Goal: Task Accomplishment & Management: Use online tool/utility

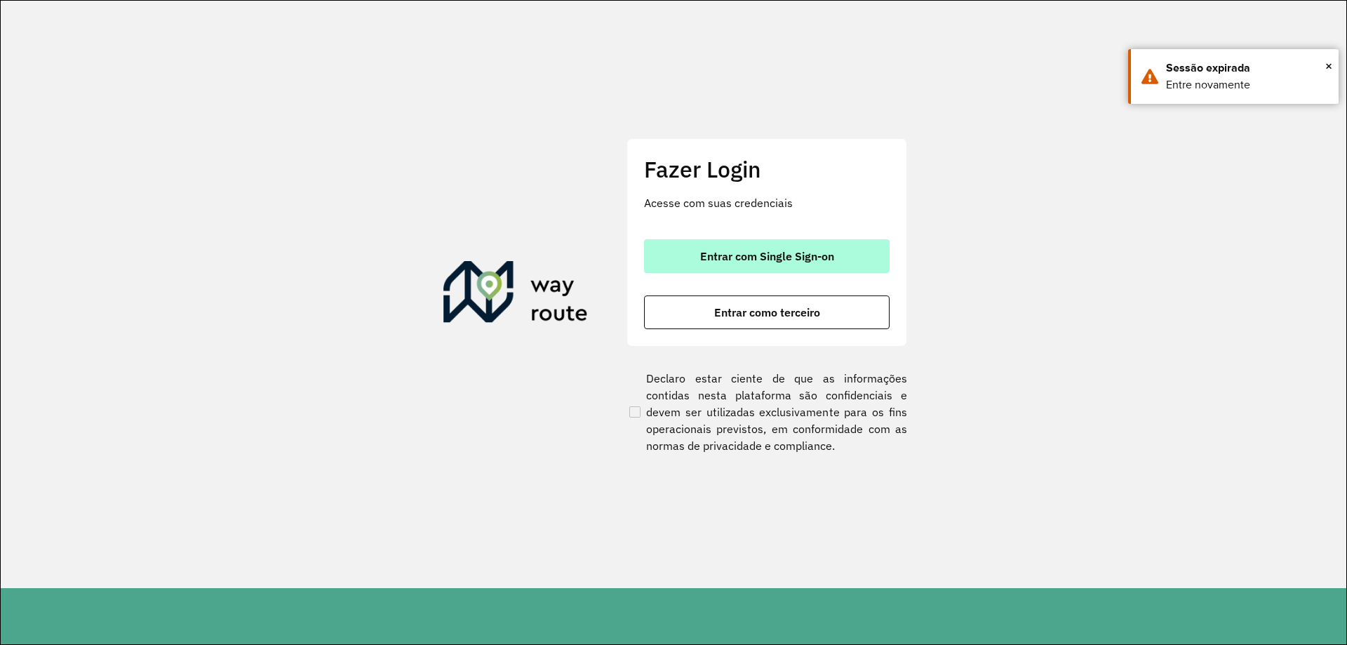
click at [703, 258] on span "Entrar com Single Sign-on" at bounding box center [767, 256] width 134 height 11
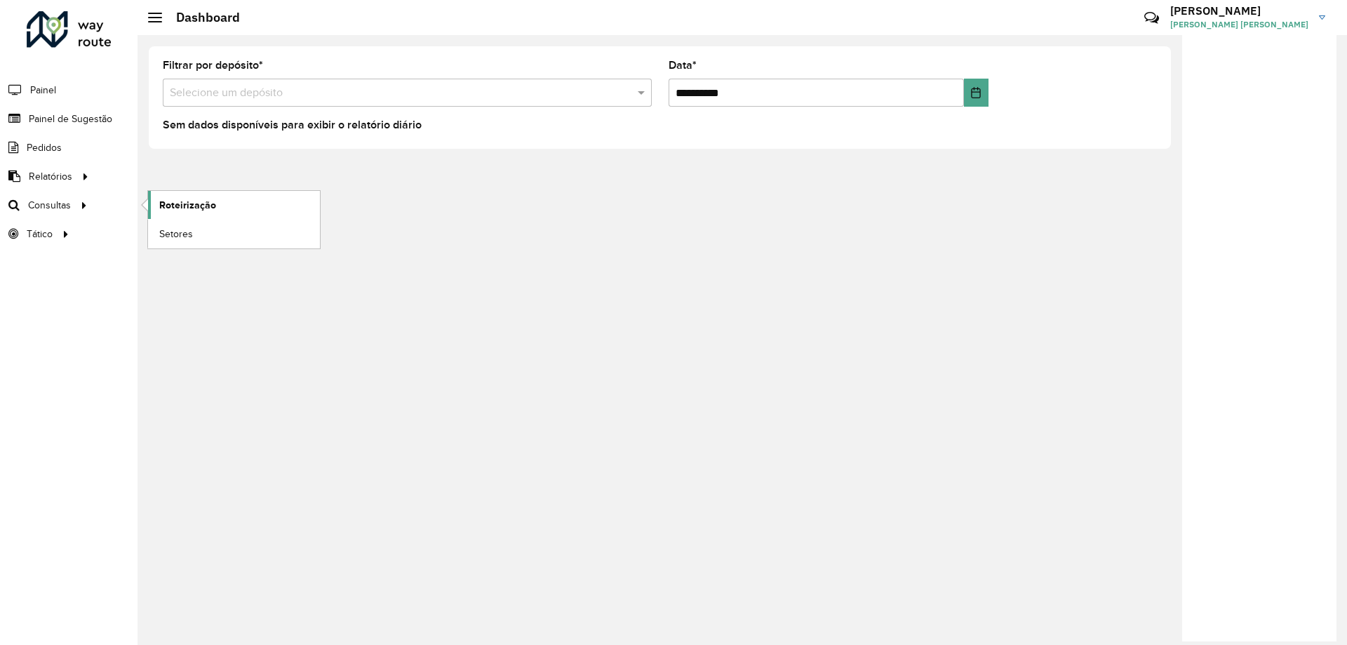
click at [216, 209] on link "Roteirização" at bounding box center [234, 205] width 172 height 28
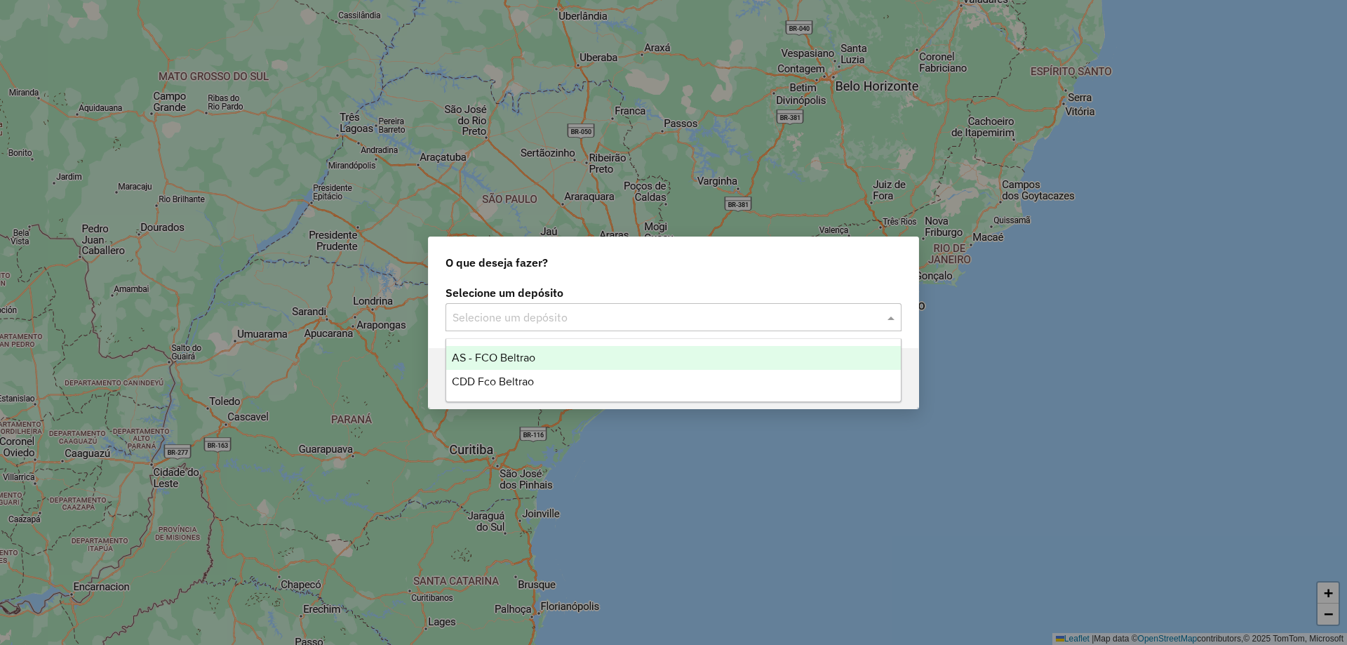
click at [585, 329] on div "Selecione um depósito" at bounding box center [674, 317] width 456 height 28
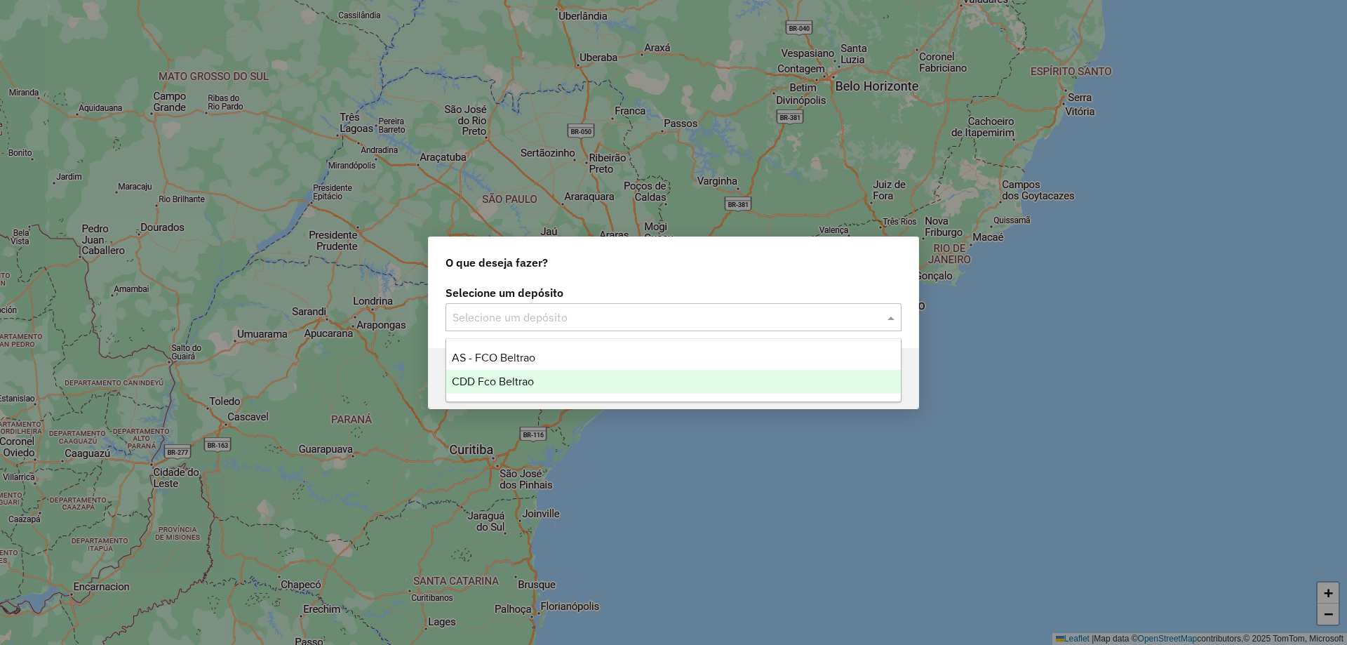
click at [550, 375] on div "CDD Fco Beltrao" at bounding box center [673, 382] width 455 height 24
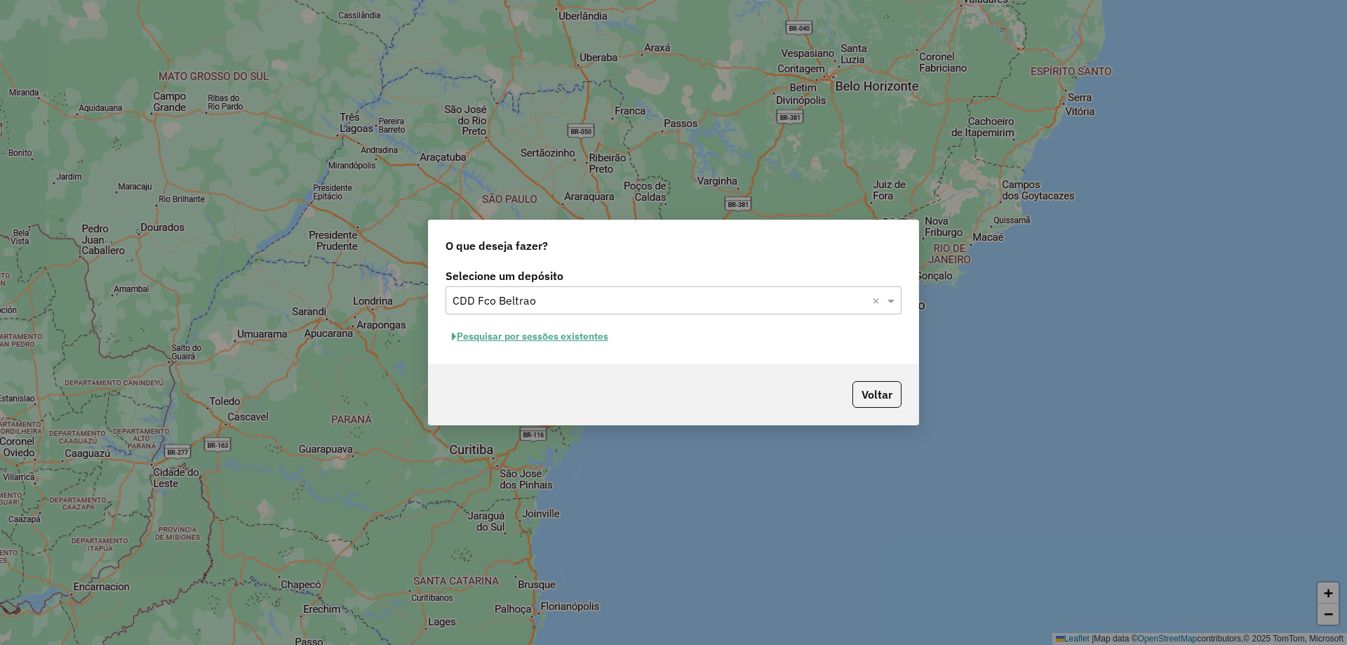
click at [558, 335] on button "Pesquisar por sessões existentes" at bounding box center [530, 337] width 169 height 22
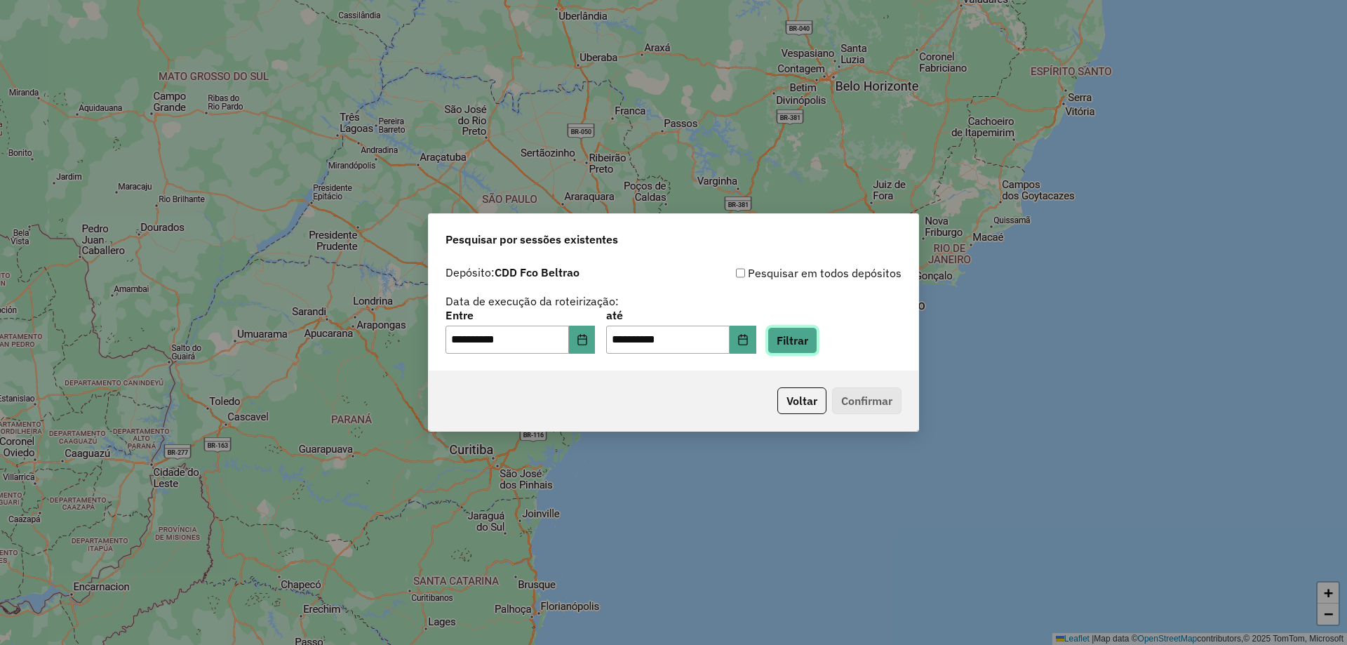
click at [818, 344] on button "Filtrar" at bounding box center [793, 340] width 50 height 27
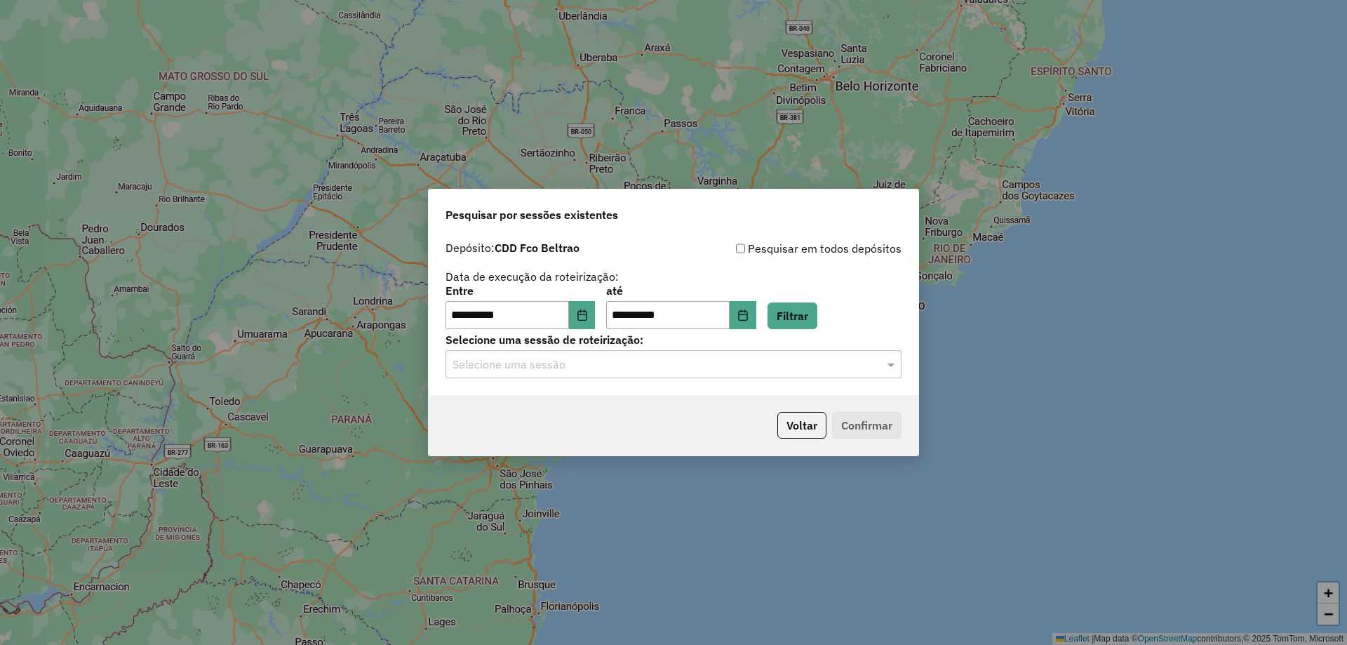
click at [538, 366] on input "text" at bounding box center [660, 364] width 414 height 17
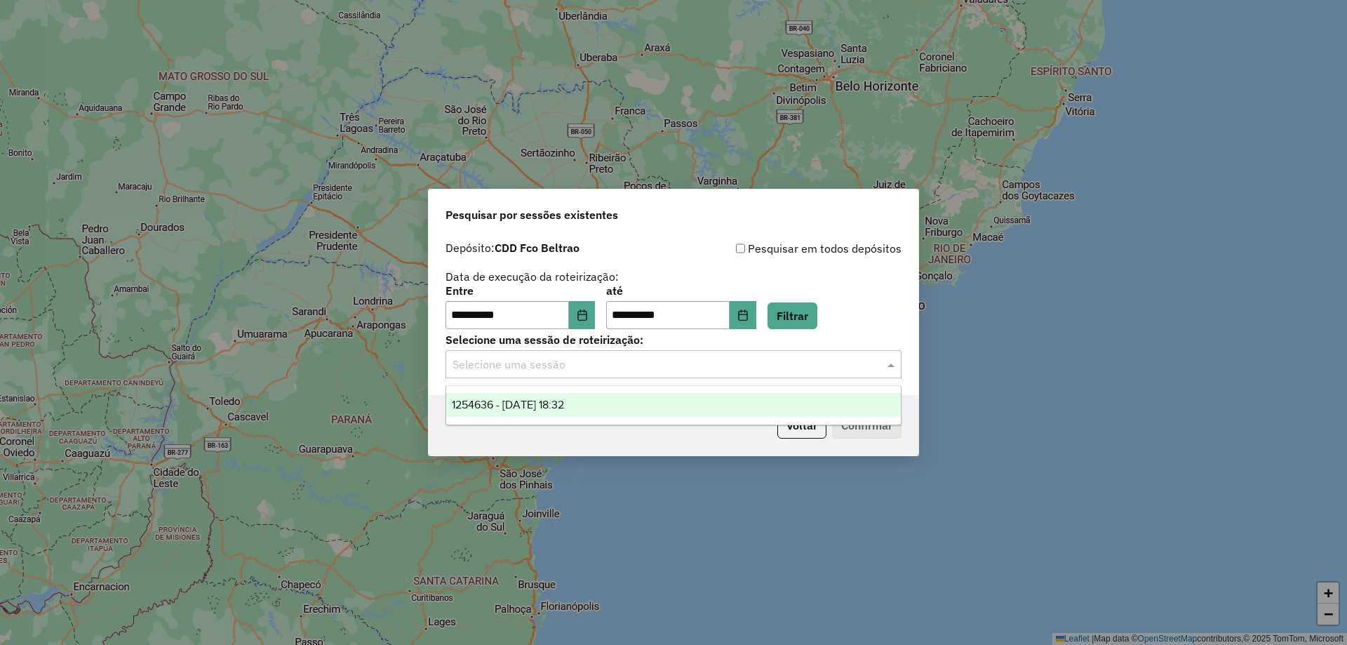
click at [545, 399] on span "1254636 - 28/08/2025 18:32" at bounding box center [508, 405] width 112 height 12
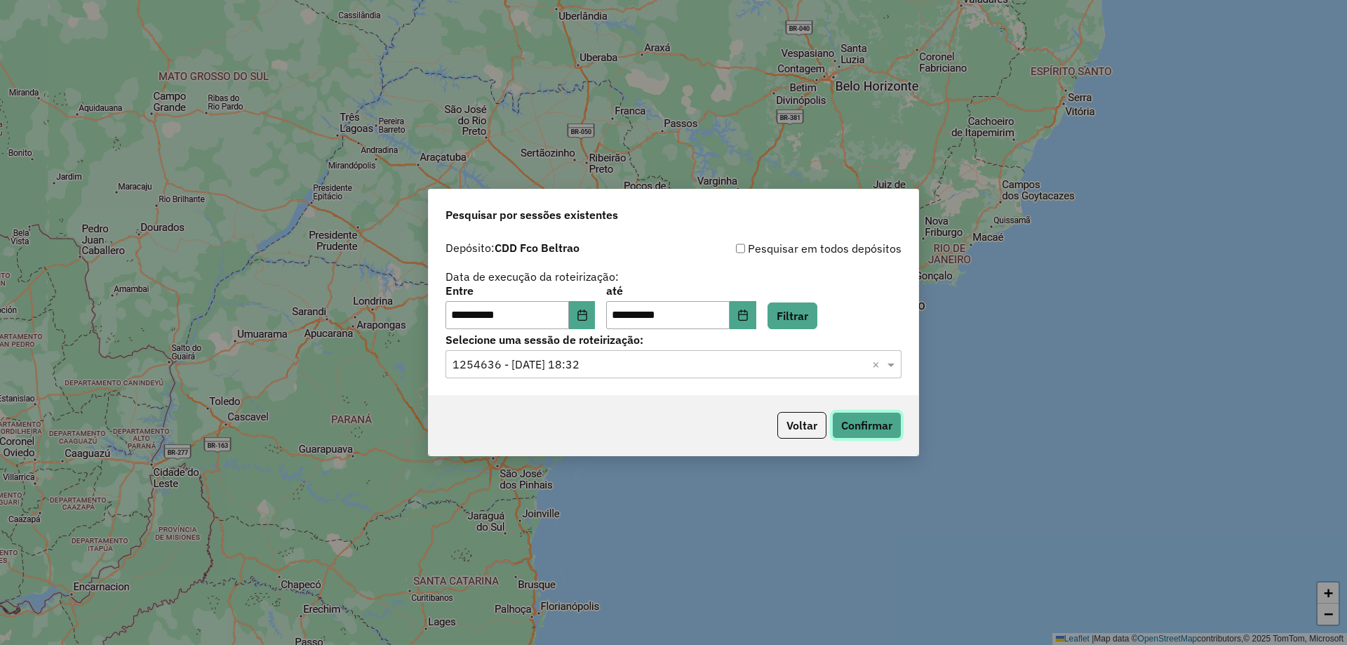
click at [856, 426] on button "Confirmar" at bounding box center [866, 425] width 69 height 27
click at [585, 318] on button "Choose Date" at bounding box center [582, 315] width 27 height 28
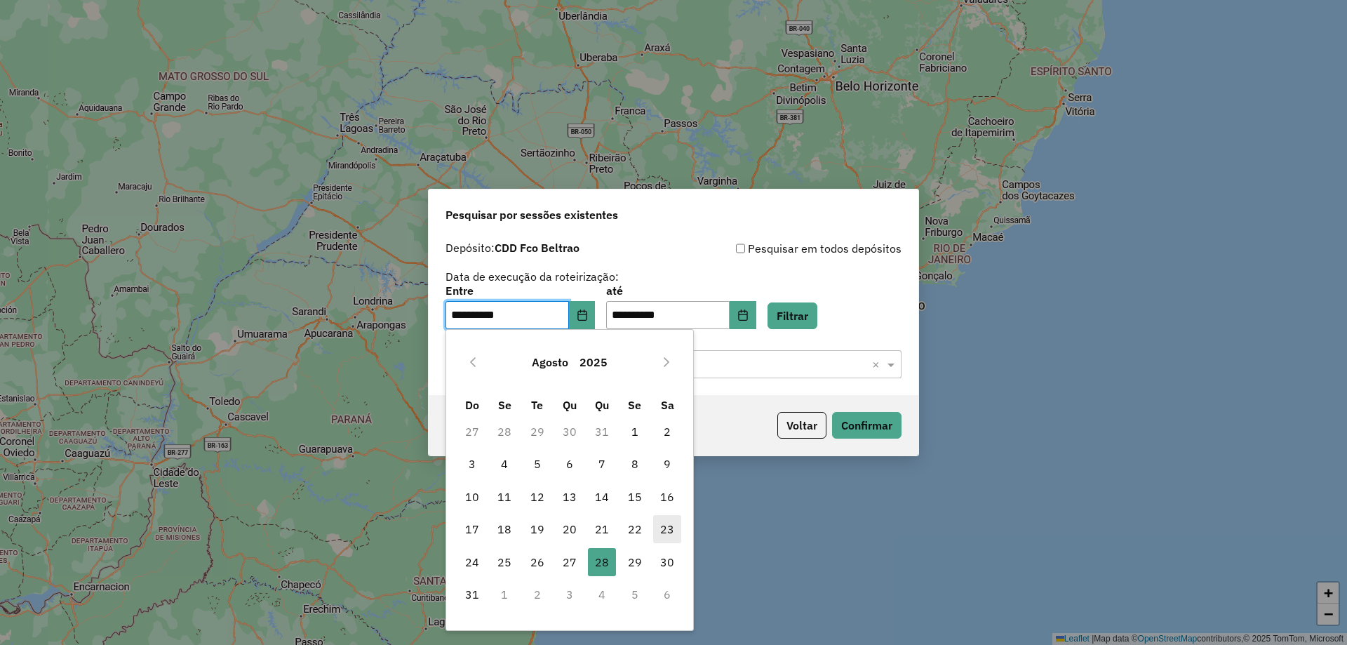
click at [654, 534] on span "23" at bounding box center [667, 529] width 28 height 28
type input "**********"
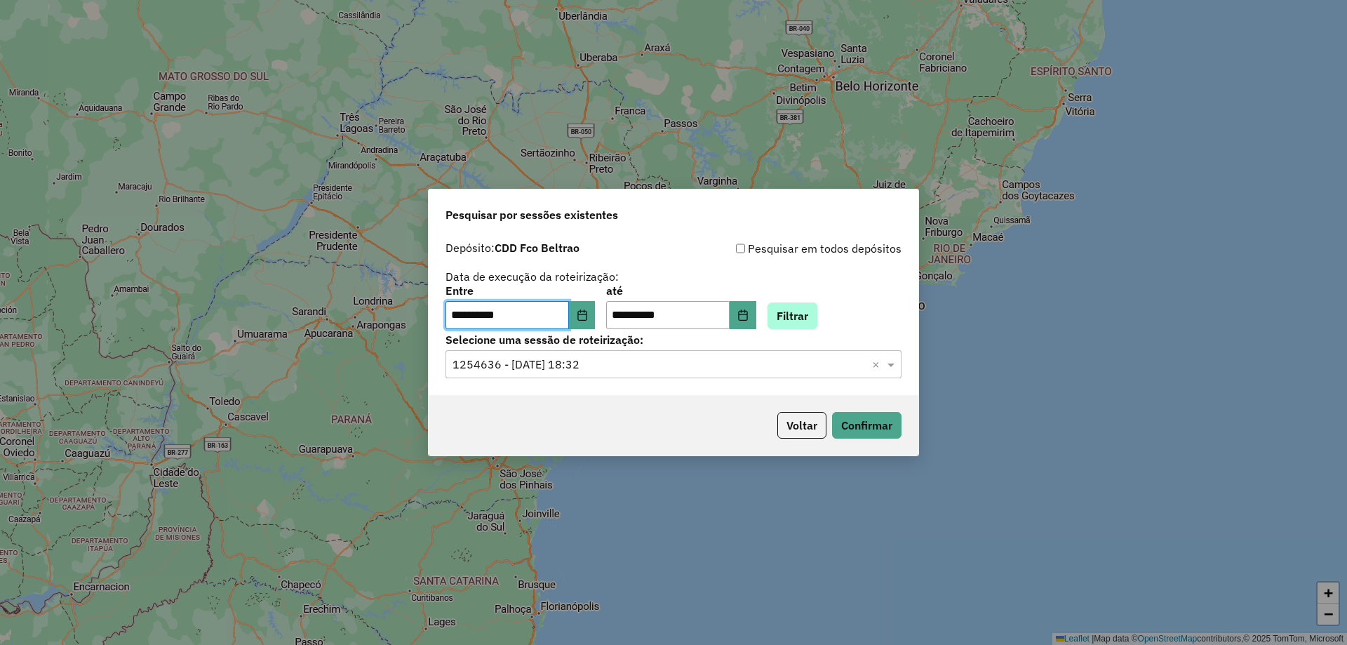
click at [841, 309] on div "**********" at bounding box center [674, 308] width 456 height 44
click at [818, 313] on button "Filtrar" at bounding box center [793, 315] width 50 height 27
click at [592, 364] on input "text" at bounding box center [660, 364] width 414 height 17
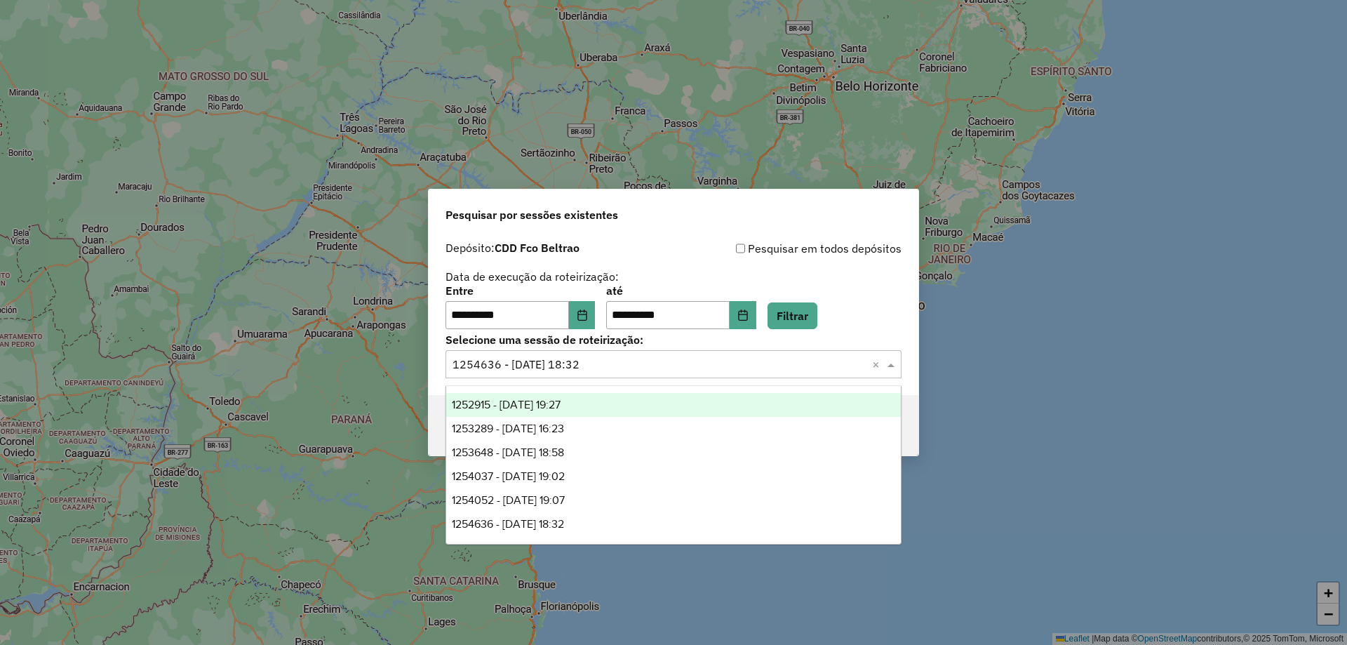
click at [554, 408] on span "1252915 - 23/08/2025 19:27" at bounding box center [506, 405] width 109 height 12
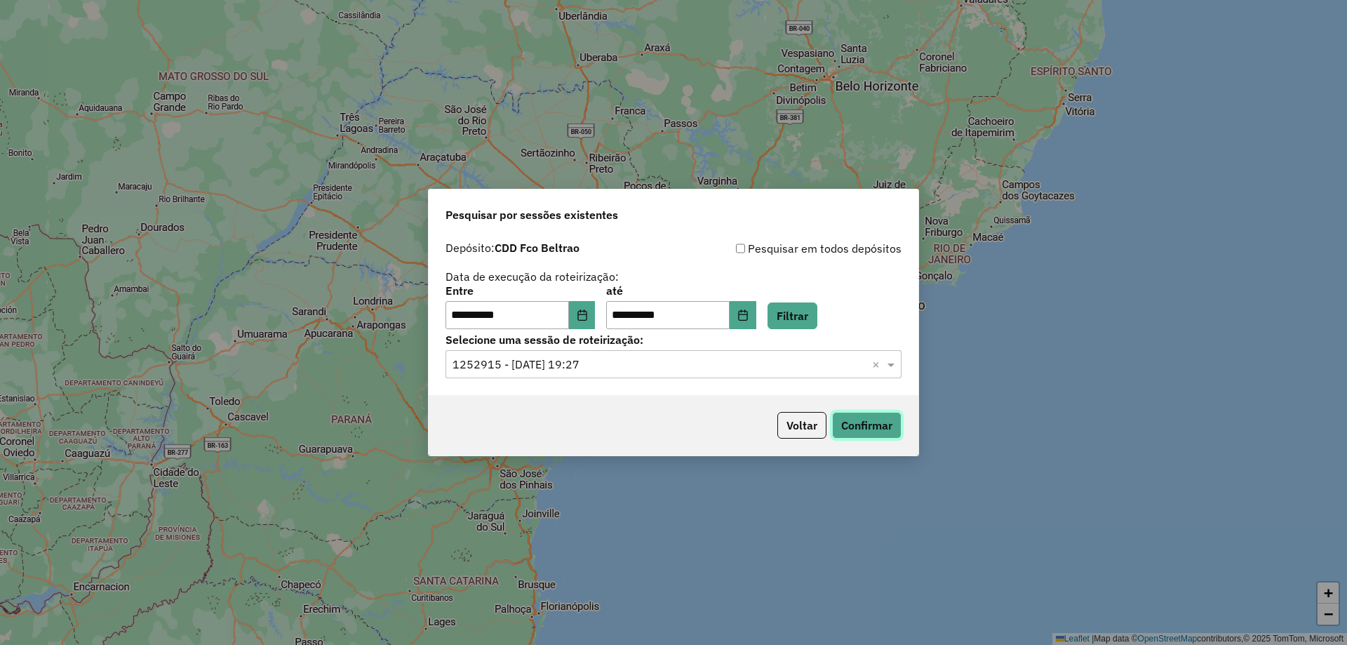
click at [856, 421] on button "Confirmar" at bounding box center [866, 425] width 69 height 27
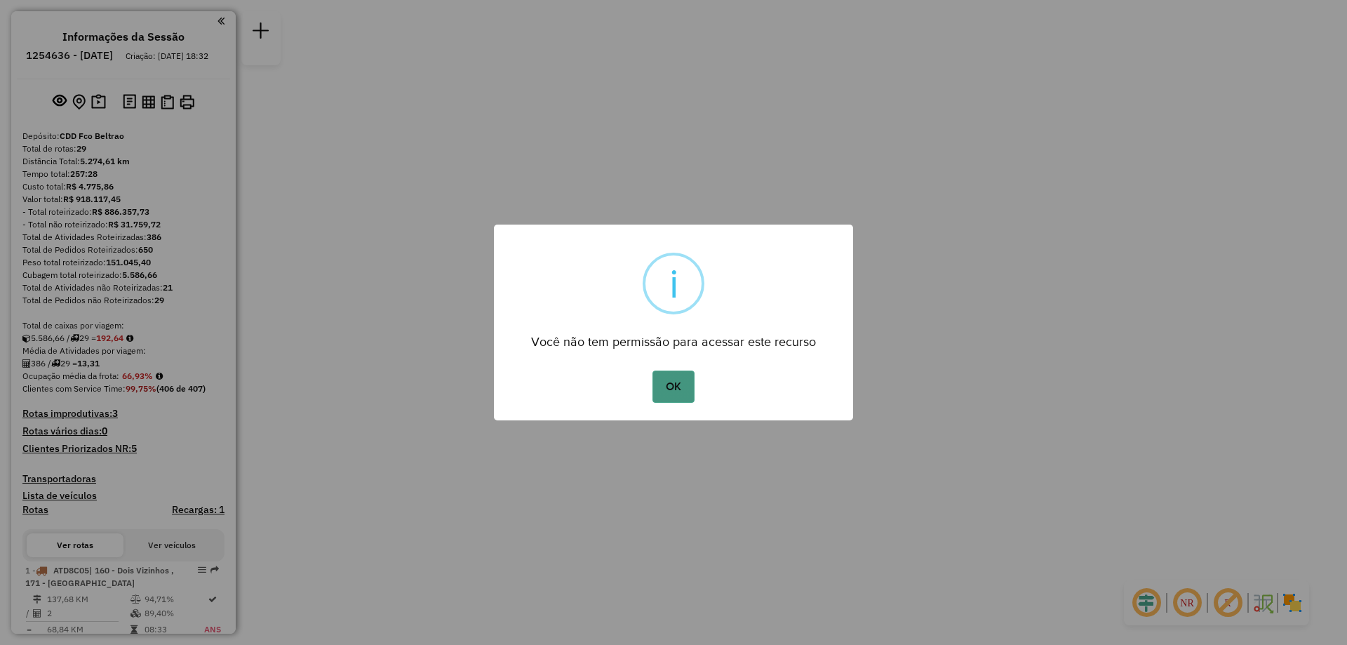
click at [681, 385] on button "OK" at bounding box center [673, 387] width 41 height 32
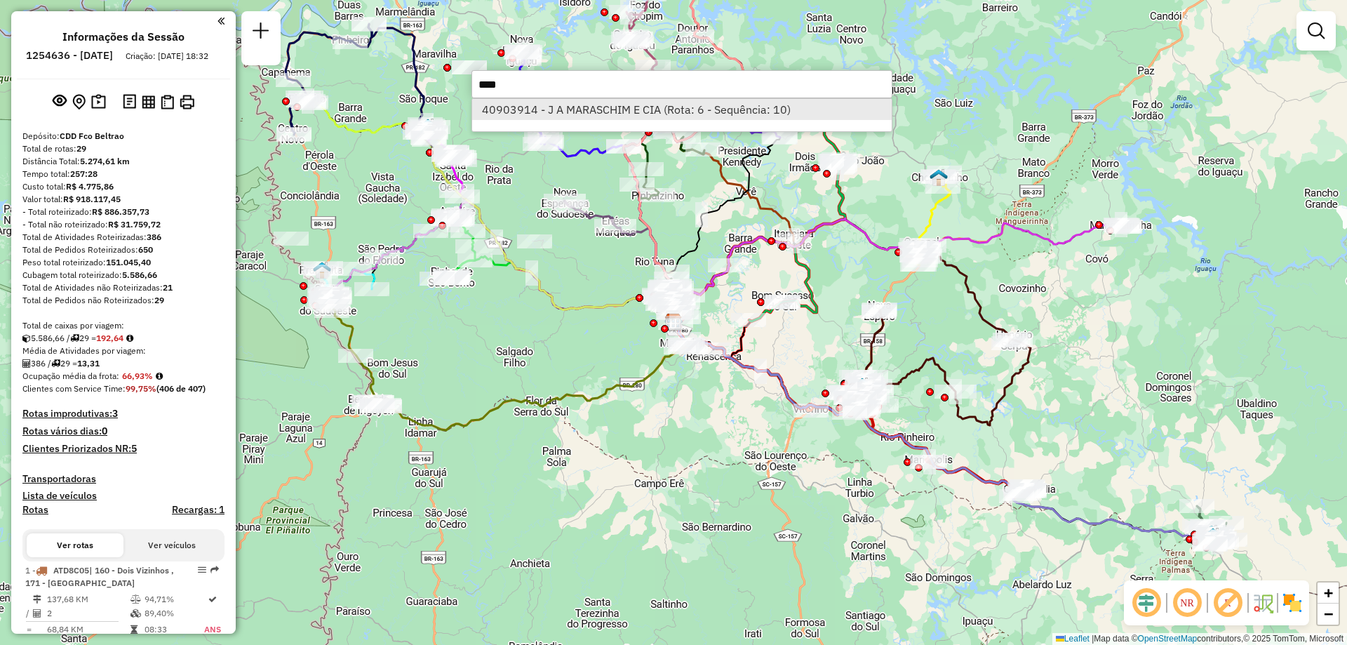
type input "****"
click at [594, 109] on li "40903914 - J A MARASCHIM E CIA (Rota: 6 - Sequência: 10)" at bounding box center [682, 109] width 420 height 21
select select "**********"
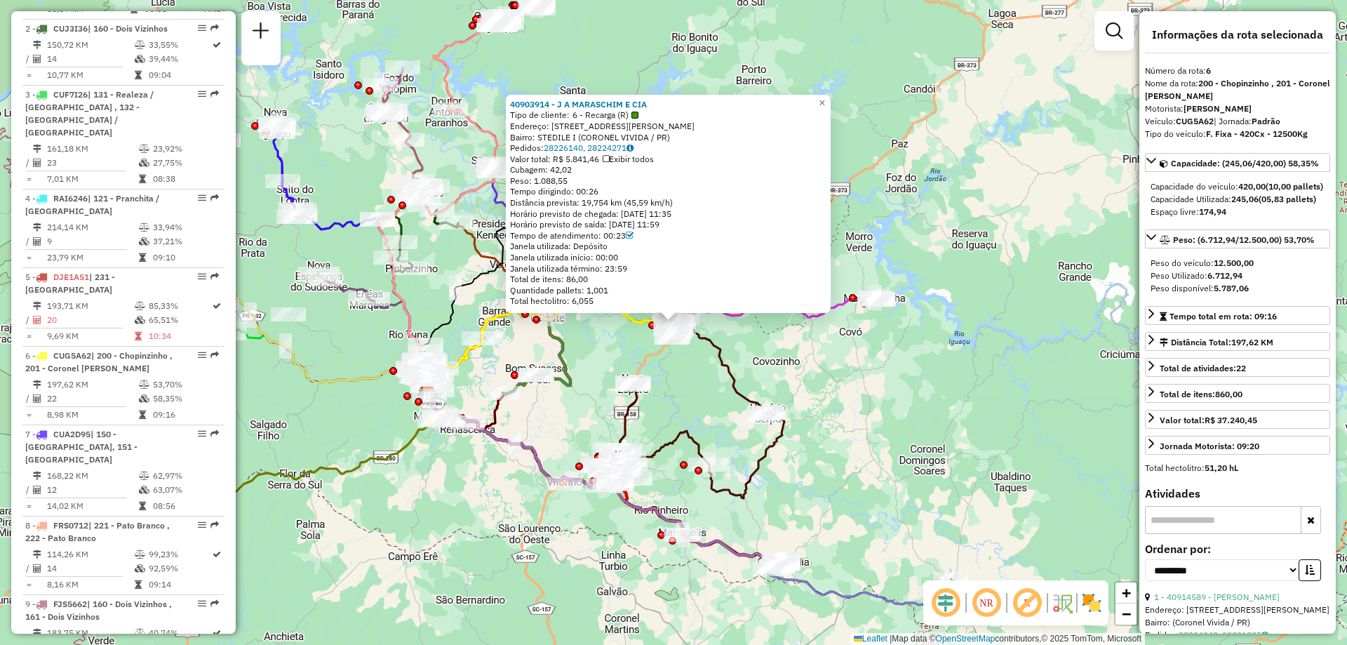
scroll to position [956, 0]
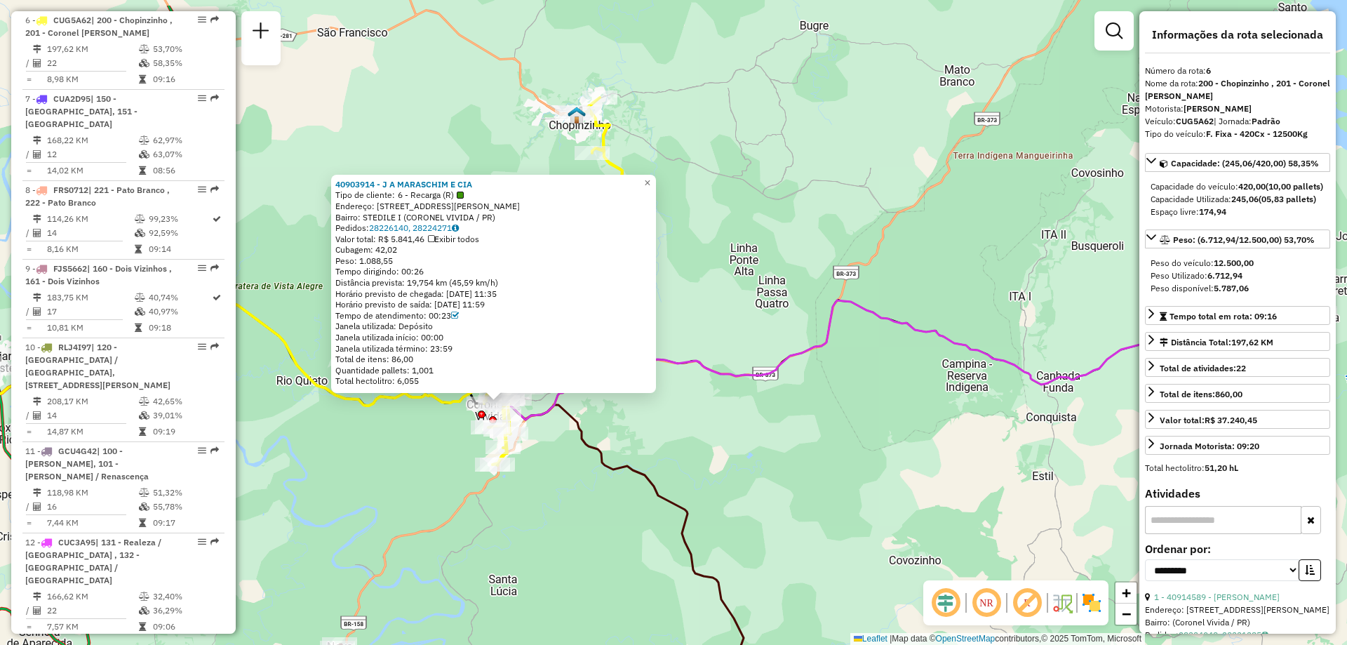
drag, startPoint x: 729, startPoint y: 164, endPoint x: 759, endPoint y: 234, distance: 76.1
click at [768, 237] on div "40903914 - J A MARASCHIM E CIA Tipo de cliente: 6 - Recarga (R) Endereço: R DR …" at bounding box center [673, 322] width 1347 height 645
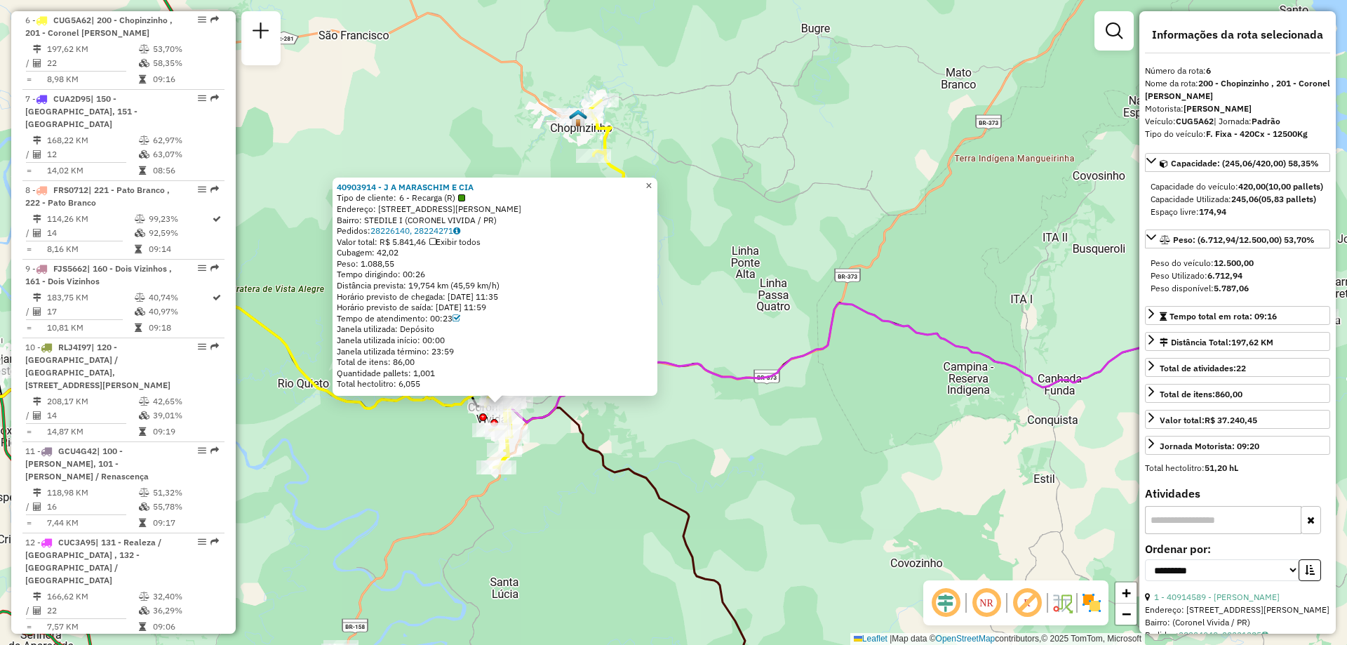
click at [652, 187] on span "×" at bounding box center [649, 186] width 6 height 12
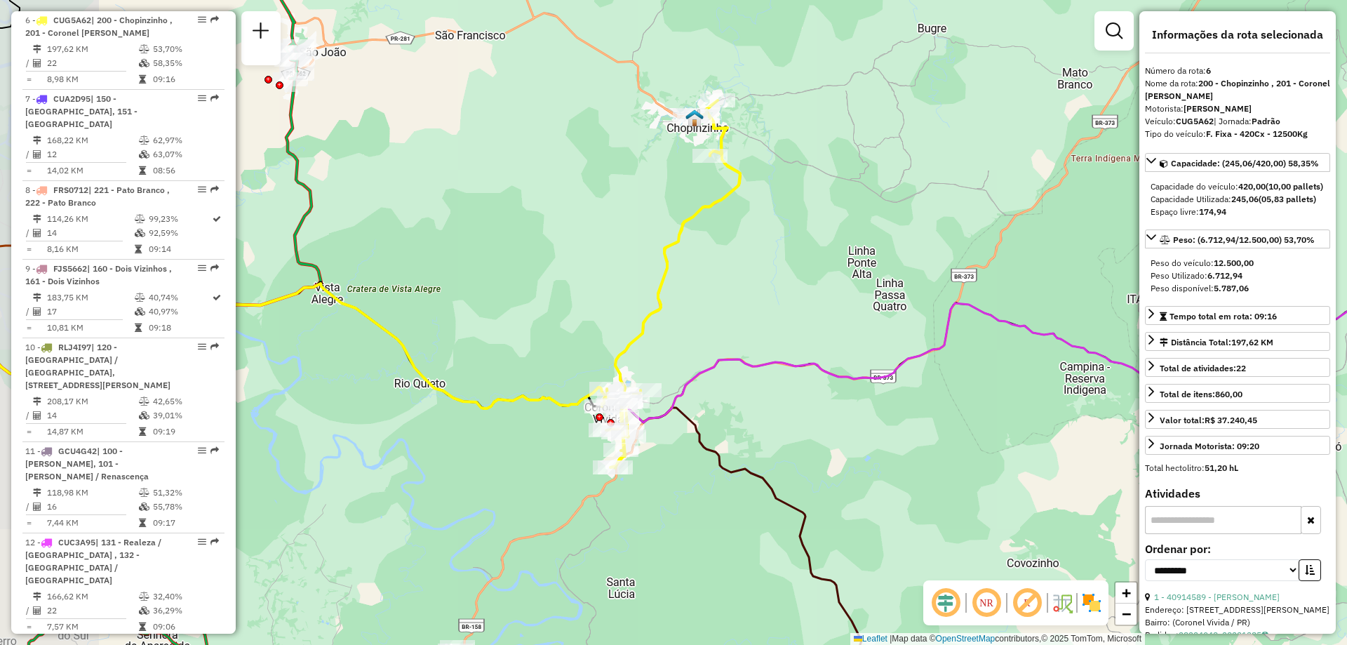
drag, startPoint x: 578, startPoint y: 262, endPoint x: 679, endPoint y: 262, distance: 101.1
click at [679, 262] on div "Janela de atendimento Grade de atendimento Capacidade Transportadoras Veículos …" at bounding box center [673, 322] width 1347 height 645
click at [479, 394] on icon at bounding box center [244, 358] width 758 height 149
click at [491, 404] on icon at bounding box center [244, 358] width 758 height 149
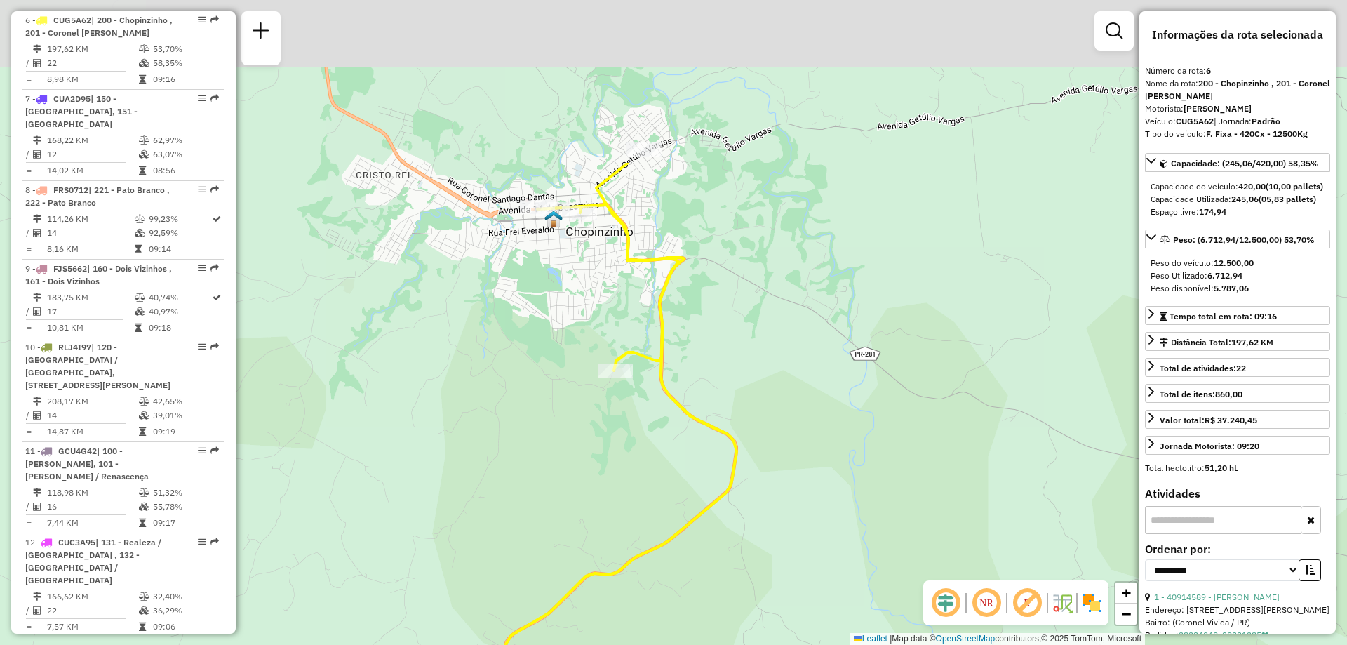
drag, startPoint x: 723, startPoint y: 169, endPoint x: 741, endPoint y: 350, distance: 182.0
click at [741, 350] on div "Janela de atendimento Grade de atendimento Capacidade Transportadoras Veículos …" at bounding box center [673, 322] width 1347 height 645
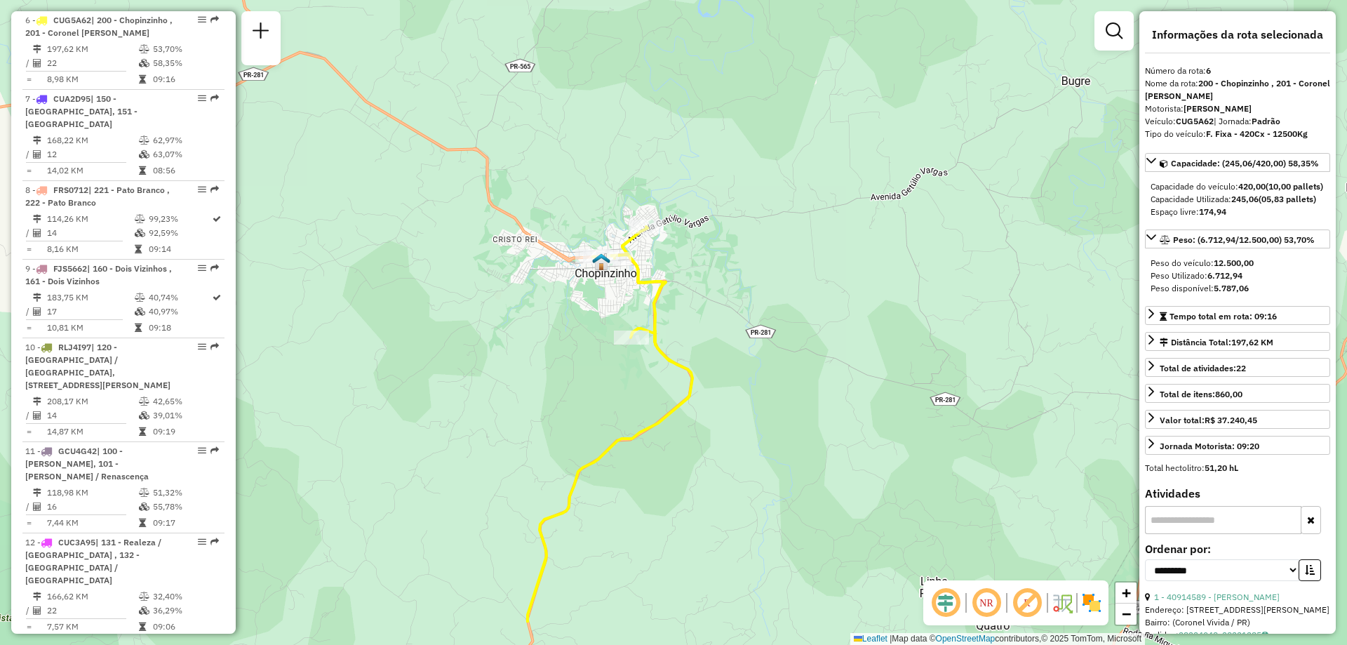
drag, startPoint x: 594, startPoint y: 463, endPoint x: 574, endPoint y: 376, distance: 89.2
click at [574, 376] on div "Janela de atendimento Grade de atendimento Capacidade Transportadoras Veículos …" at bounding box center [673, 322] width 1347 height 645
click at [622, 458] on div "Janela de atendimento Grade de atendimento Capacidade Transportadoras Veículos …" at bounding box center [673, 322] width 1347 height 645
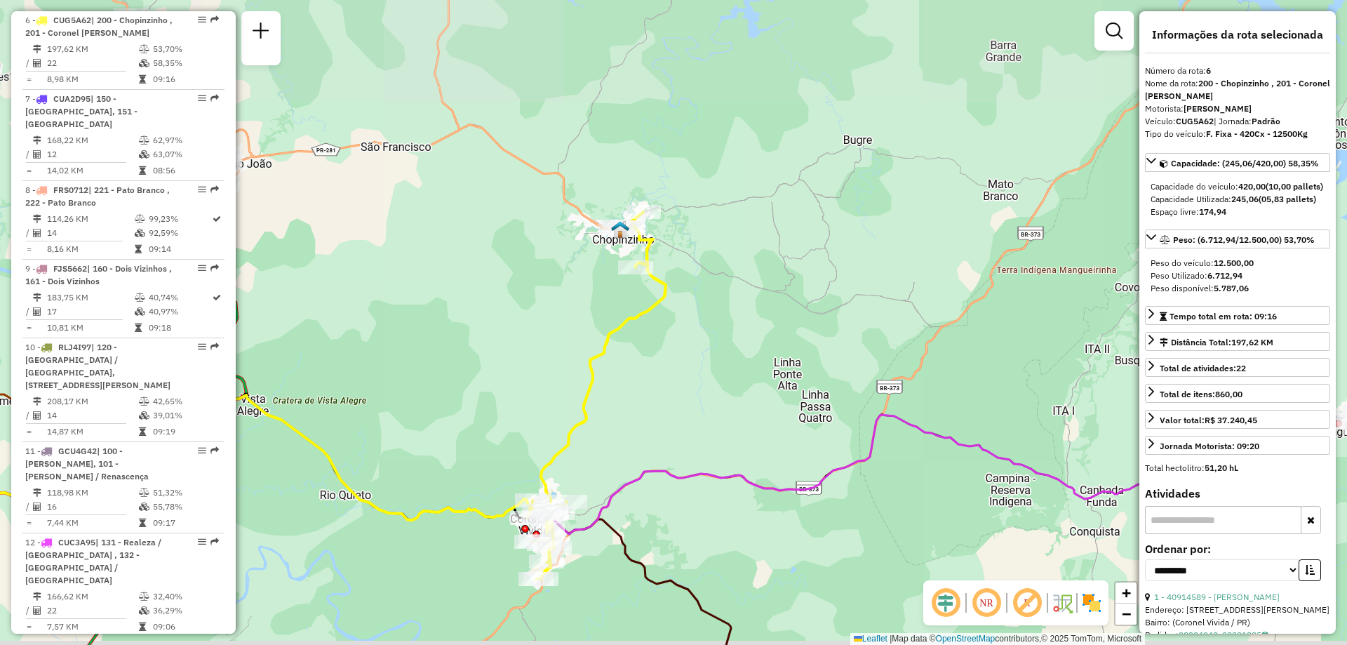
drag, startPoint x: 585, startPoint y: 381, endPoint x: 636, endPoint y: 131, distance: 255.0
click at [636, 131] on div "Janela de atendimento Grade de atendimento Capacidade Transportadoras Veículos …" at bounding box center [673, 322] width 1347 height 645
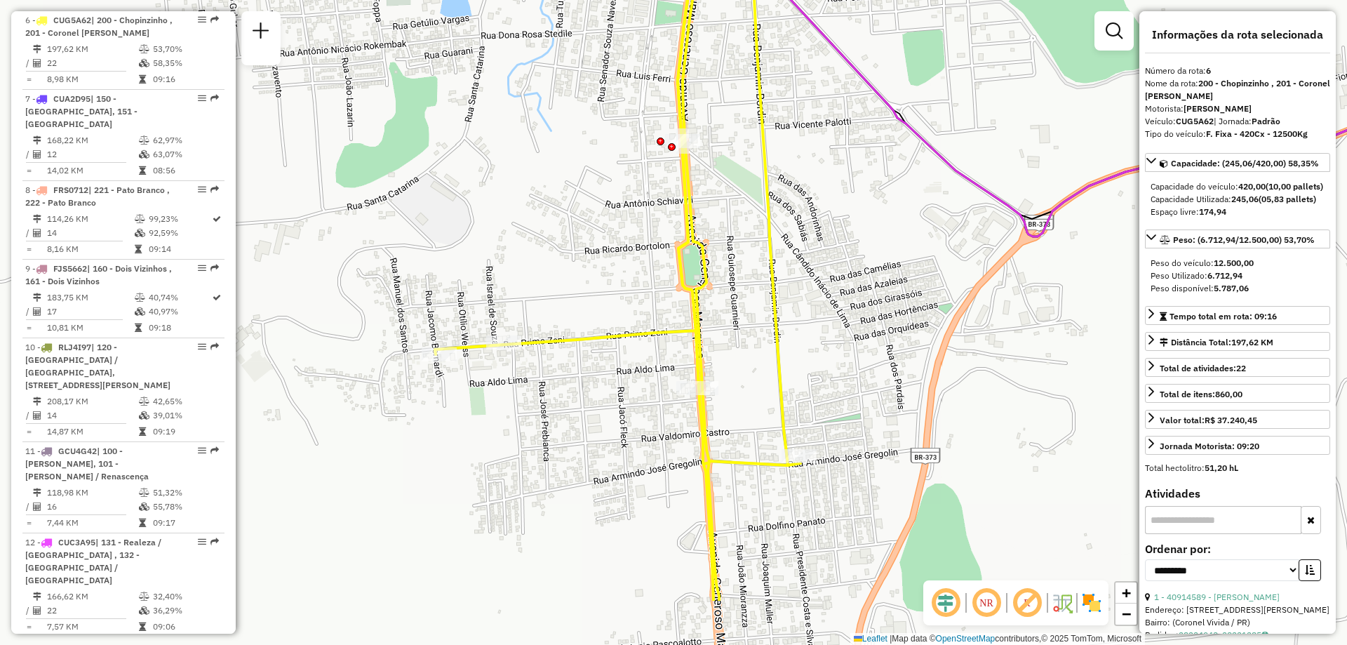
drag, startPoint x: 546, startPoint y: 298, endPoint x: 561, endPoint y: 191, distance: 108.4
click at [561, 191] on div "Janela de atendimento Grade de atendimento Capacidade Transportadoras Veículos …" at bounding box center [673, 322] width 1347 height 645
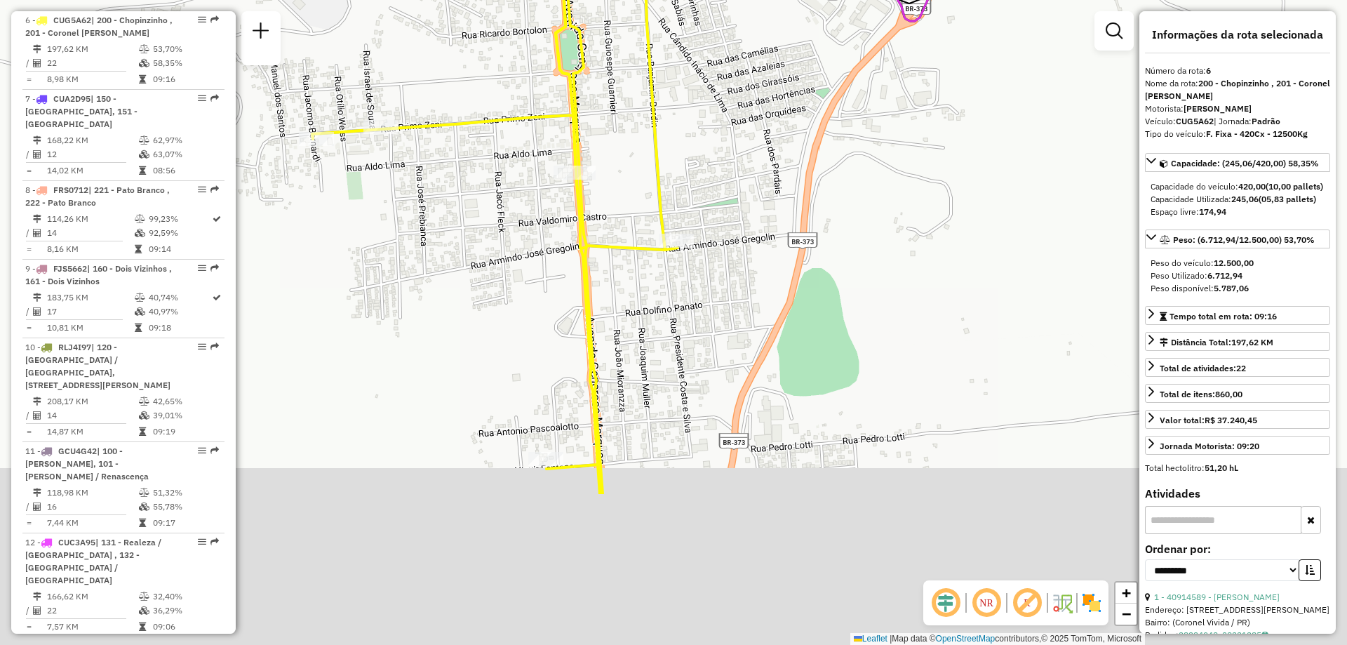
drag, startPoint x: 589, startPoint y: 460, endPoint x: 479, endPoint y: 278, distance: 212.5
click at [479, 277] on div "Janela de atendimento Grade de atendimento Capacidade Transportadoras Veículos …" at bounding box center [673, 322] width 1347 height 645
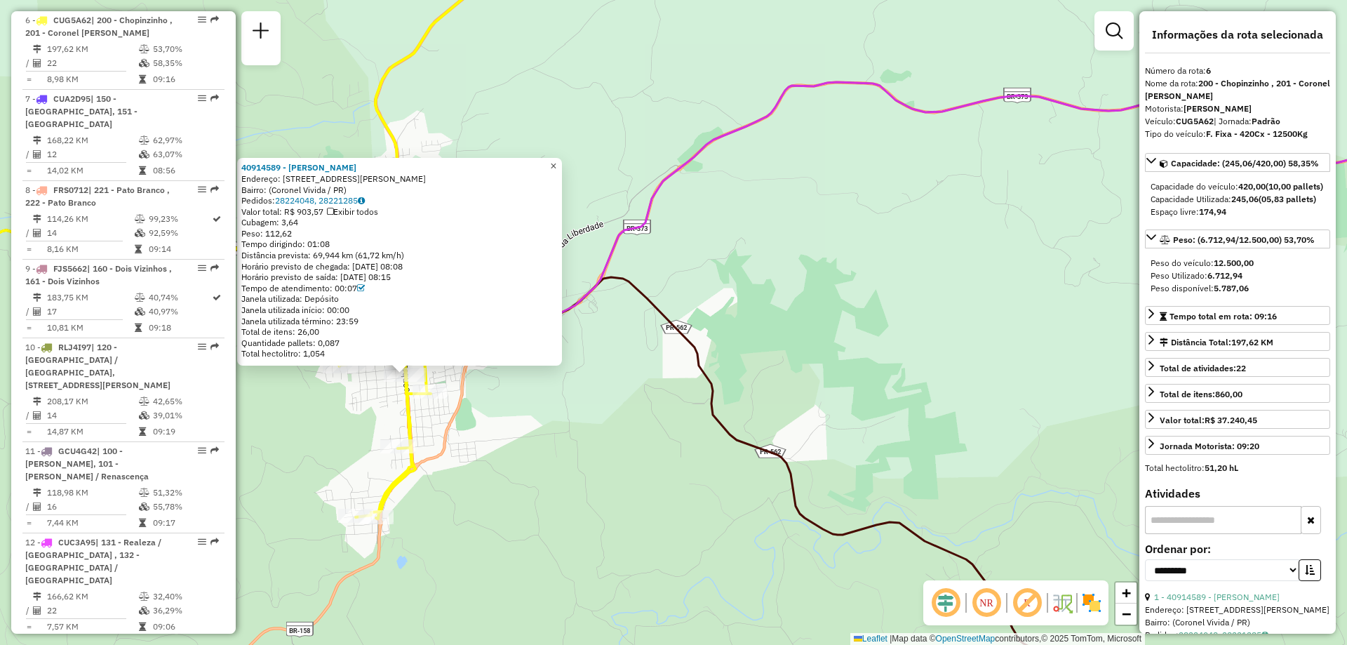
click at [556, 164] on span "×" at bounding box center [553, 166] width 6 height 12
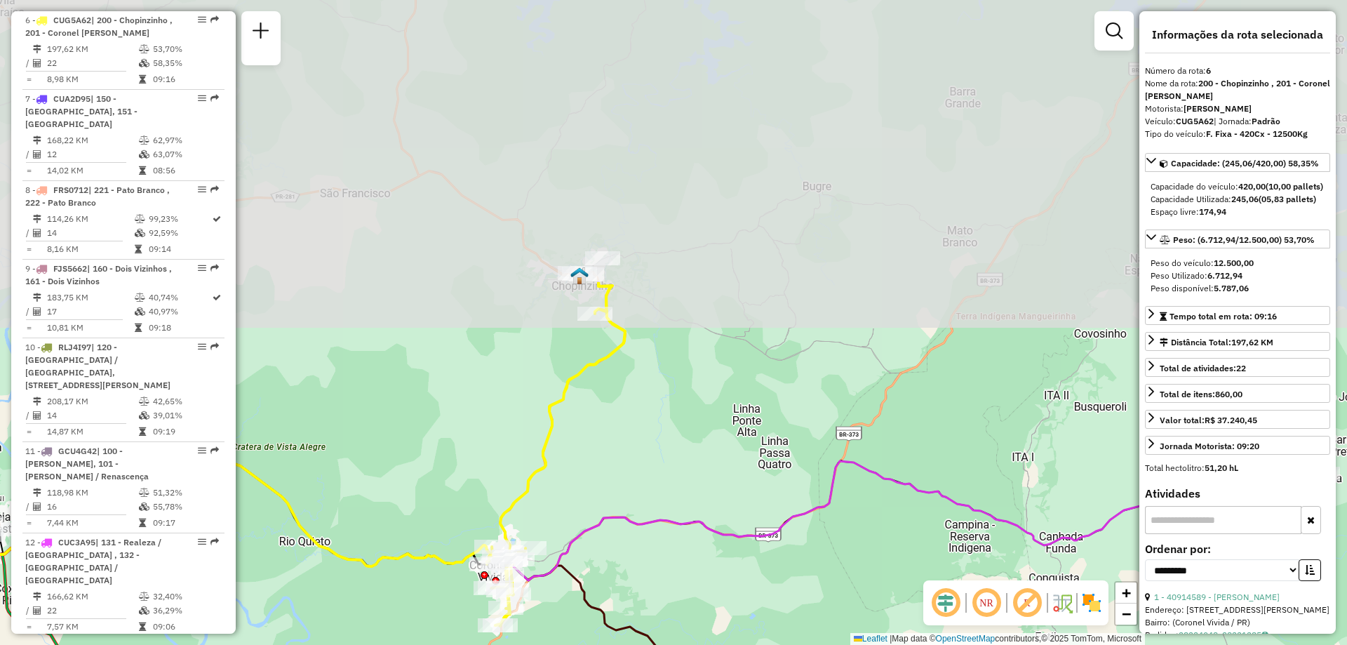
drag, startPoint x: 723, startPoint y: 145, endPoint x: 676, endPoint y: 491, distance: 349.1
click at [676, 491] on div "Janela de atendimento Grade de atendimento Capacidade Transportadoras Veículos …" at bounding box center [673, 322] width 1347 height 645
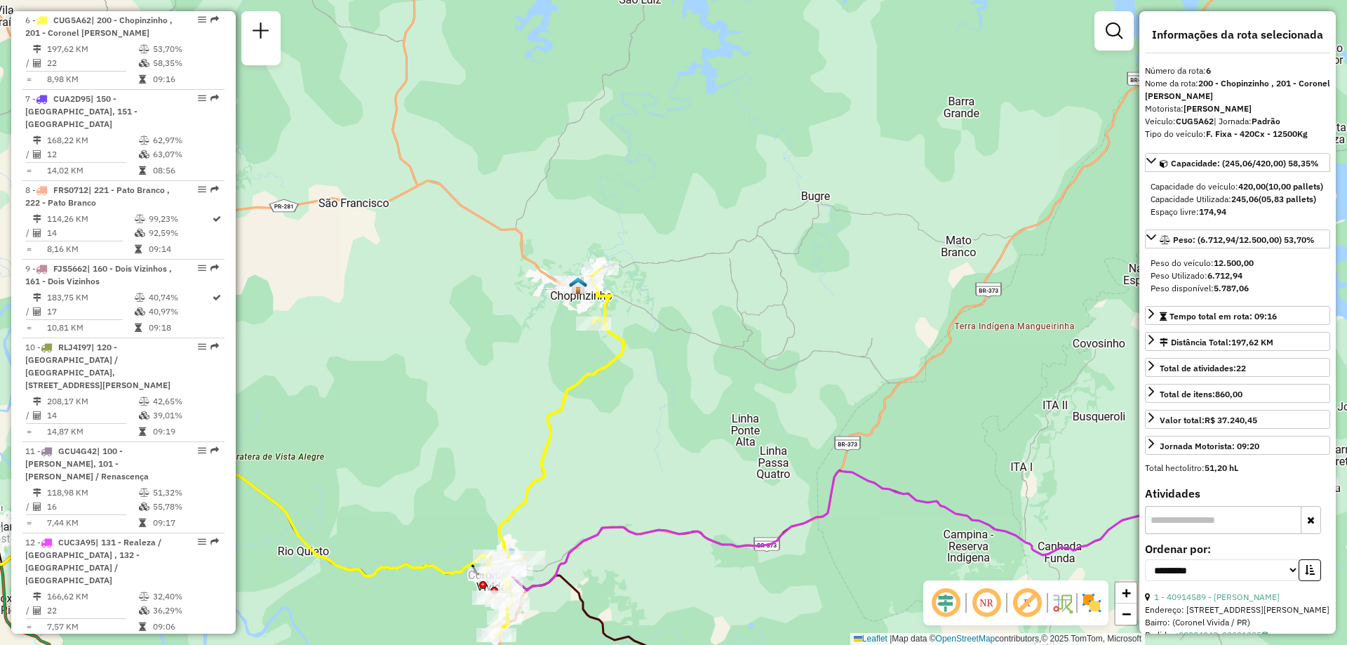
drag, startPoint x: 709, startPoint y: 392, endPoint x: 679, endPoint y: 458, distance: 73.5
click at [679, 458] on div "Janela de atendimento Grade de atendimento Capacidade Transportadoras Veículos …" at bounding box center [673, 322] width 1347 height 645
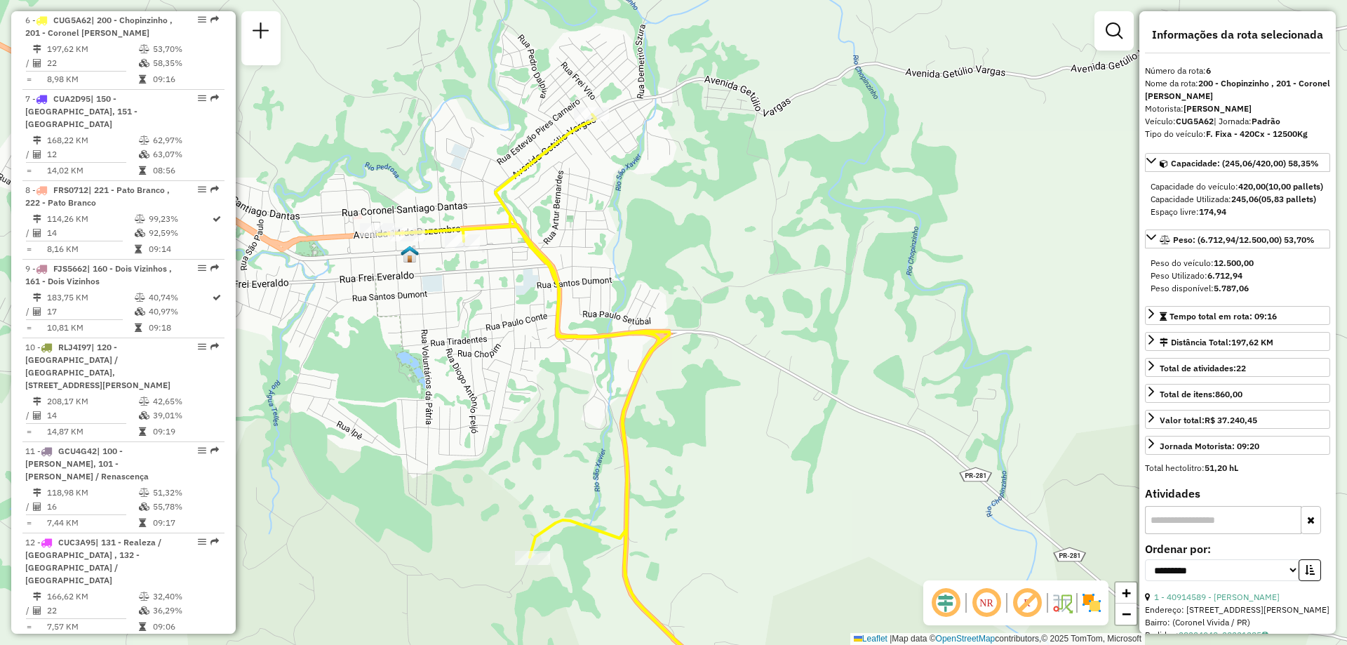
drag, startPoint x: 575, startPoint y: 446, endPoint x: 531, endPoint y: 423, distance: 49.0
click at [531, 423] on div "Janela de atendimento Grade de atendimento Capacidade Transportadoras Veículos …" at bounding box center [673, 322] width 1347 height 645
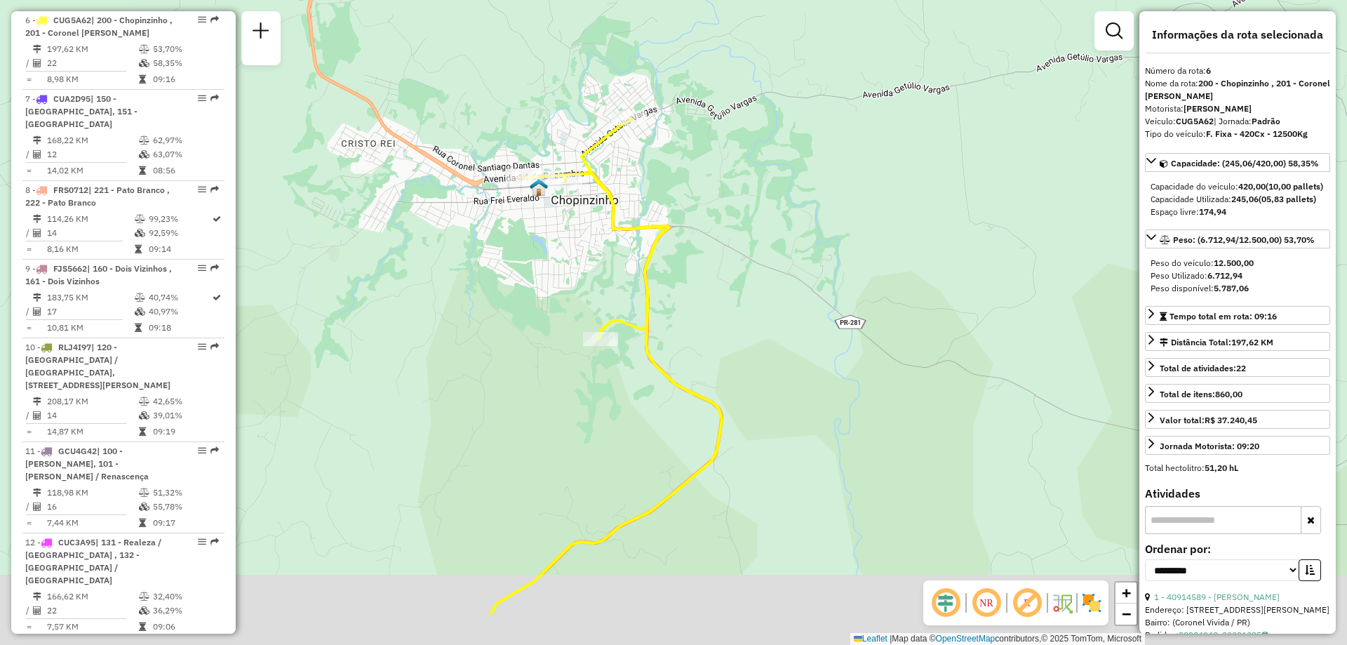
drag, startPoint x: 451, startPoint y: 378, endPoint x: 516, endPoint y: 297, distance: 103.9
click at [515, 291] on div "Janela de atendimento Grade de atendimento Capacidade Transportadoras Veículos …" at bounding box center [673, 322] width 1347 height 645
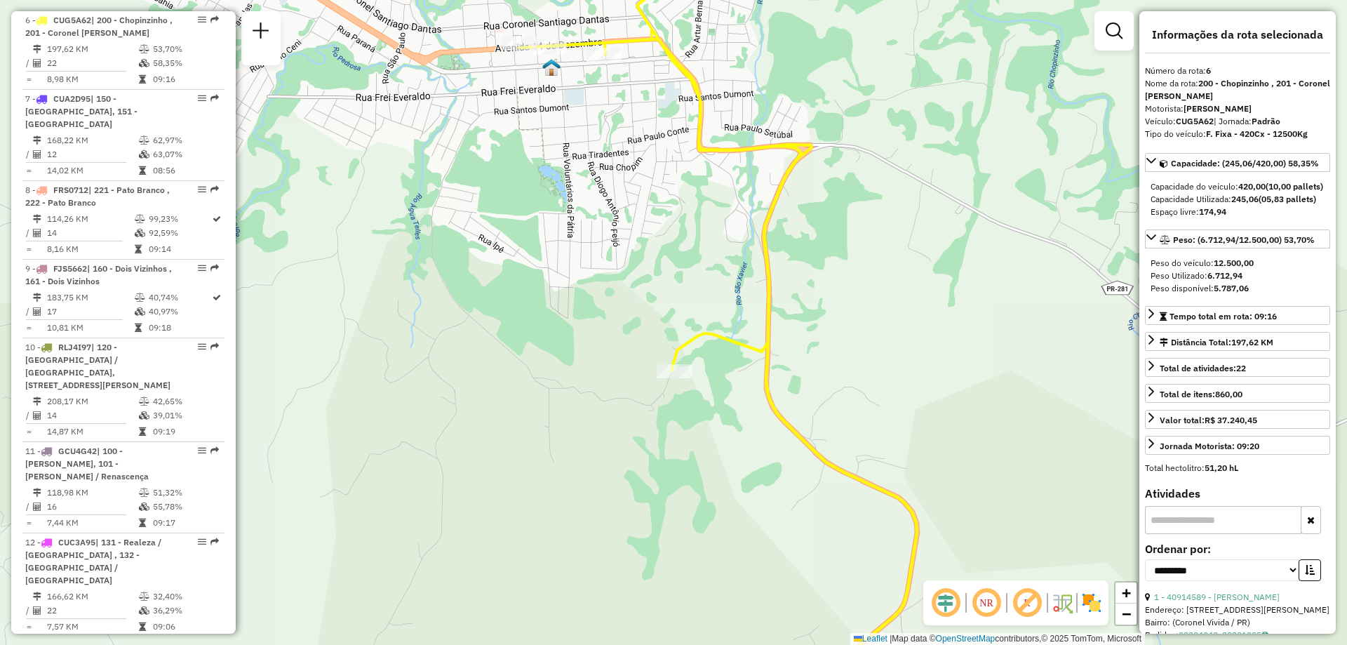
click at [554, 274] on div "Janela de atendimento Grade de atendimento Capacidade Transportadoras Veículos …" at bounding box center [673, 322] width 1347 height 645
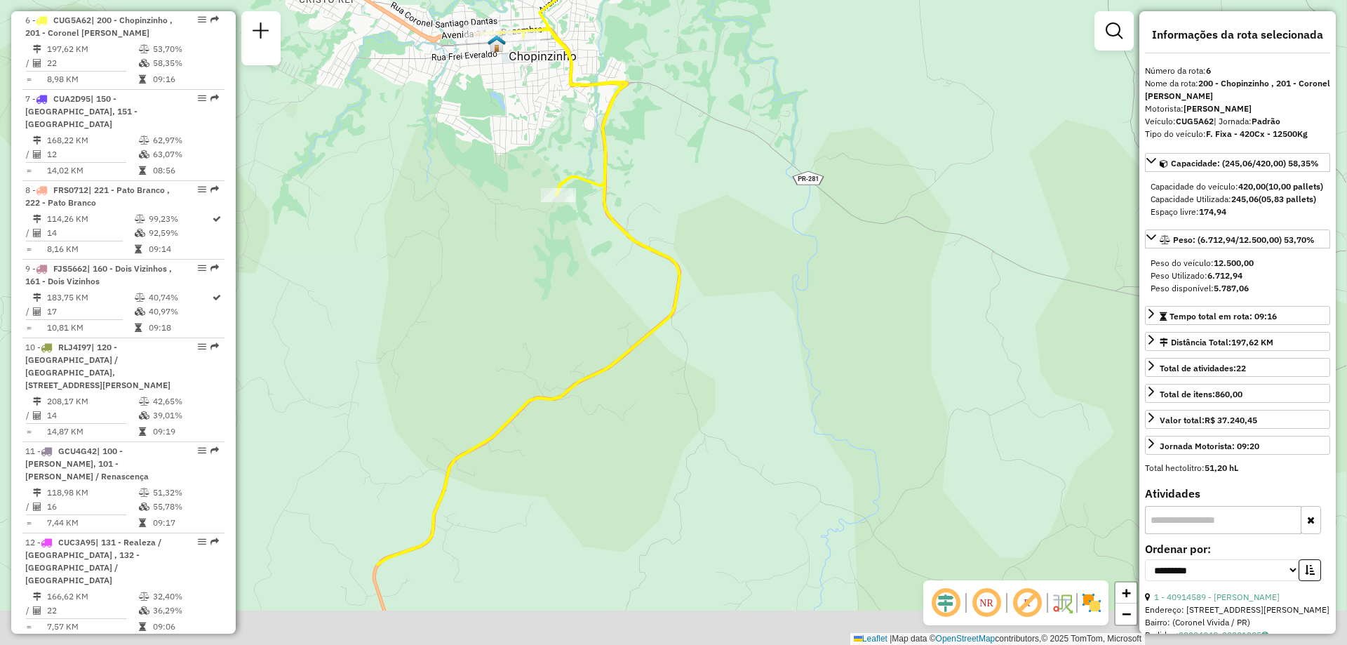
drag, startPoint x: 753, startPoint y: 361, endPoint x: 688, endPoint y: 159, distance: 212.2
click at [692, 159] on div "Janela de atendimento Grade de atendimento Capacidade Transportadoras Veículos …" at bounding box center [673, 322] width 1347 height 645
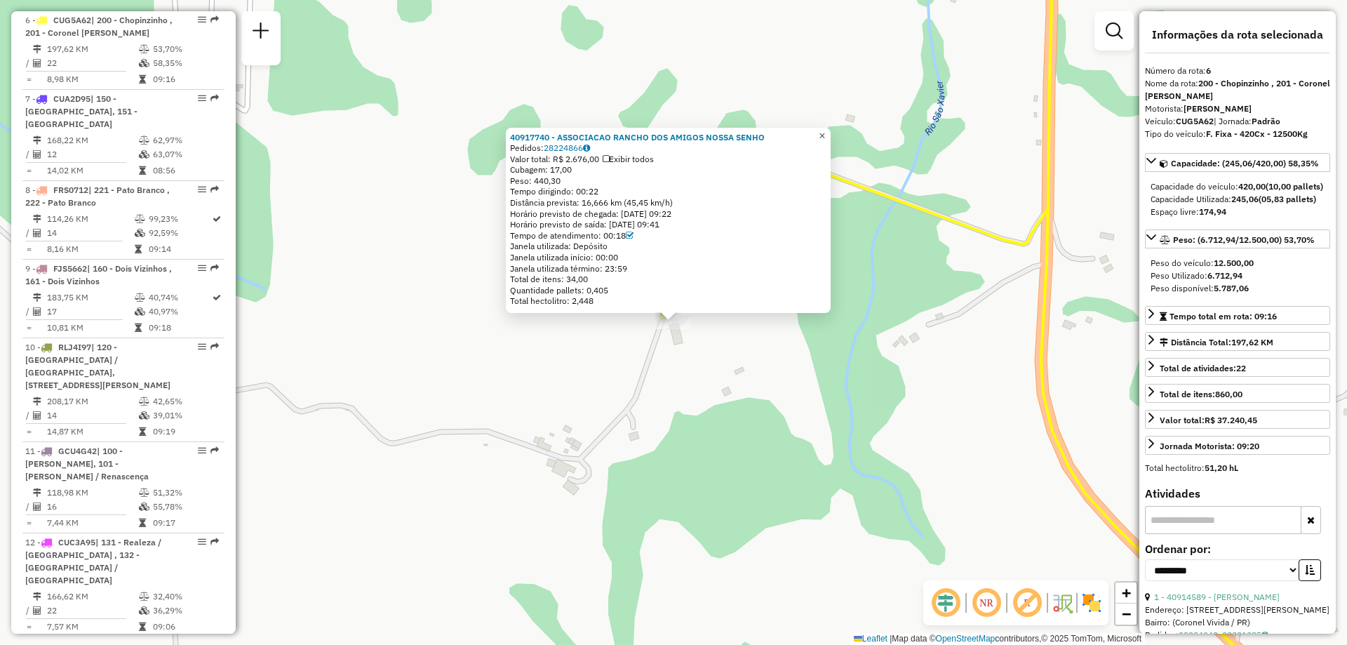
click at [825, 132] on span "×" at bounding box center [822, 136] width 6 height 12
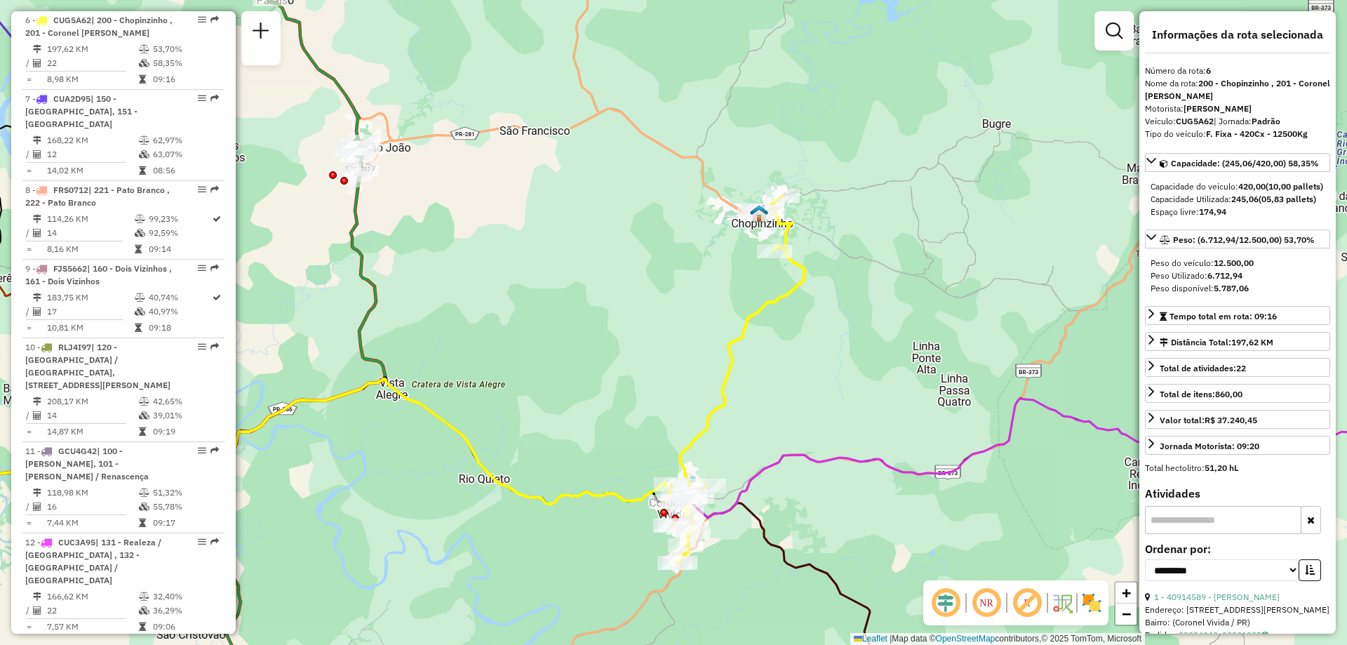
drag, startPoint x: 878, startPoint y: 254, endPoint x: 853, endPoint y: 281, distance: 36.3
click at [853, 281] on div "Janela de atendimento Grade de atendimento Capacidade Transportadoras Veículos …" at bounding box center [673, 322] width 1347 height 645
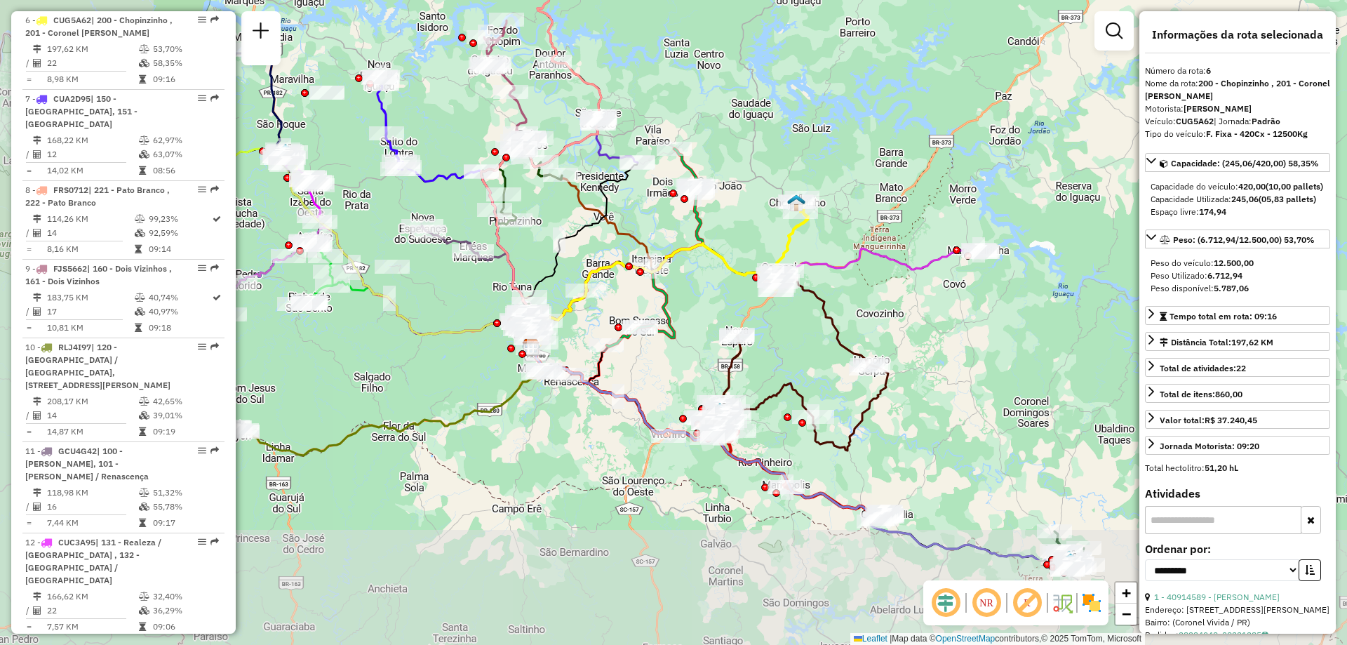
drag, startPoint x: 498, startPoint y: 436, endPoint x: 730, endPoint y: 286, distance: 276.4
click at [730, 286] on div "Janela de atendimento Grade de atendimento Capacidade Transportadoras Veículos …" at bounding box center [673, 322] width 1347 height 645
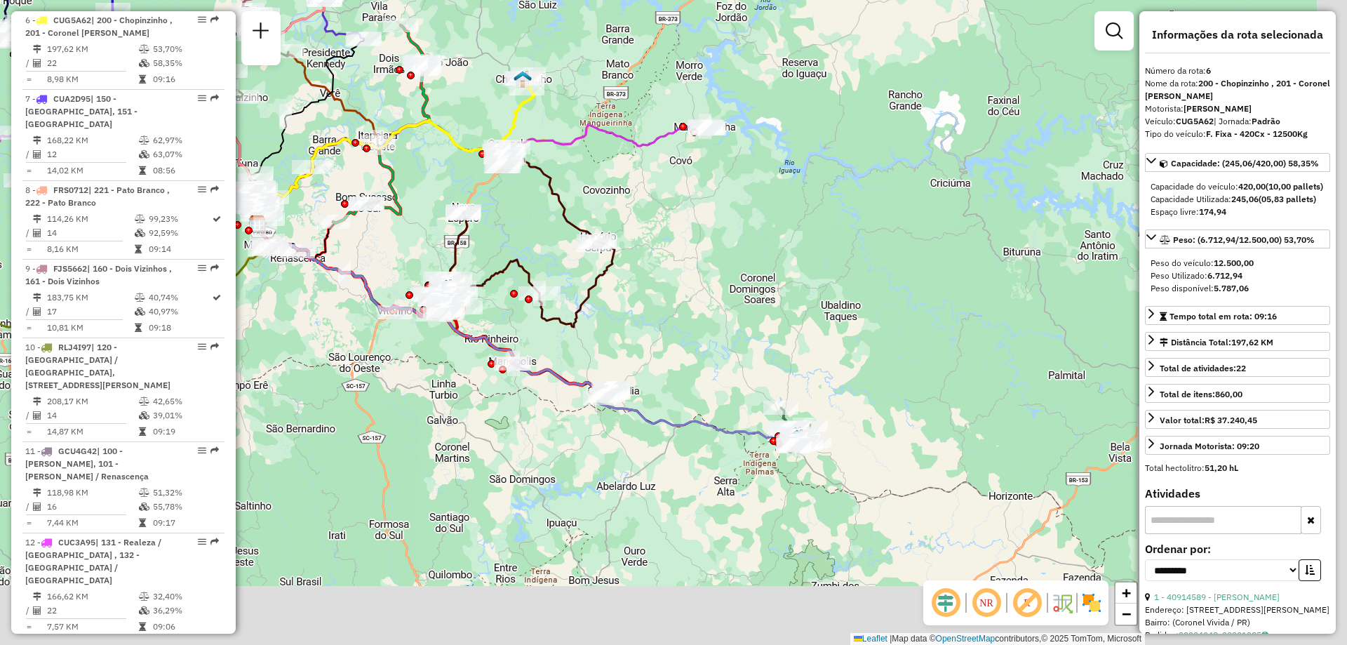
drag, startPoint x: 865, startPoint y: 358, endPoint x: 789, endPoint y: 302, distance: 94.9
click at [789, 306] on div "Janela de atendimento Grade de atendimento Capacidade Transportadoras Veículos …" at bounding box center [673, 322] width 1347 height 645
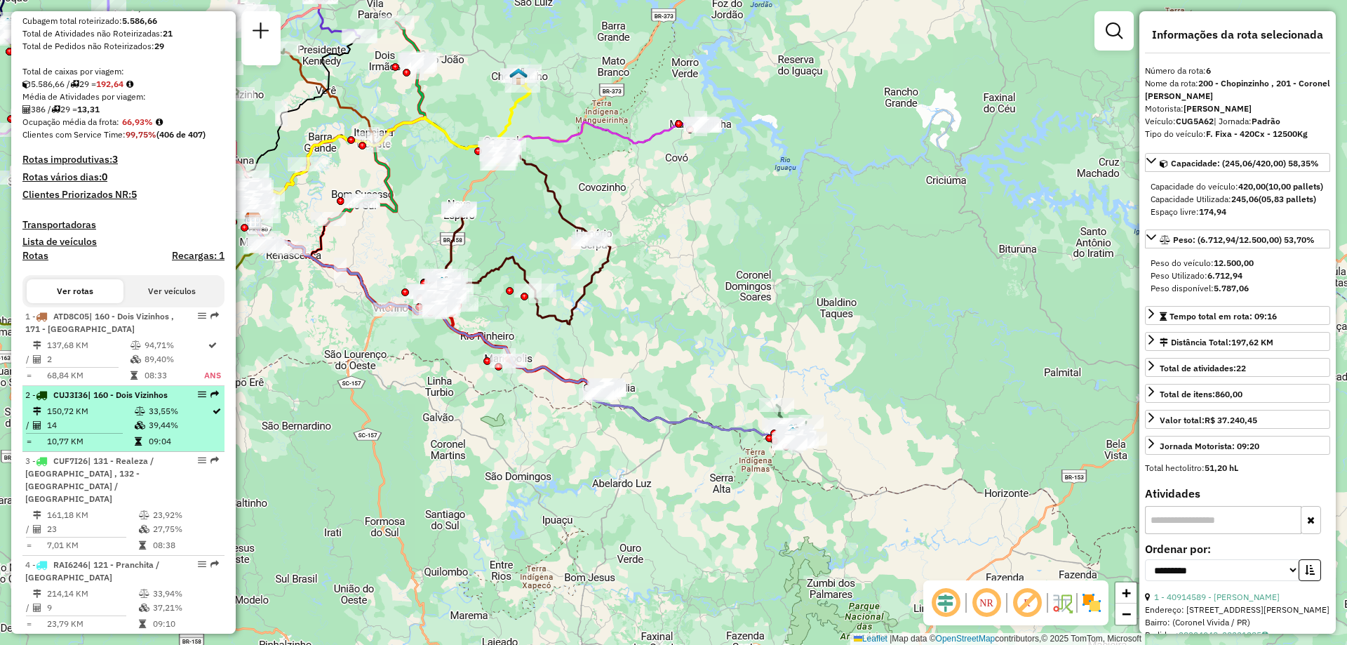
scroll to position [0, 0]
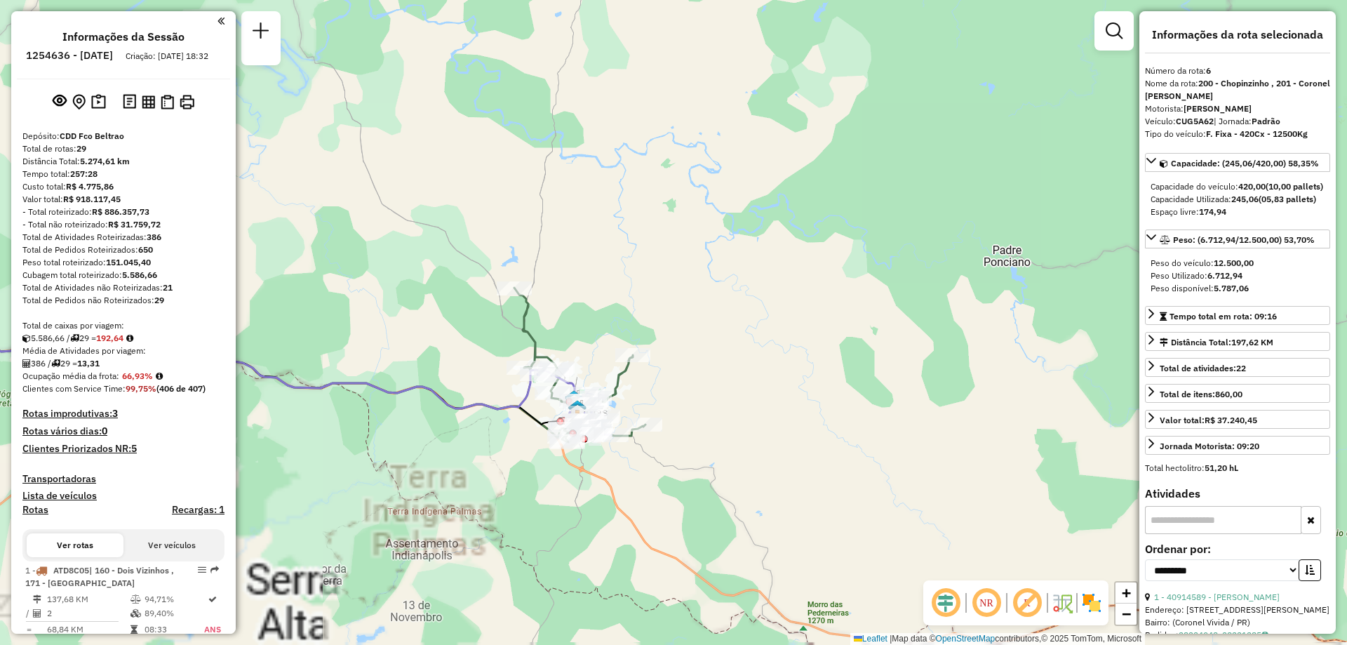
drag, startPoint x: 641, startPoint y: 479, endPoint x: 611, endPoint y: 283, distance: 198.7
click at [611, 283] on div "Janela de atendimento Grade de atendimento Capacidade Transportadoras Veículos …" at bounding box center [673, 322] width 1347 height 645
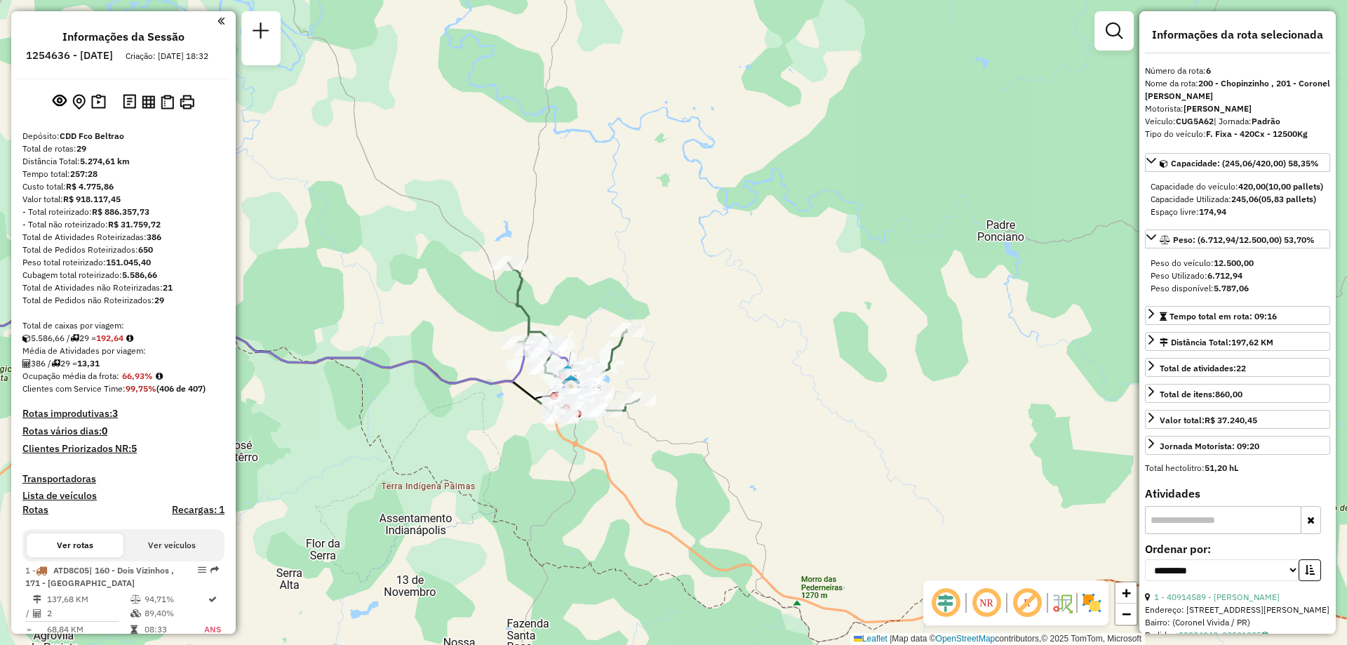
click at [500, 384] on icon at bounding box center [199, 325] width 668 height 117
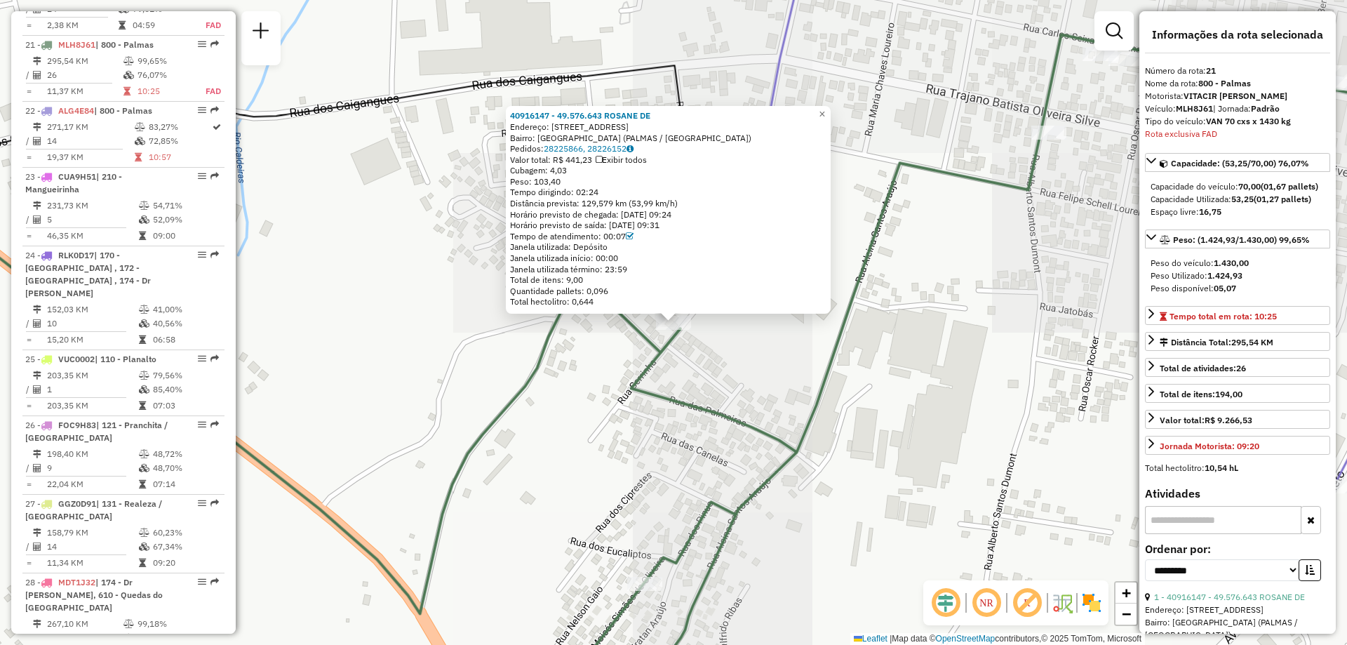
scroll to position [2222, 0]
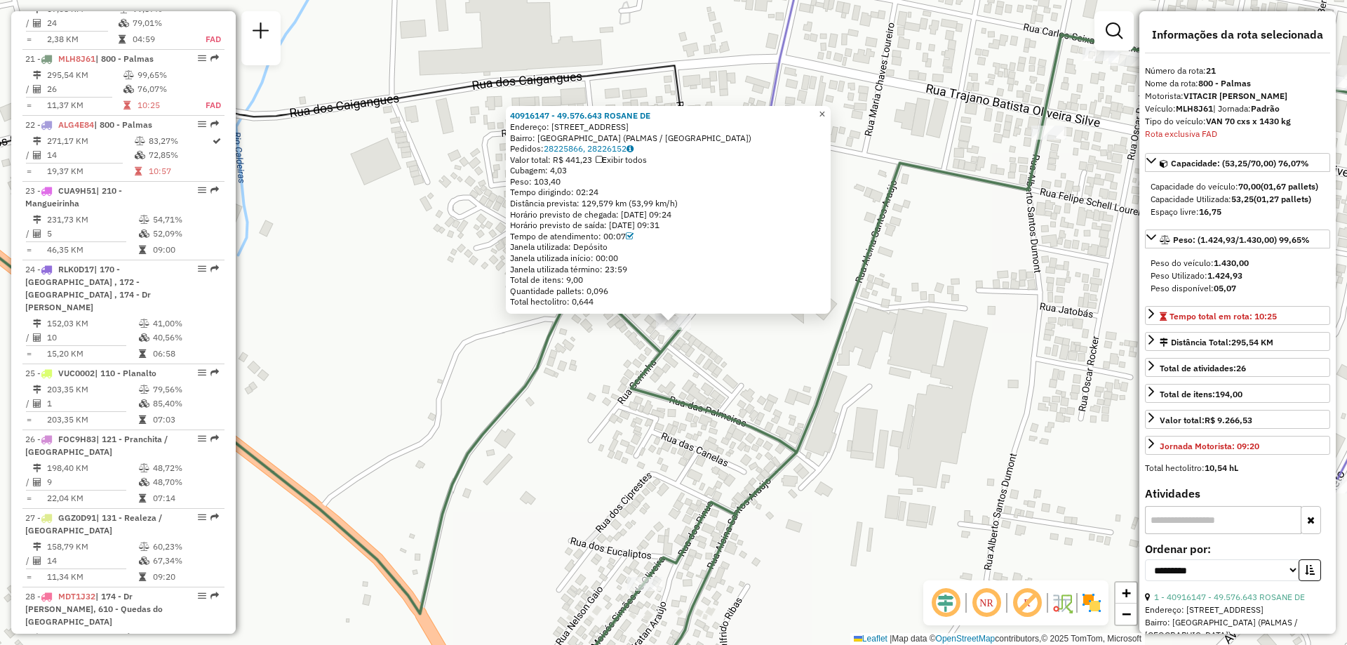
click at [831, 116] on link "×" at bounding box center [822, 114] width 17 height 17
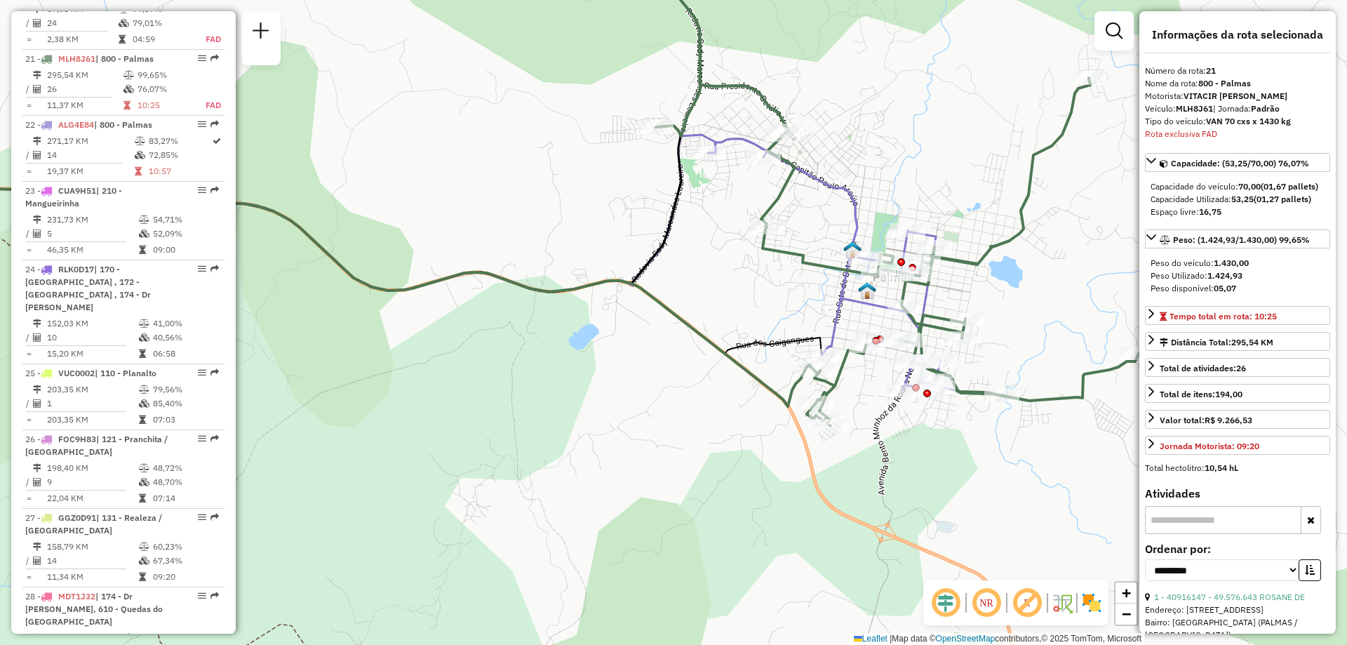
click at [785, 335] on icon at bounding box center [343, 271] width 957 height 168
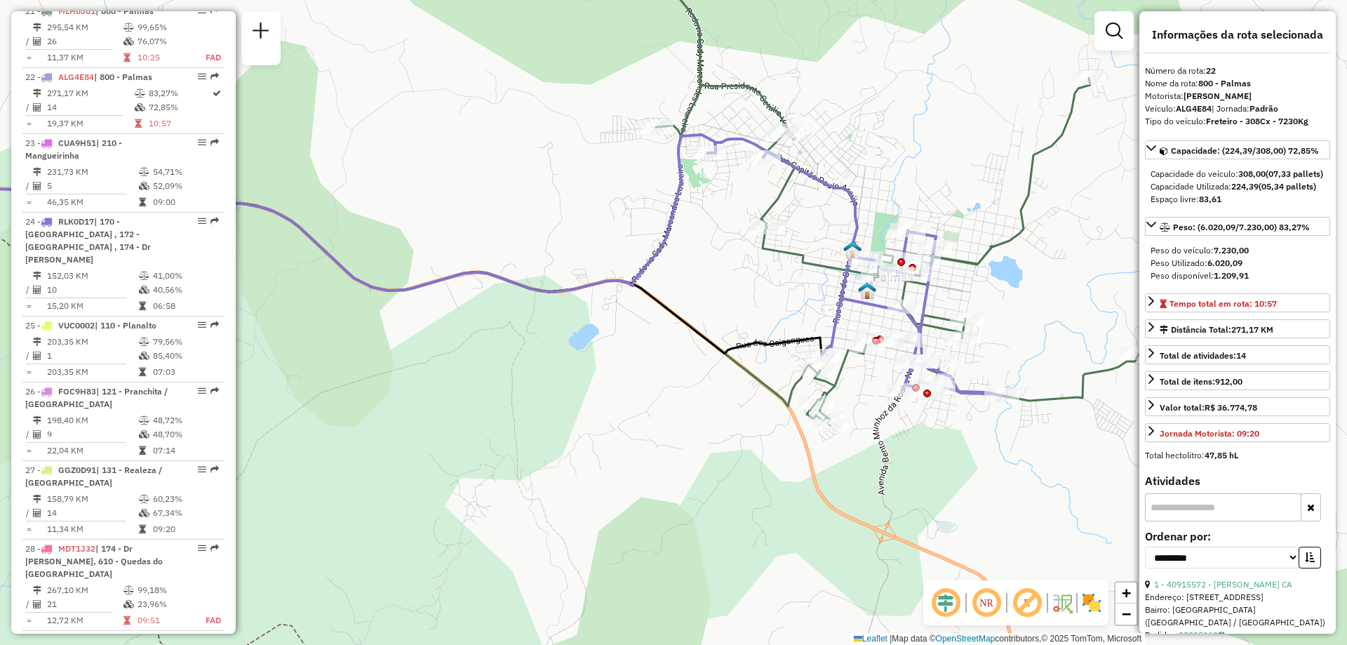
scroll to position [2289, 0]
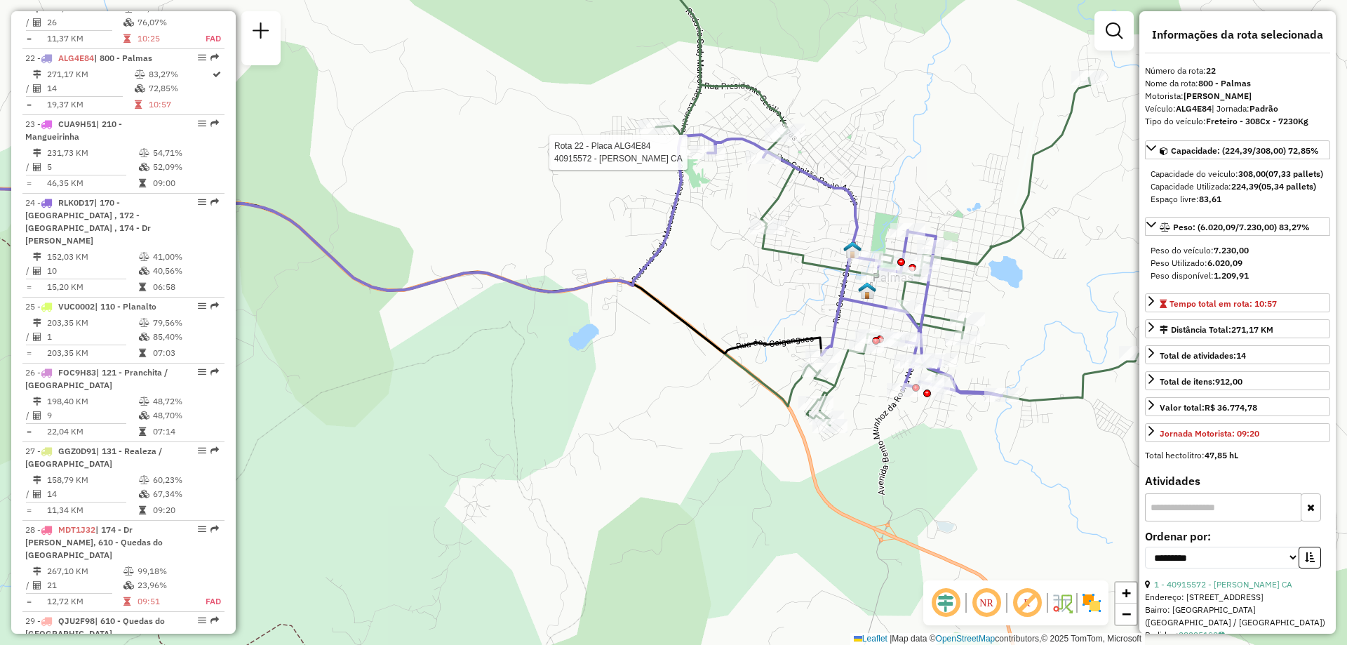
click at [711, 159] on div at bounding box center [708, 152] width 35 height 14
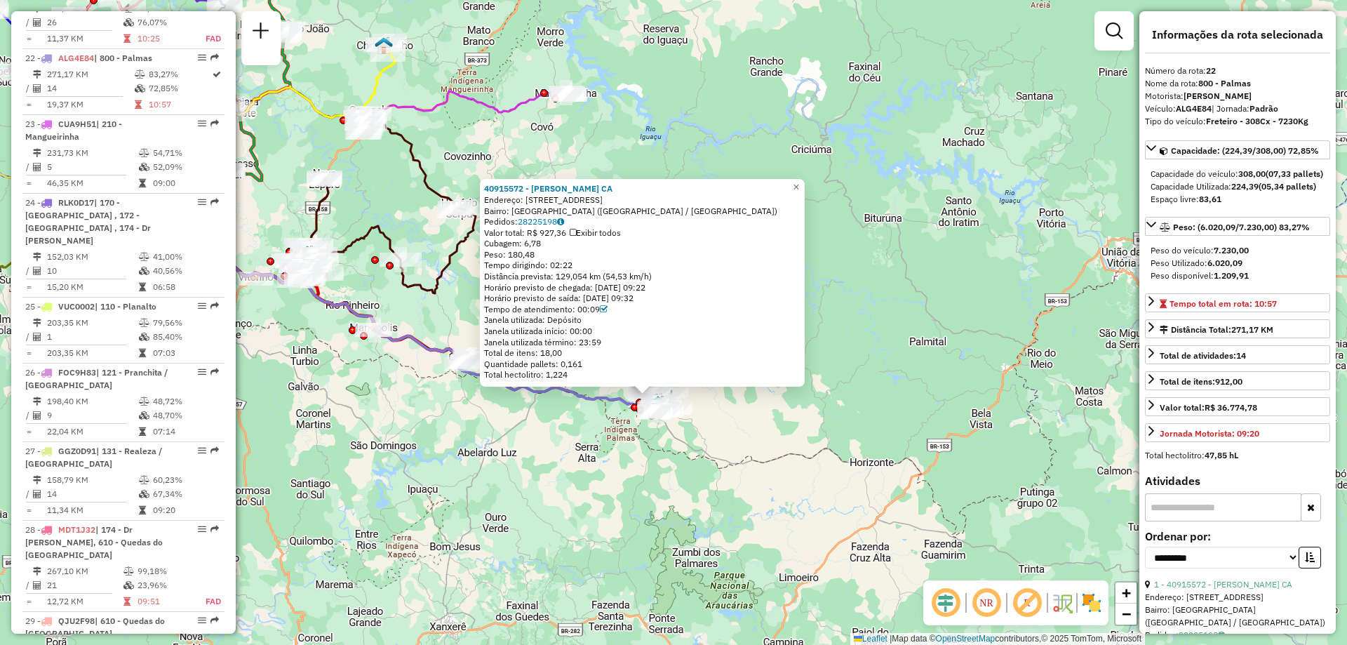
click at [406, 425] on div "40915572 - JOSIANE APARECIDA CA Endereço: R RUA COLOMBIA 80 Bairro: VILA OPERAR…" at bounding box center [673, 322] width 1347 height 645
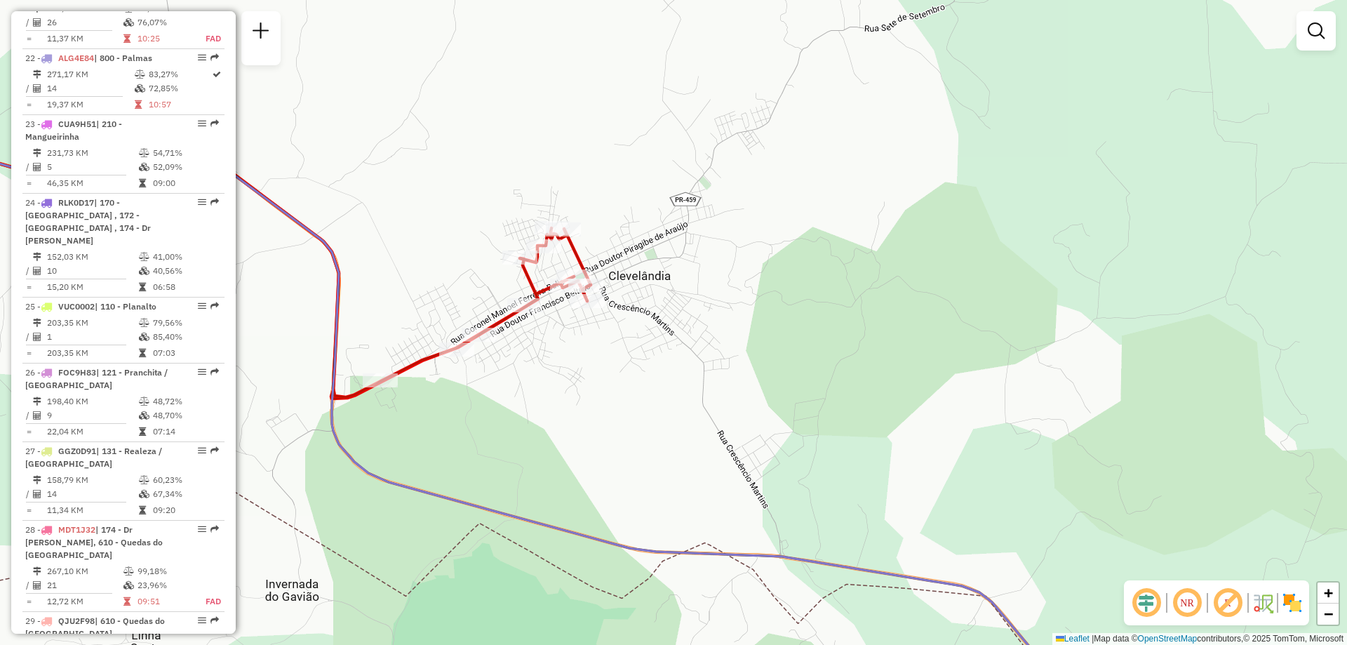
click at [428, 363] on icon at bounding box center [228, 267] width 726 height 260
select select "**********"
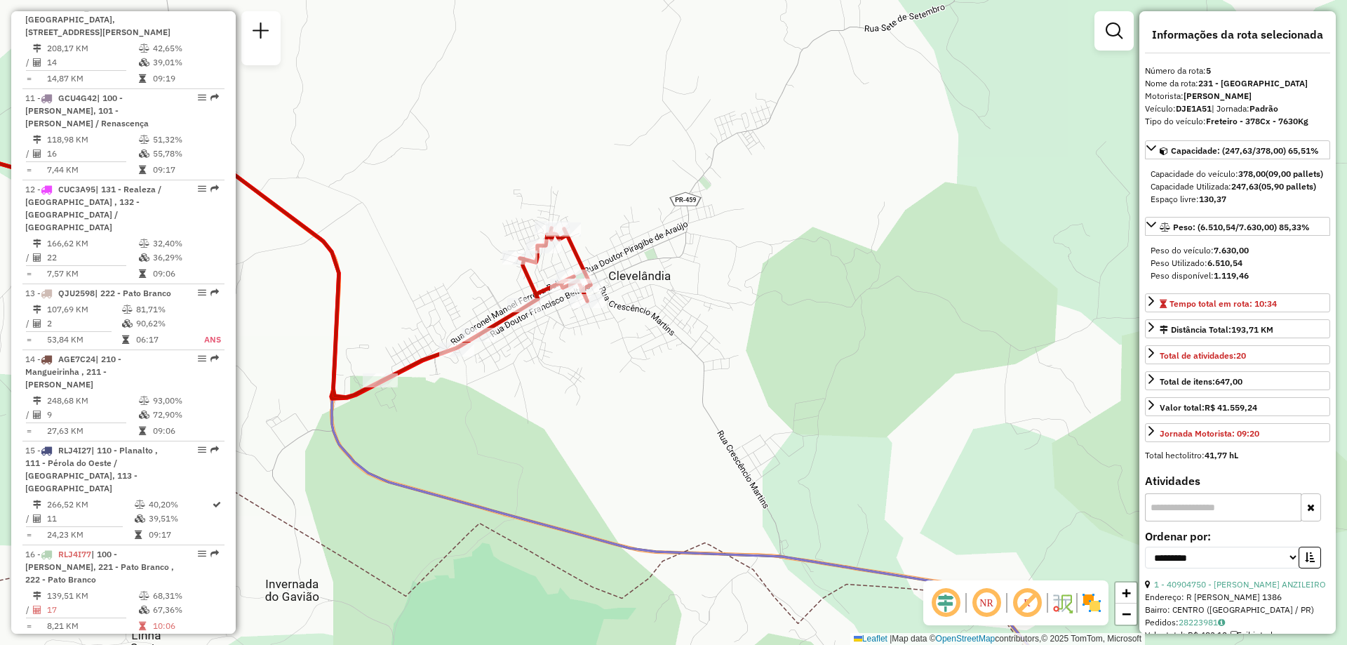
scroll to position [890, 0]
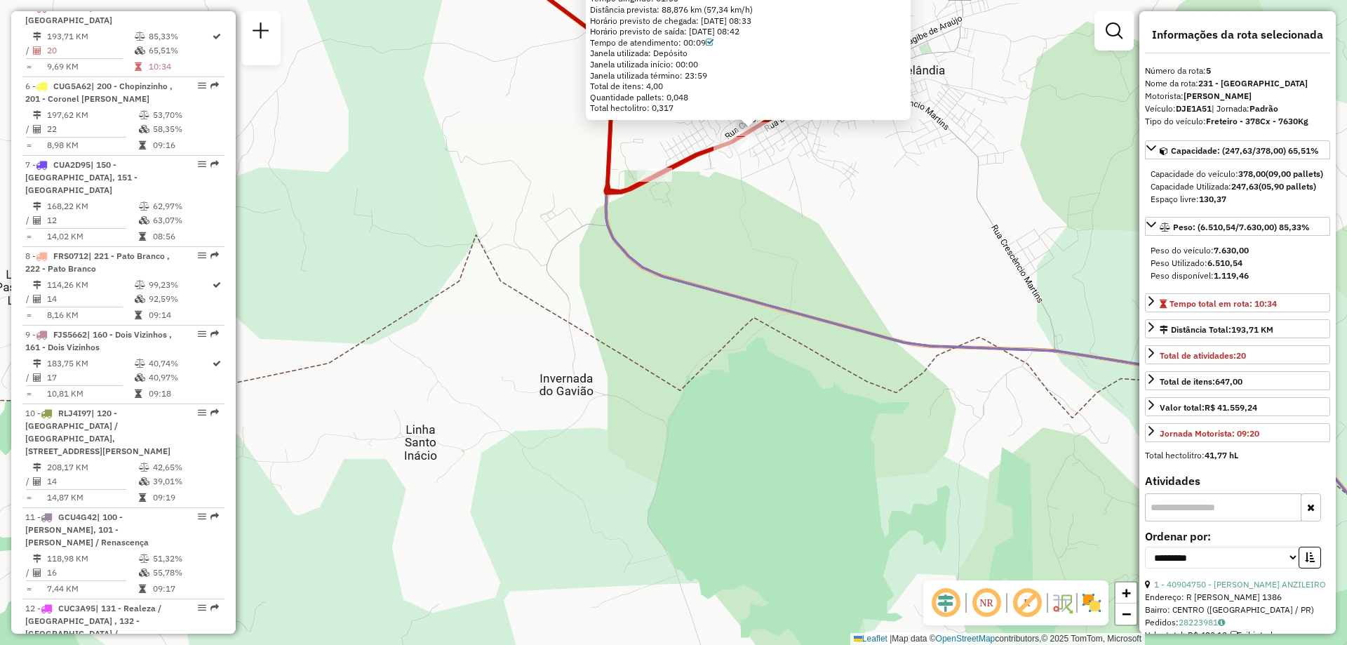
click at [690, 162] on icon at bounding box center [496, 63] width 737 height 256
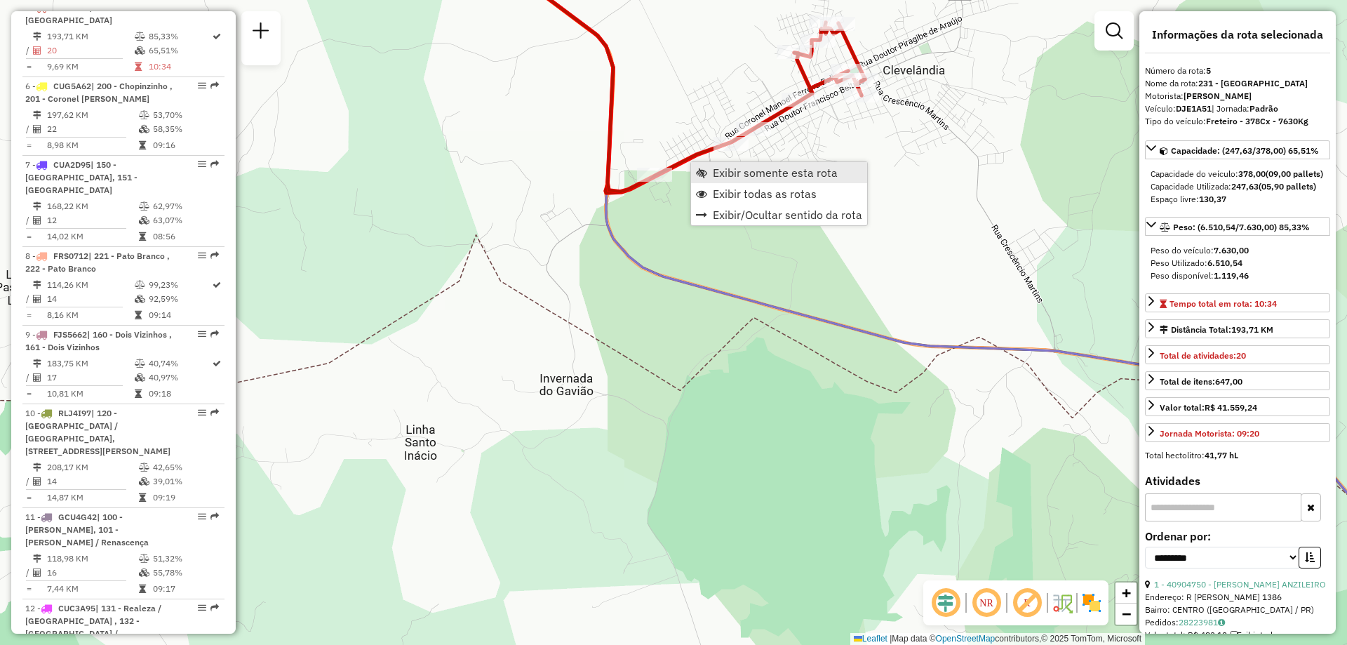
click at [773, 172] on span "Exibir somente esta rota" at bounding box center [775, 172] width 125 height 11
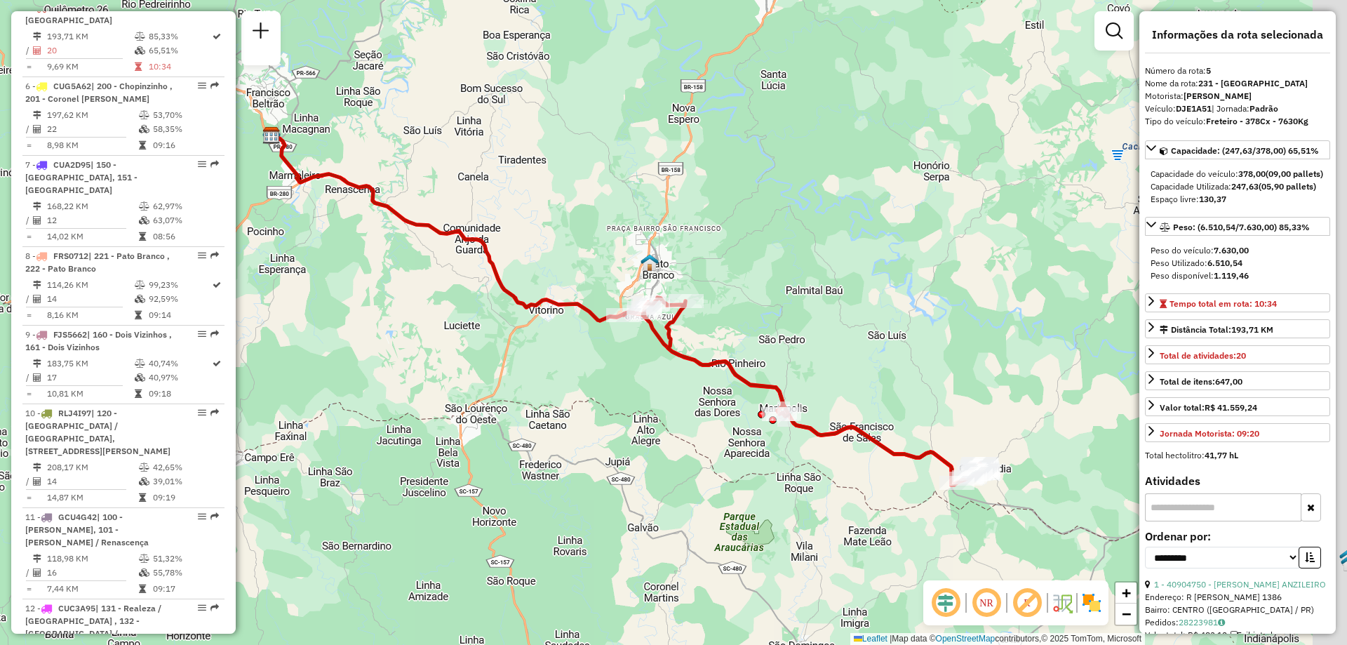
drag, startPoint x: 949, startPoint y: 333, endPoint x: 724, endPoint y: 252, distance: 239.3
click at [724, 252] on div "Janela de atendimento Grade de atendimento Capacidade Transportadoras Veículos …" at bounding box center [673, 322] width 1347 height 645
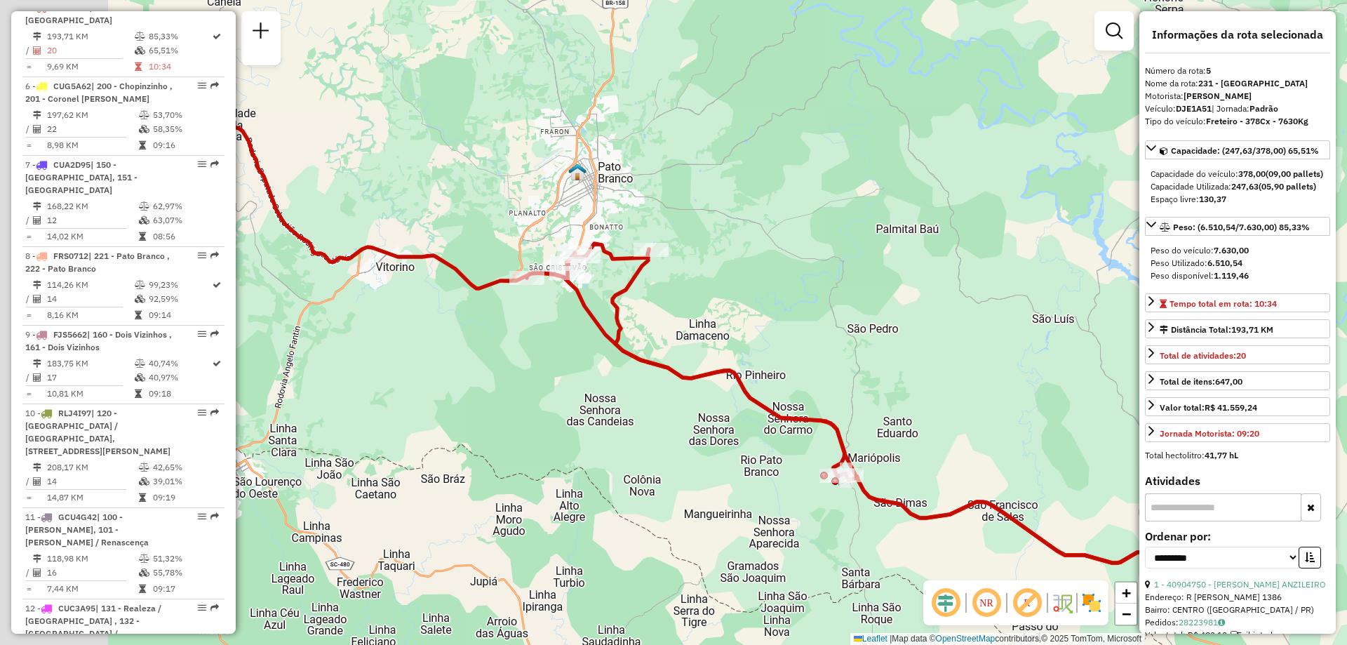
drag, startPoint x: 540, startPoint y: 293, endPoint x: 844, endPoint y: 408, distance: 324.9
click at [844, 408] on div "Janela de atendimento Grade de atendimento Capacidade Transportadoras Veículos …" at bounding box center [673, 322] width 1347 height 645
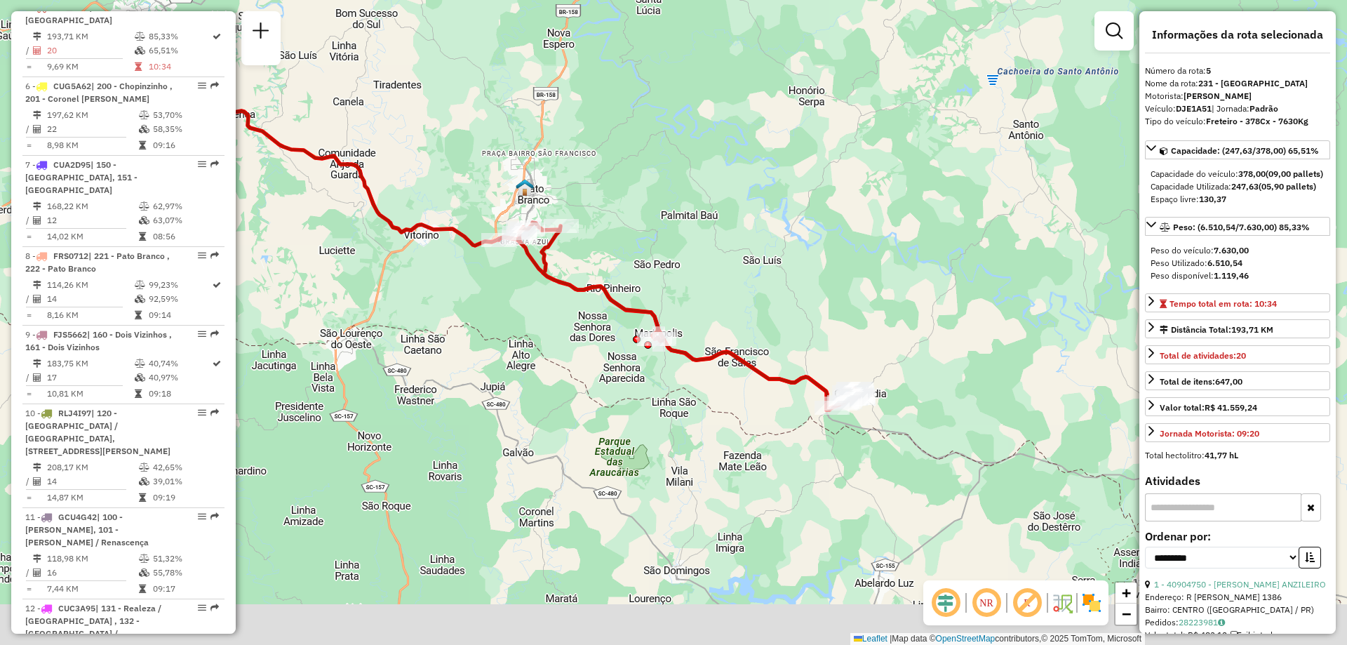
drag, startPoint x: 913, startPoint y: 349, endPoint x: 804, endPoint y: 295, distance: 122.1
click at [804, 295] on div "Janela de atendimento Grade de atendimento Capacidade Transportadoras Veículos …" at bounding box center [673, 322] width 1347 height 645
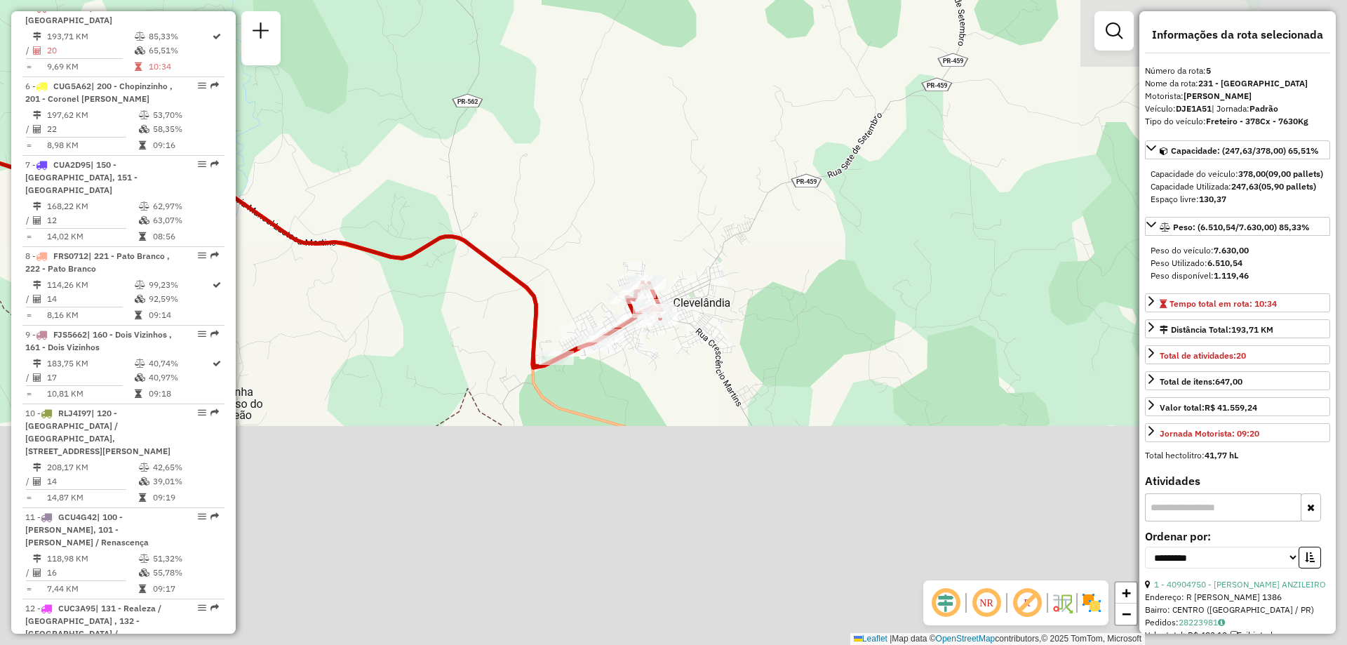
drag, startPoint x: 872, startPoint y: 418, endPoint x: 596, endPoint y: 123, distance: 403.6
click at [596, 123] on div "Janela de atendimento Grade de atendimento Capacidade Transportadoras Veículos …" at bounding box center [673, 322] width 1347 height 645
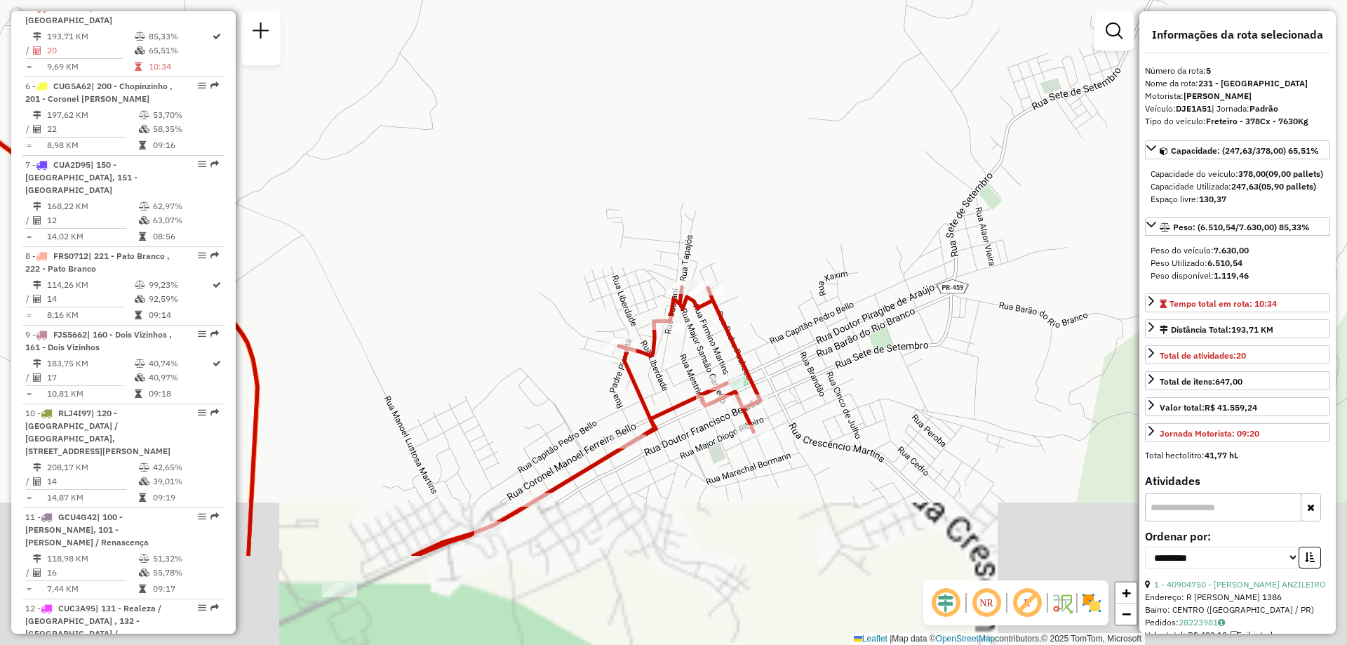
drag, startPoint x: 630, startPoint y: 324, endPoint x: 547, endPoint y: 161, distance: 183.6
click at [547, 161] on div "Janela de atendimento Grade de atendimento Capacidade Transportadoras Veículos …" at bounding box center [673, 322] width 1347 height 645
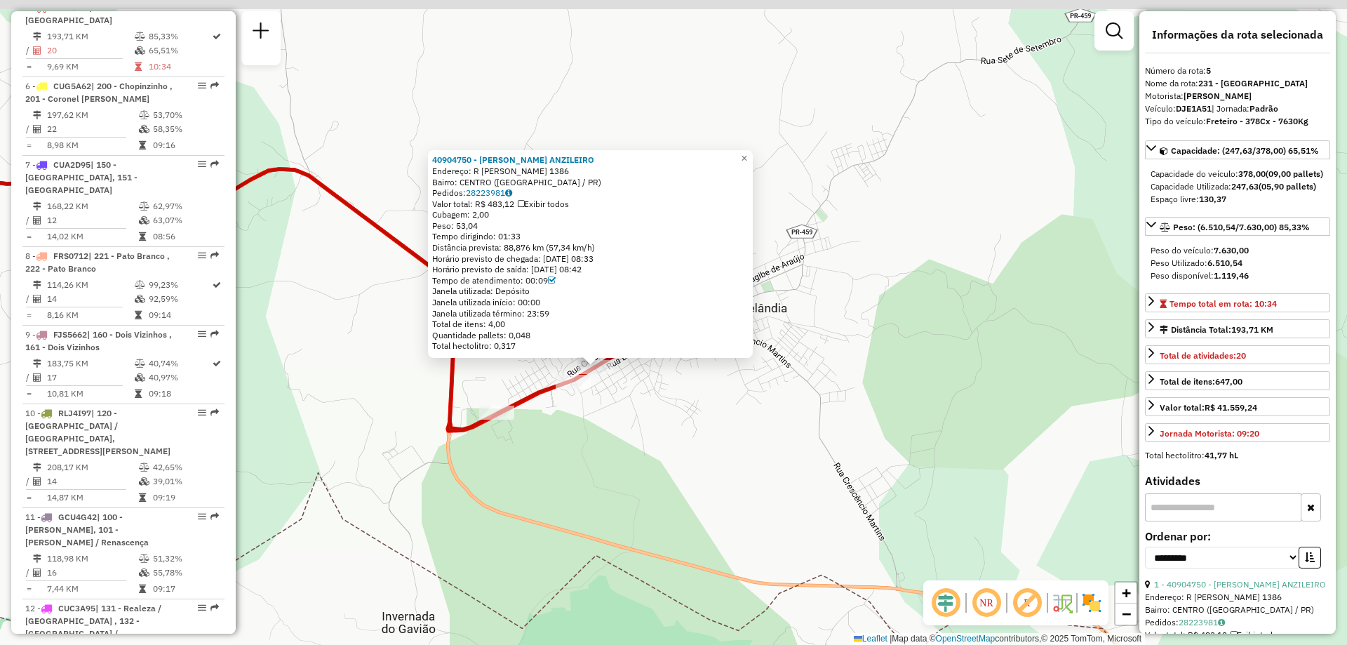
drag, startPoint x: 580, startPoint y: 328, endPoint x: 635, endPoint y: 410, distance: 99.1
click at [635, 409] on div "40904750 - RENI LIMA ANZILEIRO Endereço: R ALFREDO LIMA PACHECO 1386 Bairro: CE…" at bounding box center [673, 322] width 1347 height 645
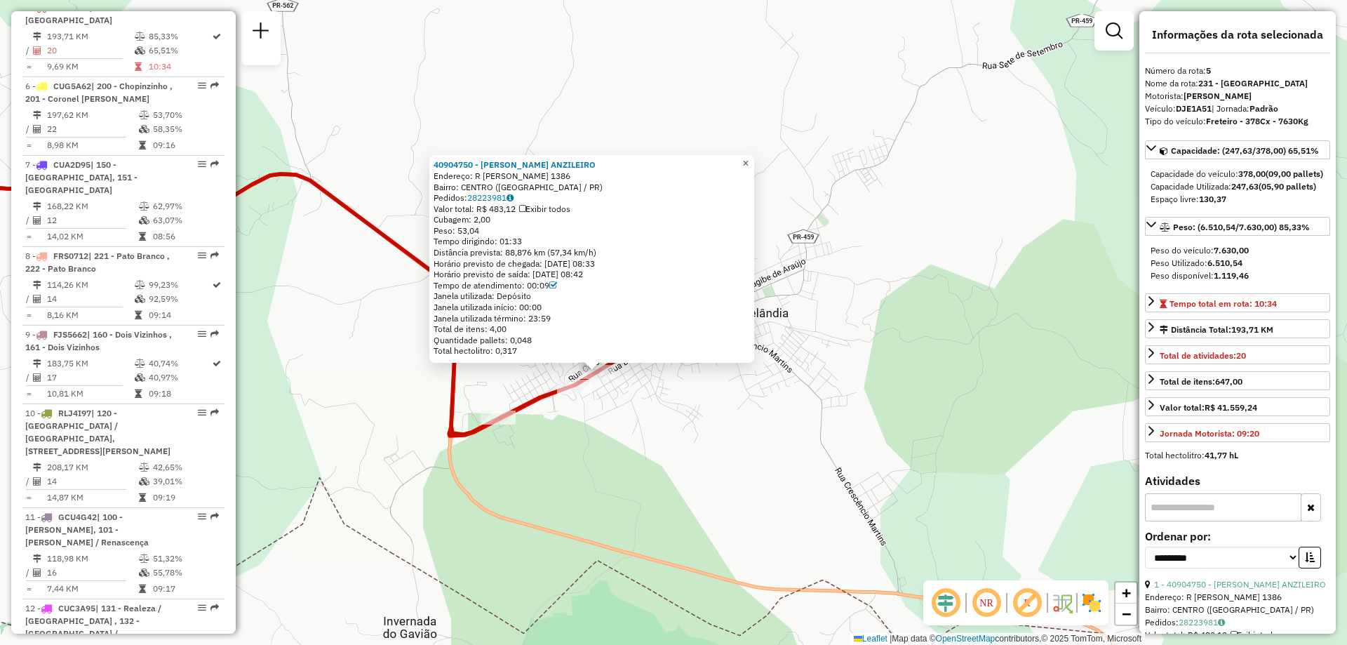
click at [754, 155] on link "×" at bounding box center [746, 163] width 17 height 17
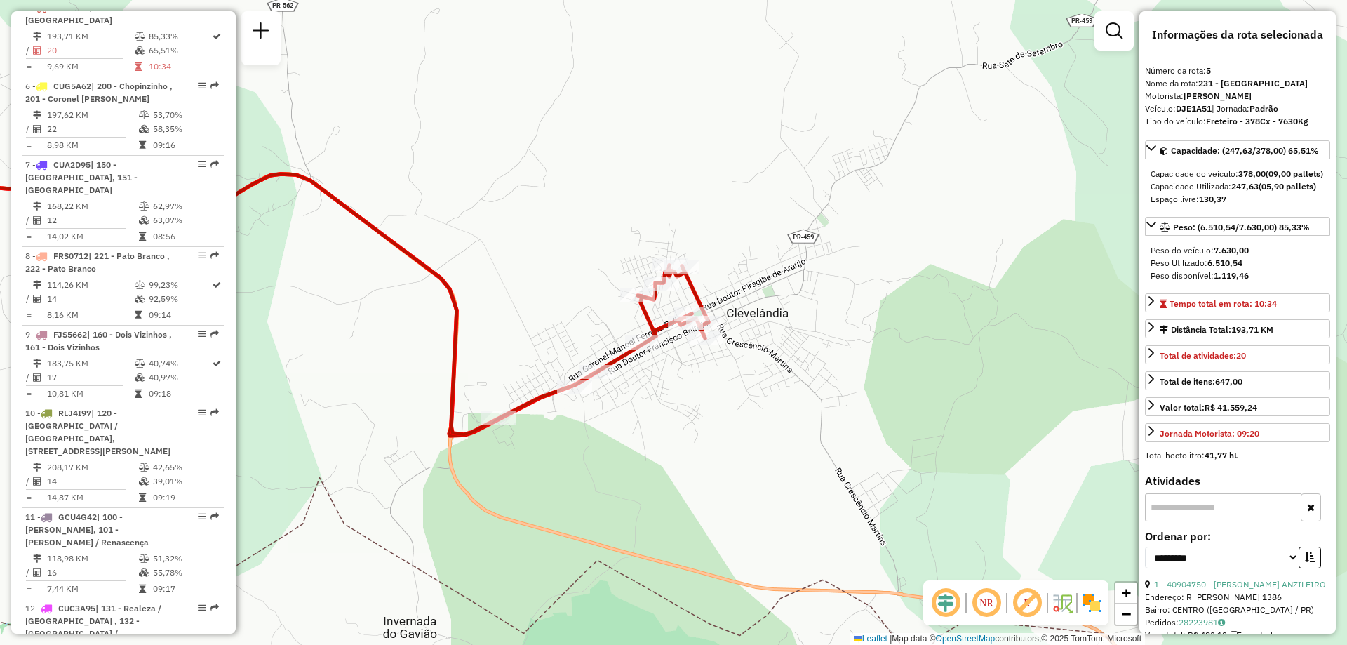
click at [455, 361] on icon at bounding box center [287, 269] width 844 height 331
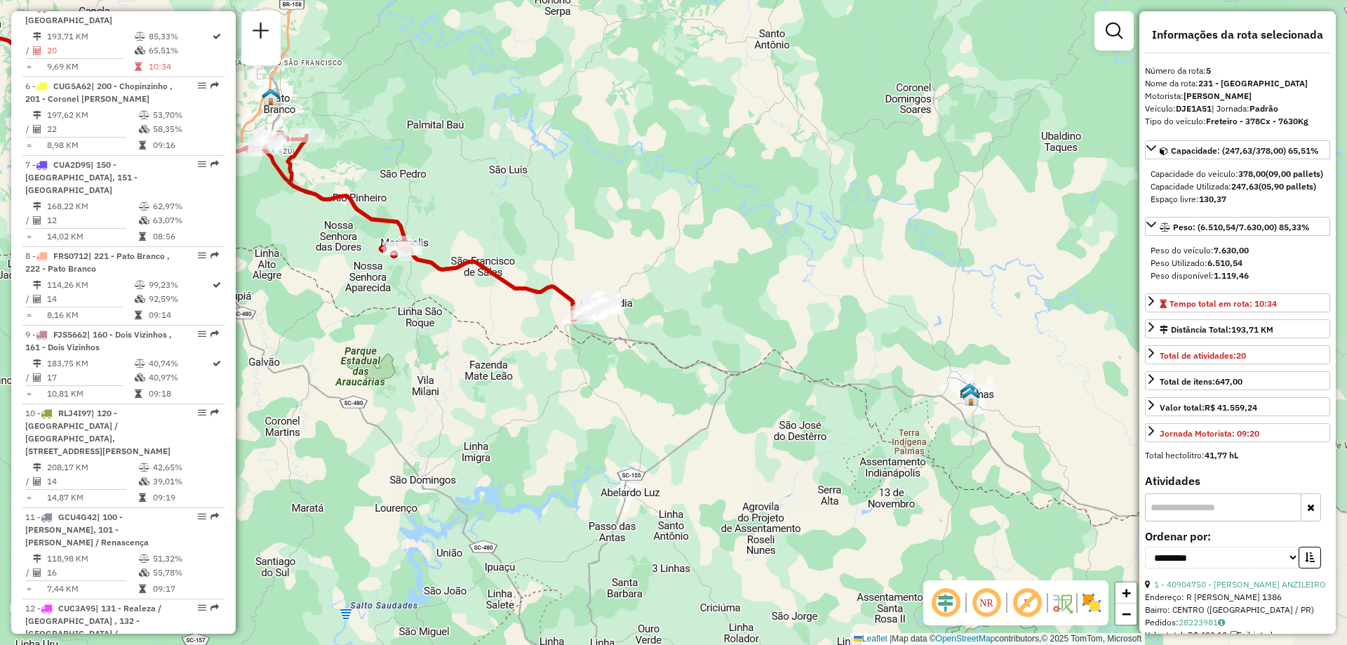
click at [809, 344] on div "Janela de atendimento Grade de atendimento Capacidade Transportadoras Veículos …" at bounding box center [673, 322] width 1347 height 645
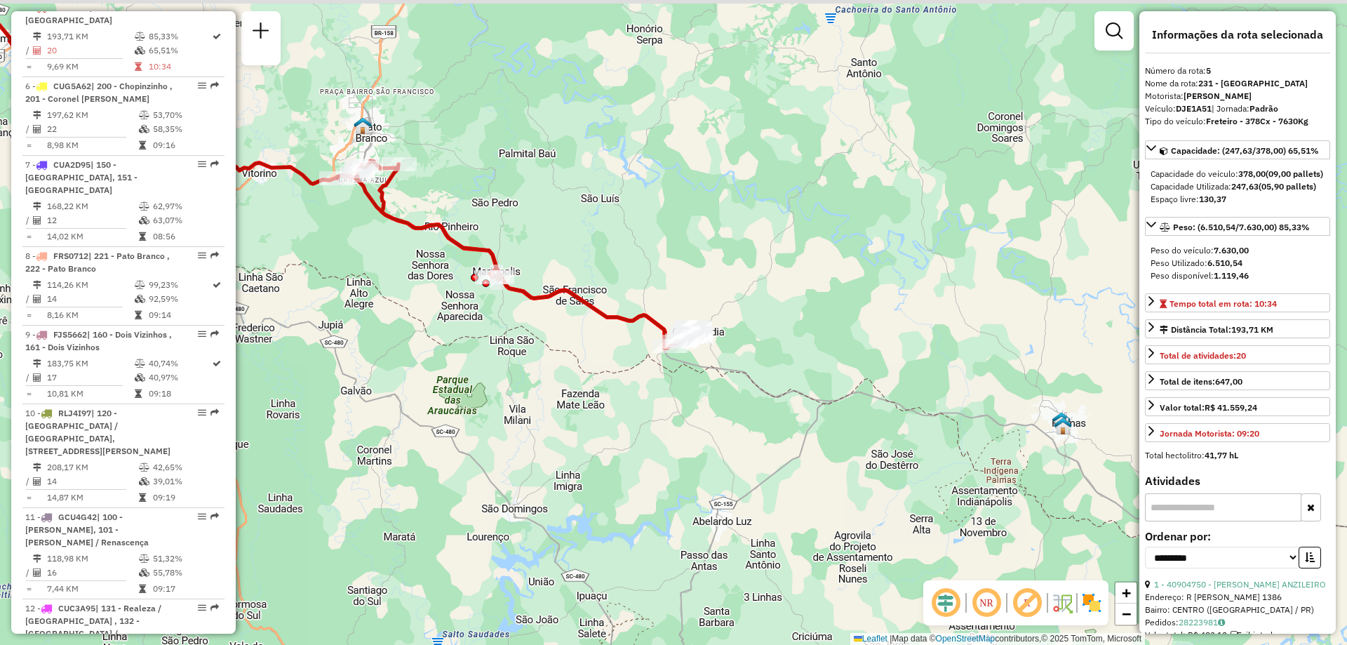
drag, startPoint x: 462, startPoint y: 163, endPoint x: 571, endPoint y: 192, distance: 111.8
click at [571, 192] on div "Janela de atendimento Grade de atendimento Capacidade Transportadoras Veículos …" at bounding box center [673, 322] width 1347 height 645
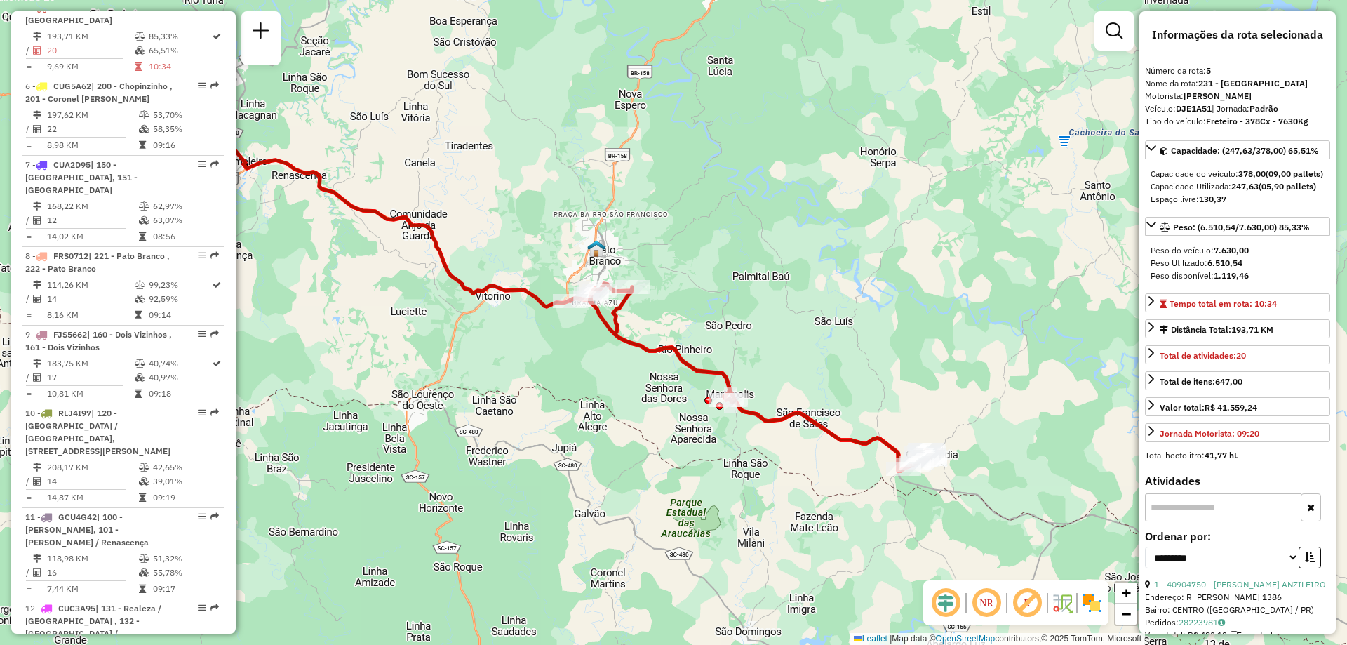
drag, startPoint x: 596, startPoint y: 196, endPoint x: 756, endPoint y: 304, distance: 192.1
click at [756, 304] on div "Janela de atendimento Grade de atendimento Capacidade Transportadoras Veículos …" at bounding box center [673, 322] width 1347 height 645
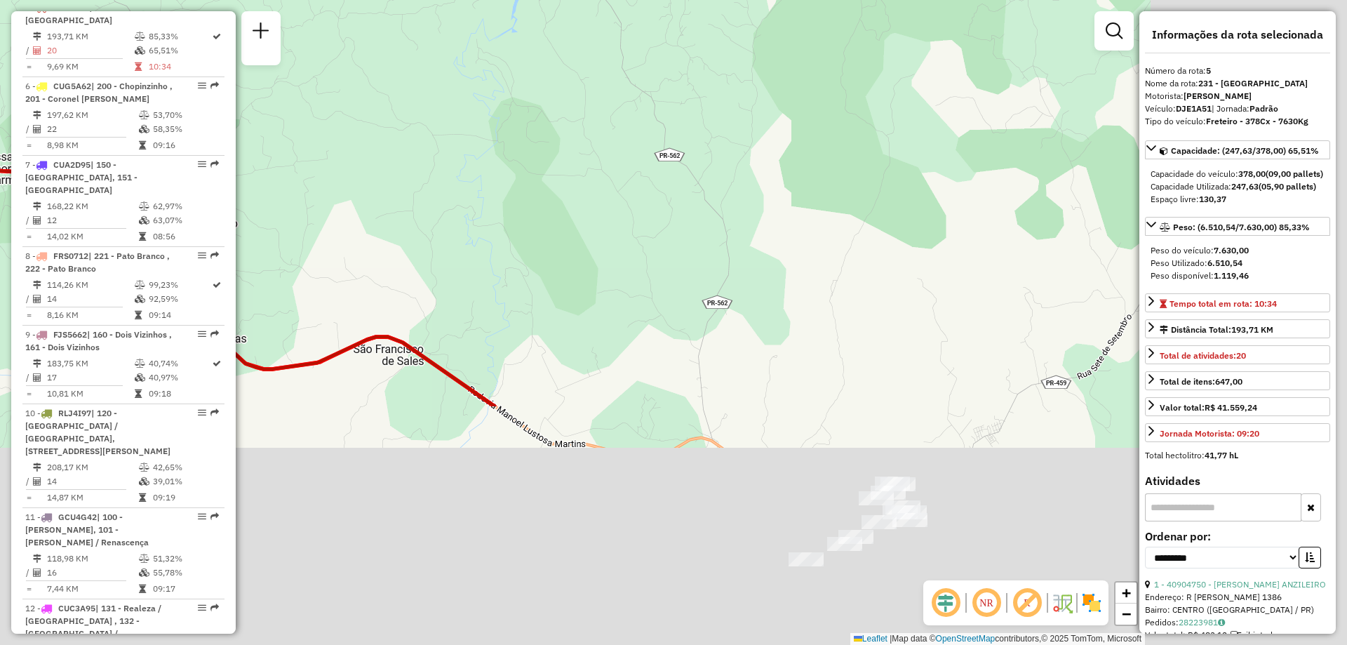
drag, startPoint x: 863, startPoint y: 408, endPoint x: 617, endPoint y: 111, distance: 385.7
click at [617, 111] on div "Janela de atendimento Grade de atendimento Capacidade Transportadoras Veículos …" at bounding box center [673, 322] width 1347 height 645
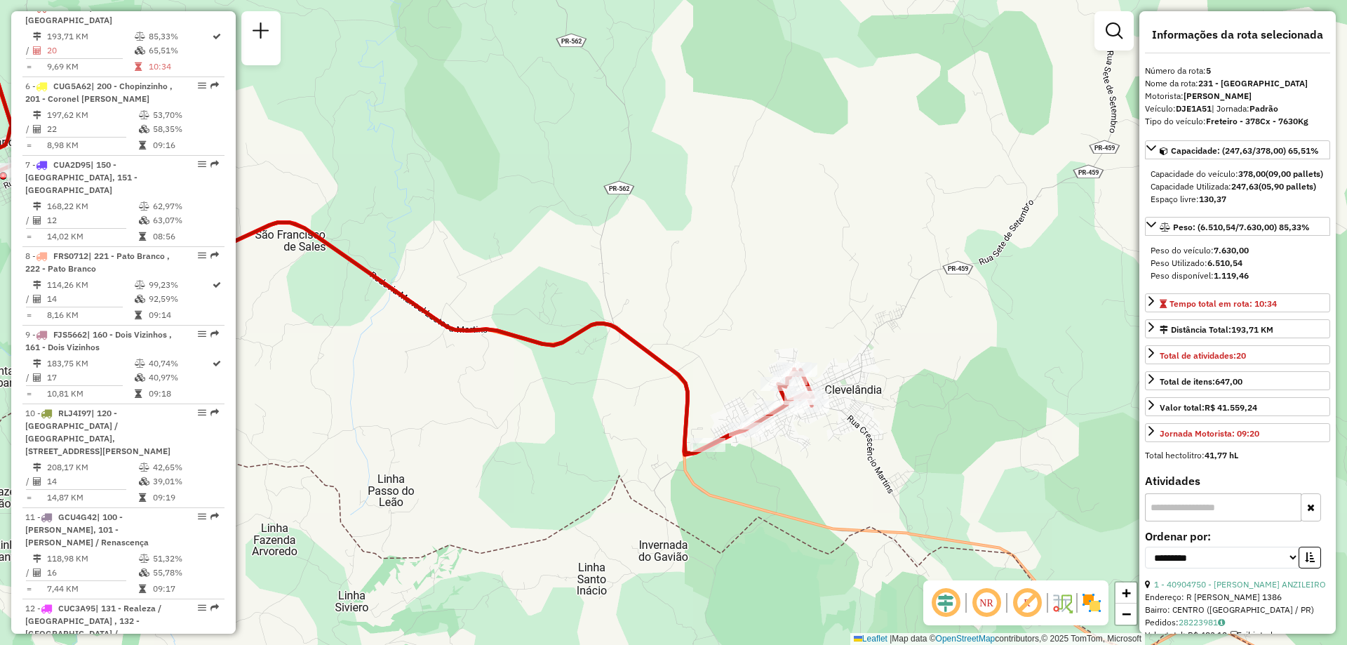
drag, startPoint x: 600, startPoint y: 154, endPoint x: 588, endPoint y: 142, distance: 16.9
click at [588, 142] on div "Janela de atendimento Grade de atendimento Capacidade Transportadoras Veículos …" at bounding box center [673, 322] width 1347 height 645
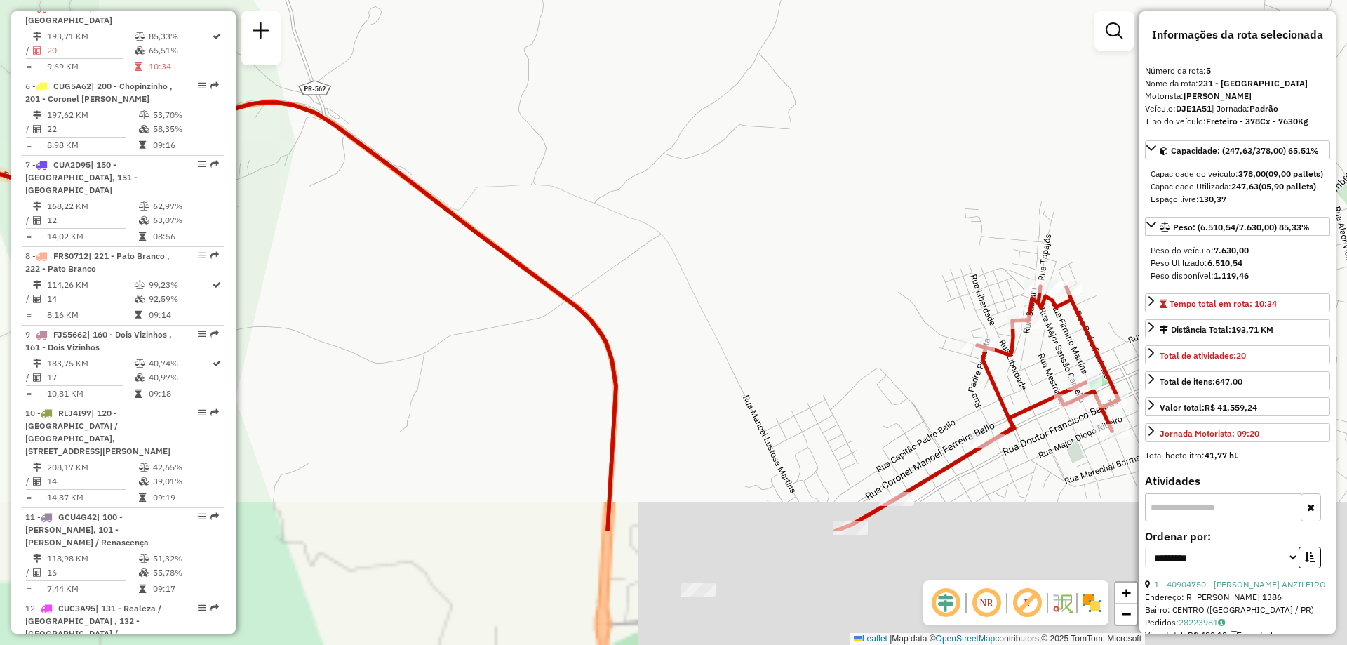
drag, startPoint x: 699, startPoint y: 361, endPoint x: 566, endPoint y: 126, distance: 270.5
click at [566, 126] on div "Janela de atendimento Grade de atendimento Capacidade Transportadoras Veículos …" at bounding box center [673, 322] width 1347 height 645
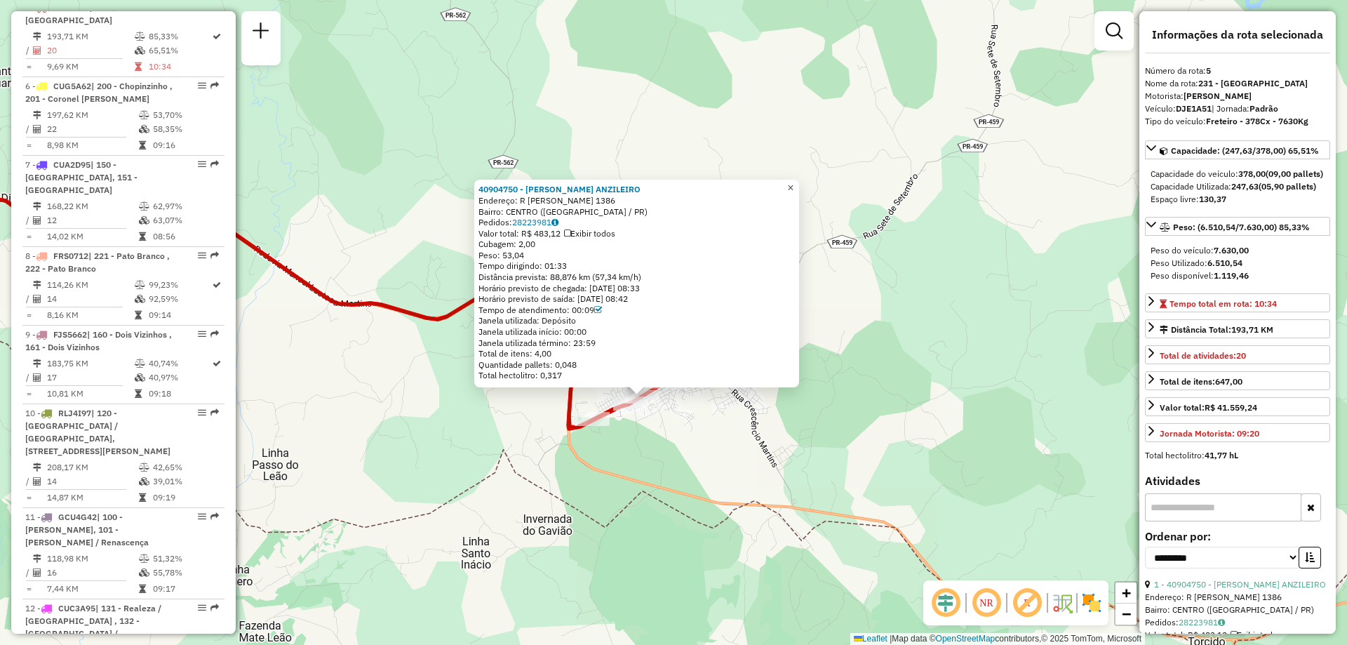
click at [796, 180] on link "×" at bounding box center [790, 188] width 17 height 17
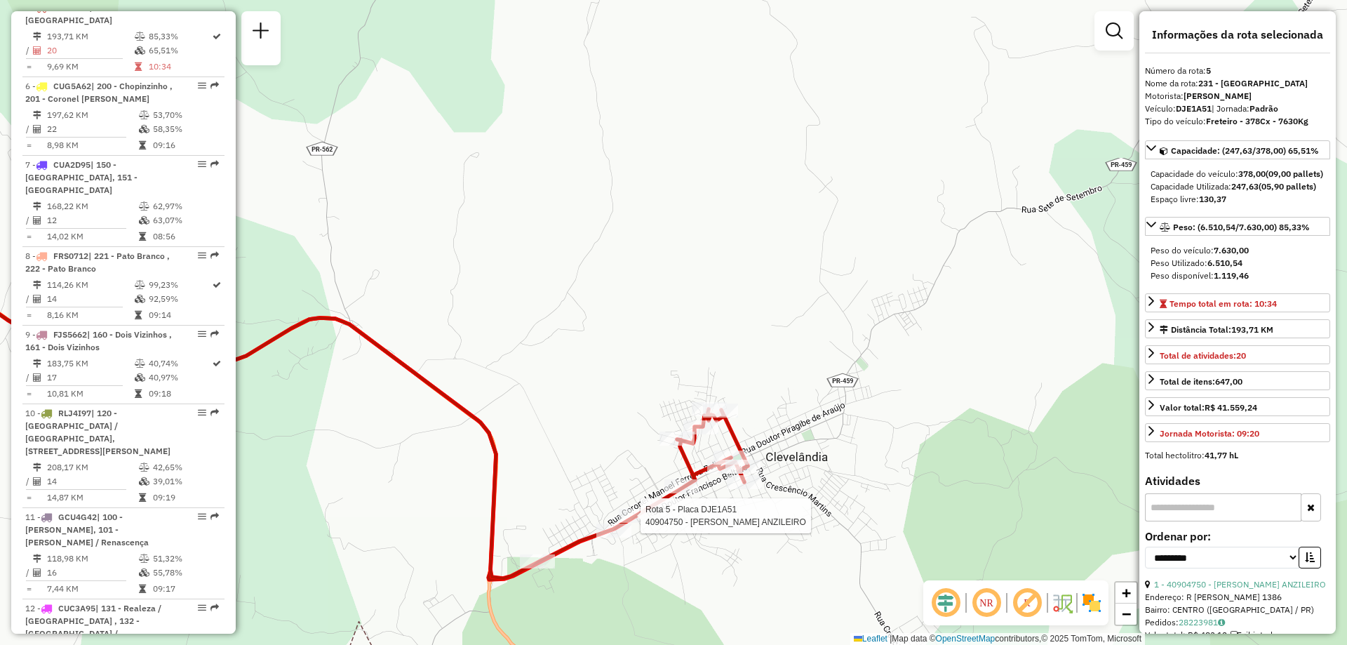
click at [640, 523] on div at bounding box center [636, 516] width 35 height 14
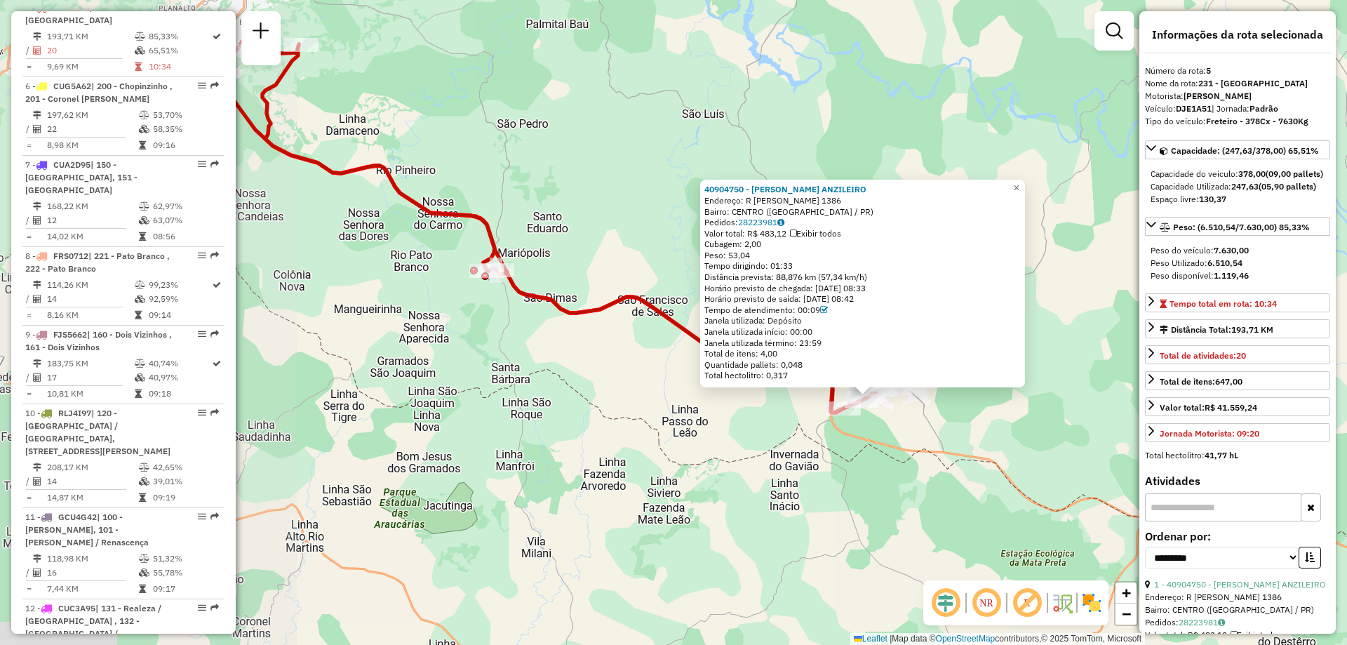
drag, startPoint x: 385, startPoint y: 448, endPoint x: 728, endPoint y: 436, distance: 342.7
click at [728, 436] on div "40904750 - RENI LIMA ANZILEIRO Endereço: R ALFREDO LIMA PACHECO 1386 Bairro: CE…" at bounding box center [673, 322] width 1347 height 645
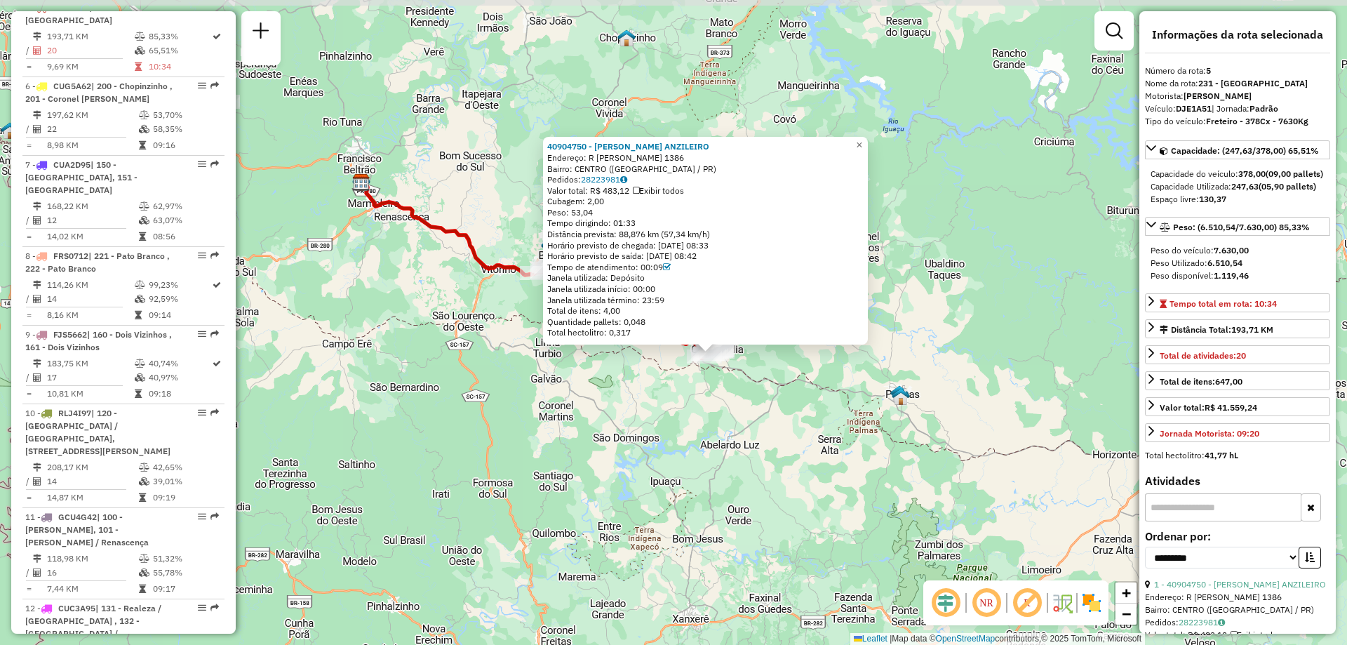
drag, startPoint x: 447, startPoint y: 206, endPoint x: 524, endPoint y: 322, distance: 139.2
click at [524, 322] on div "40904750 - RENI LIMA ANZILEIRO Endereço: R ALFREDO LIMA PACHECO 1386 Bairro: CE…" at bounding box center [673, 322] width 1347 height 645
click at [458, 249] on div "40904750 - RENI LIMA ANZILEIRO Endereço: R ALFREDO LIMA PACHECO 1386 Bairro: CE…" at bounding box center [673, 322] width 1347 height 645
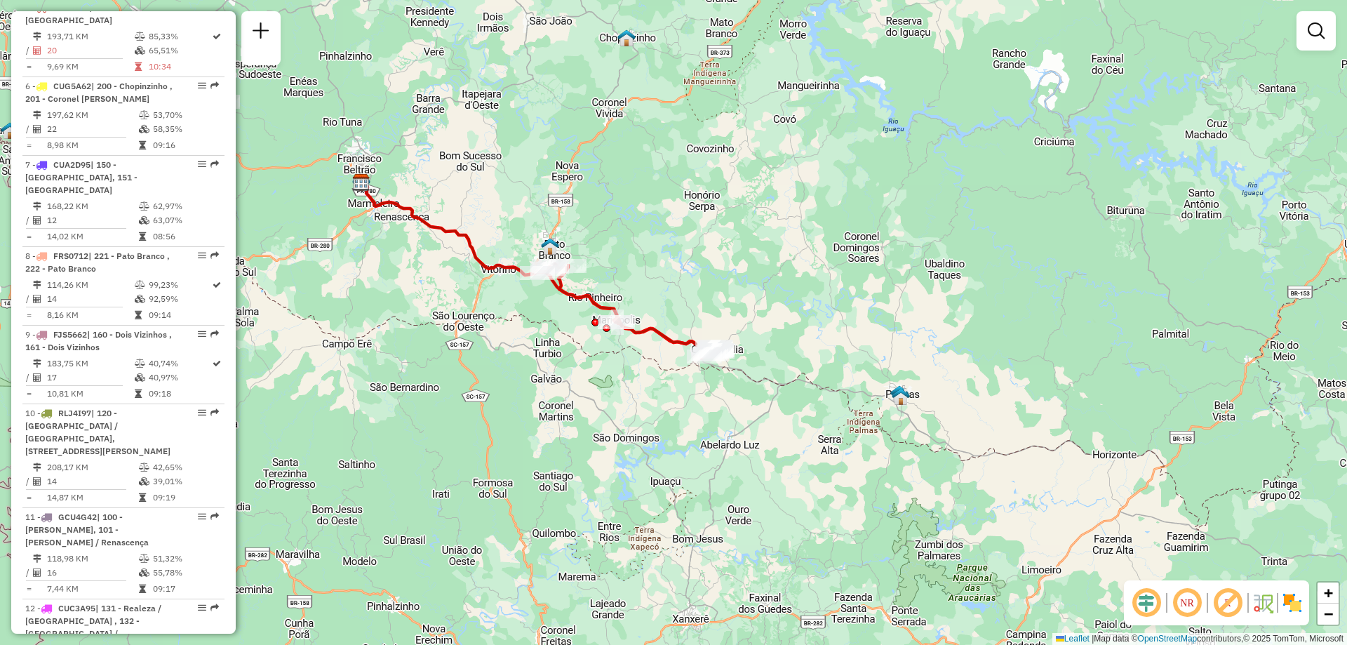
click at [470, 247] on icon at bounding box center [535, 269] width 349 height 175
select select "**********"
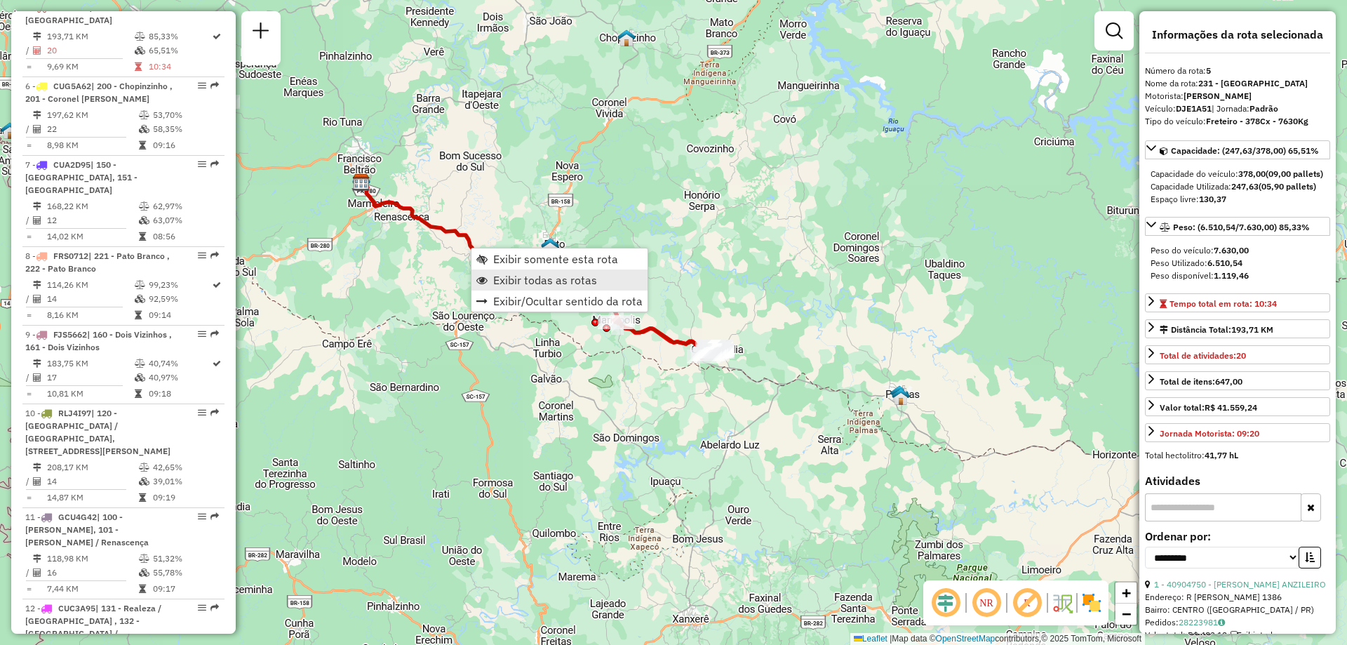
click at [568, 284] on span "Exibir todas as rotas" at bounding box center [545, 279] width 104 height 11
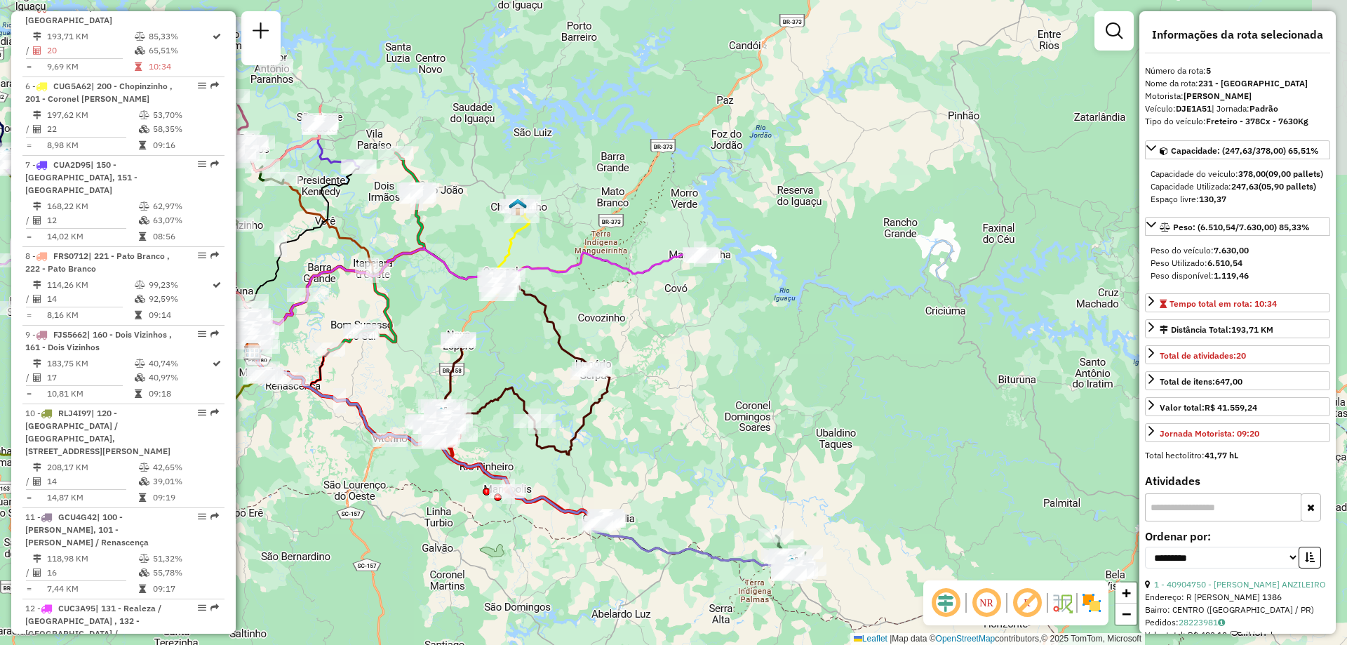
drag, startPoint x: 677, startPoint y: 204, endPoint x: 568, endPoint y: 373, distance: 201.1
click at [568, 373] on div "Janela de atendimento Grade de atendimento Capacidade Transportadoras Veículos …" at bounding box center [673, 322] width 1347 height 645
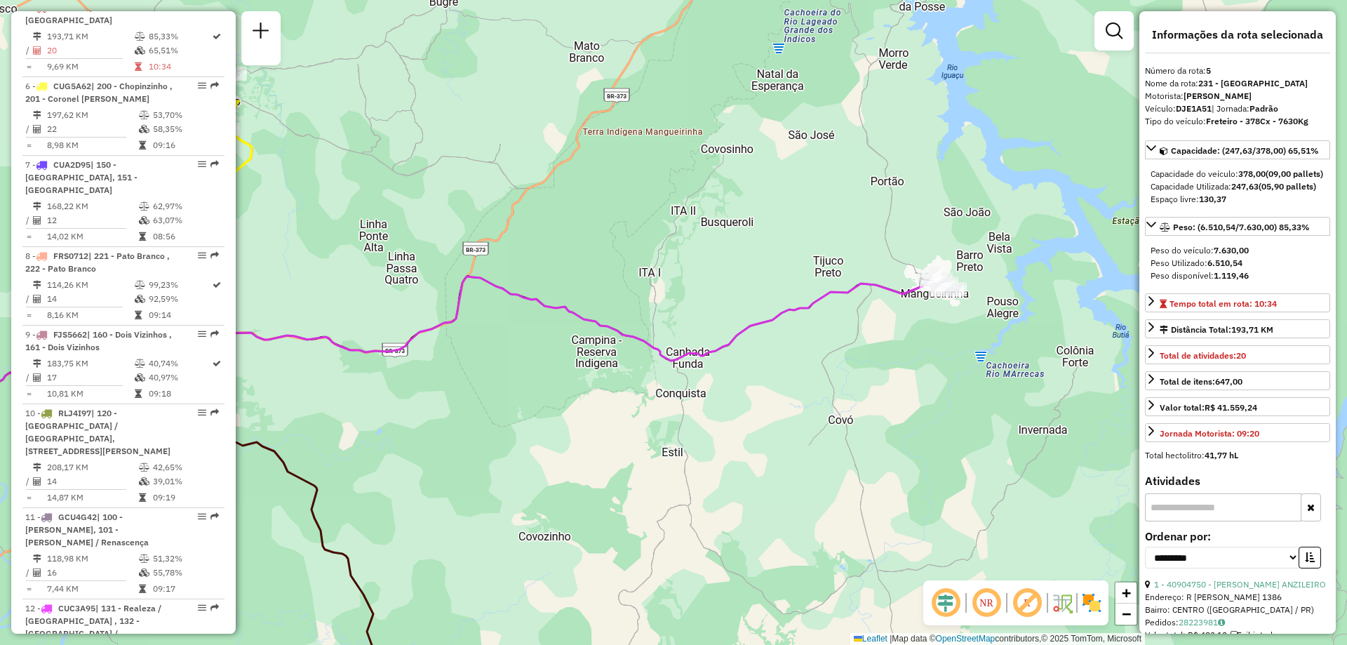
drag, startPoint x: 506, startPoint y: 204, endPoint x: 749, endPoint y: 288, distance: 257.4
click at [750, 285] on div "Rota 14 - Placa AGE7C24 40905126 - COOPERATIVA AGRICOLA Janela de atendimento G…" at bounding box center [673, 322] width 1347 height 645
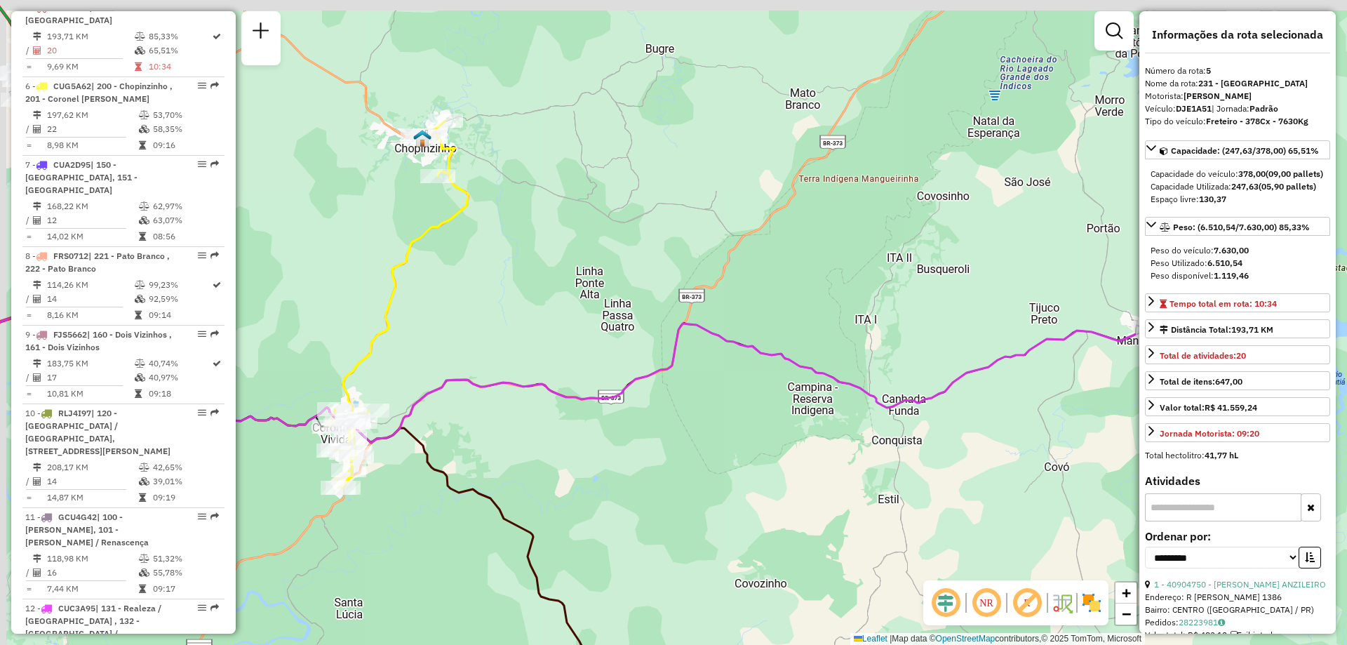
drag, startPoint x: 545, startPoint y: 227, endPoint x: 748, endPoint y: 291, distance: 213.3
click at [806, 305] on div "Rota 14 - Placa AGE7C24 40905126 - COOPERATIVA AGRICOLA Janela de atendimento G…" at bounding box center [673, 322] width 1347 height 645
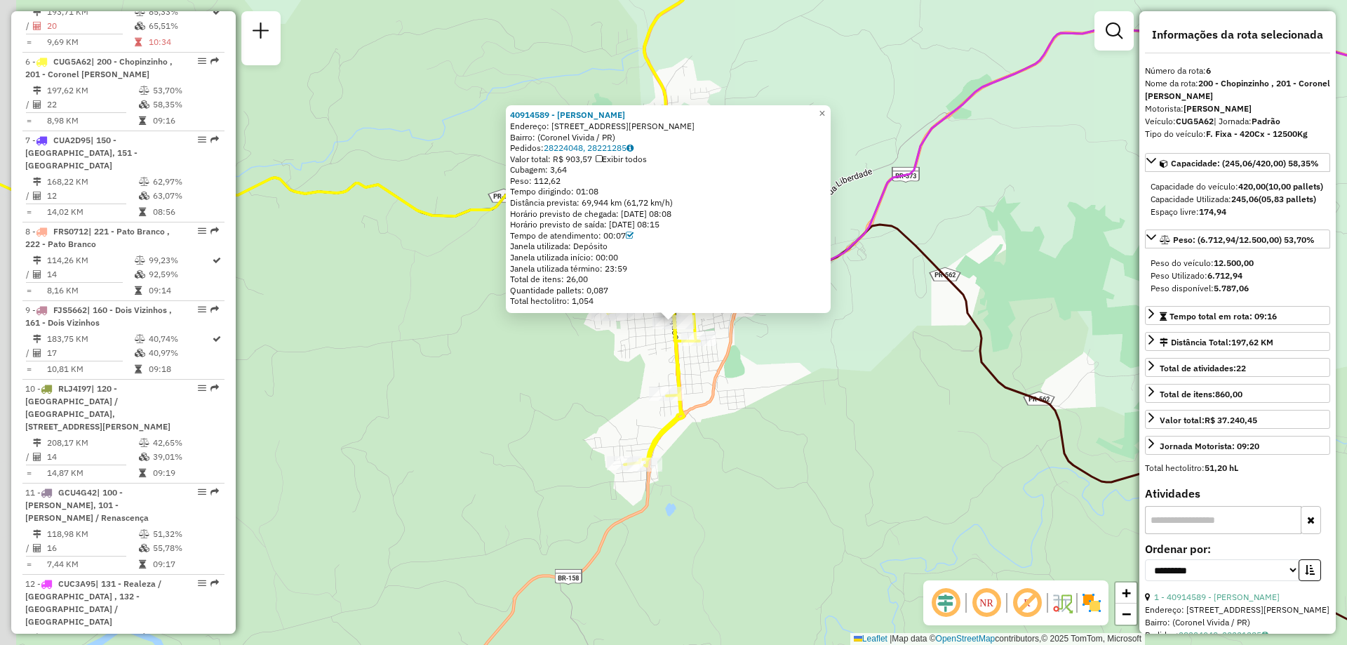
scroll to position [956, 0]
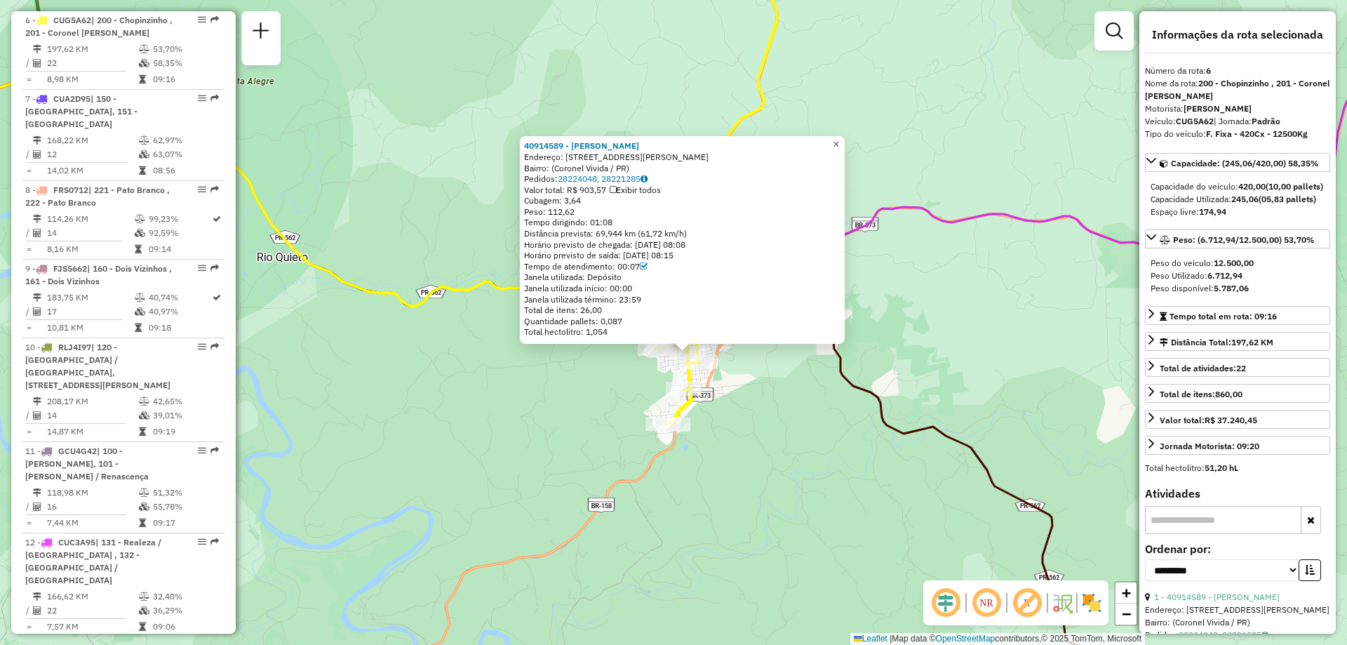
click at [839, 145] on span "×" at bounding box center [836, 144] width 6 height 12
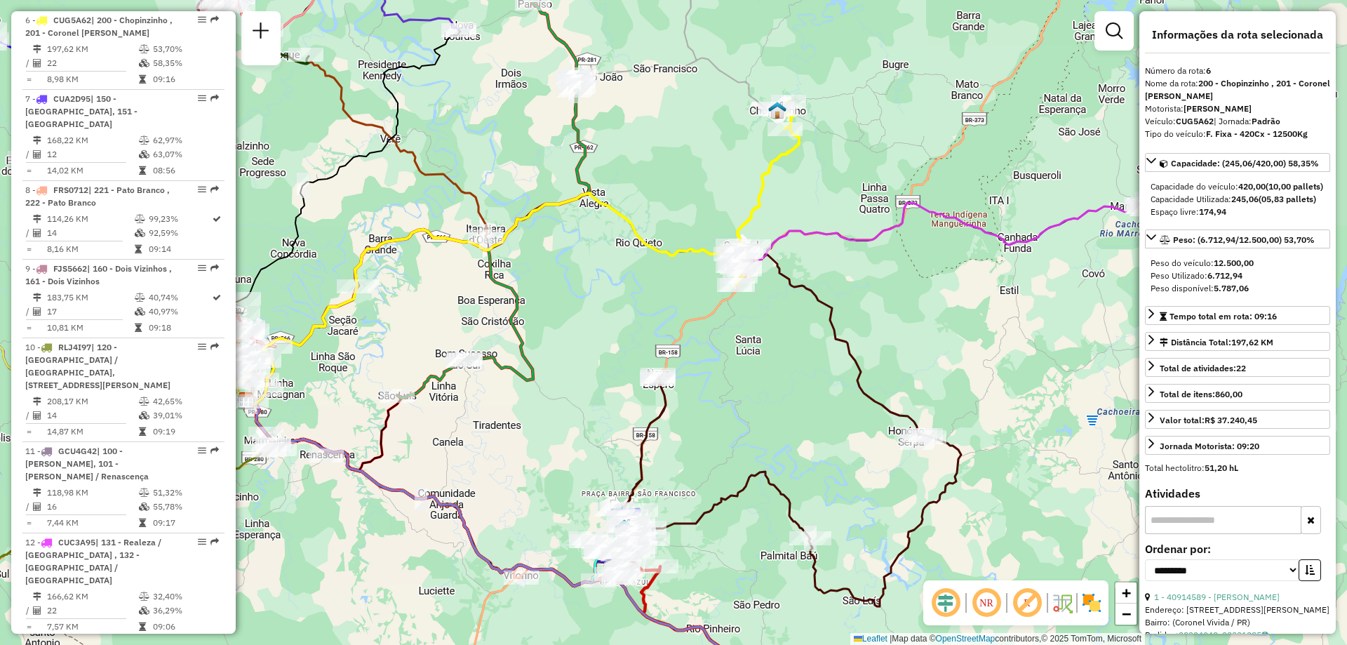
drag, startPoint x: 564, startPoint y: 278, endPoint x: 578, endPoint y: 303, distance: 28.9
click at [578, 303] on div "Janela de atendimento Grade de atendimento Capacidade Transportadoras Veículos …" at bounding box center [673, 322] width 1347 height 645
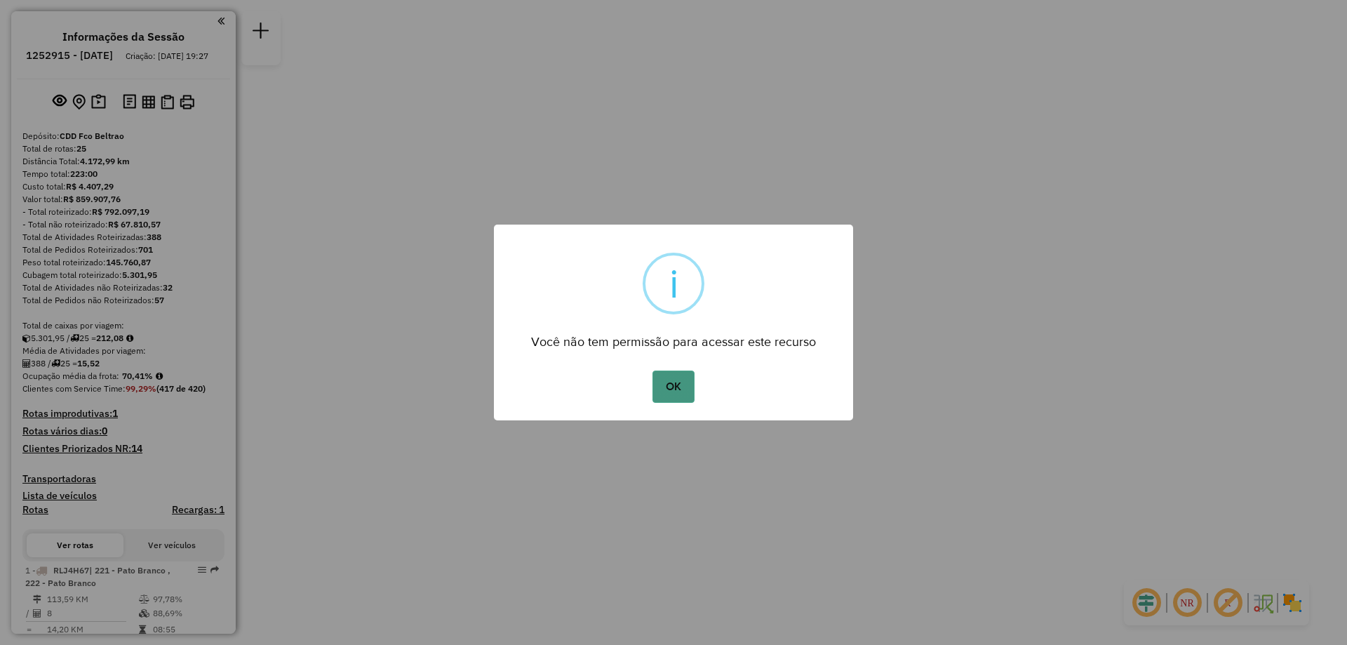
click at [661, 379] on button "OK" at bounding box center [673, 387] width 41 height 32
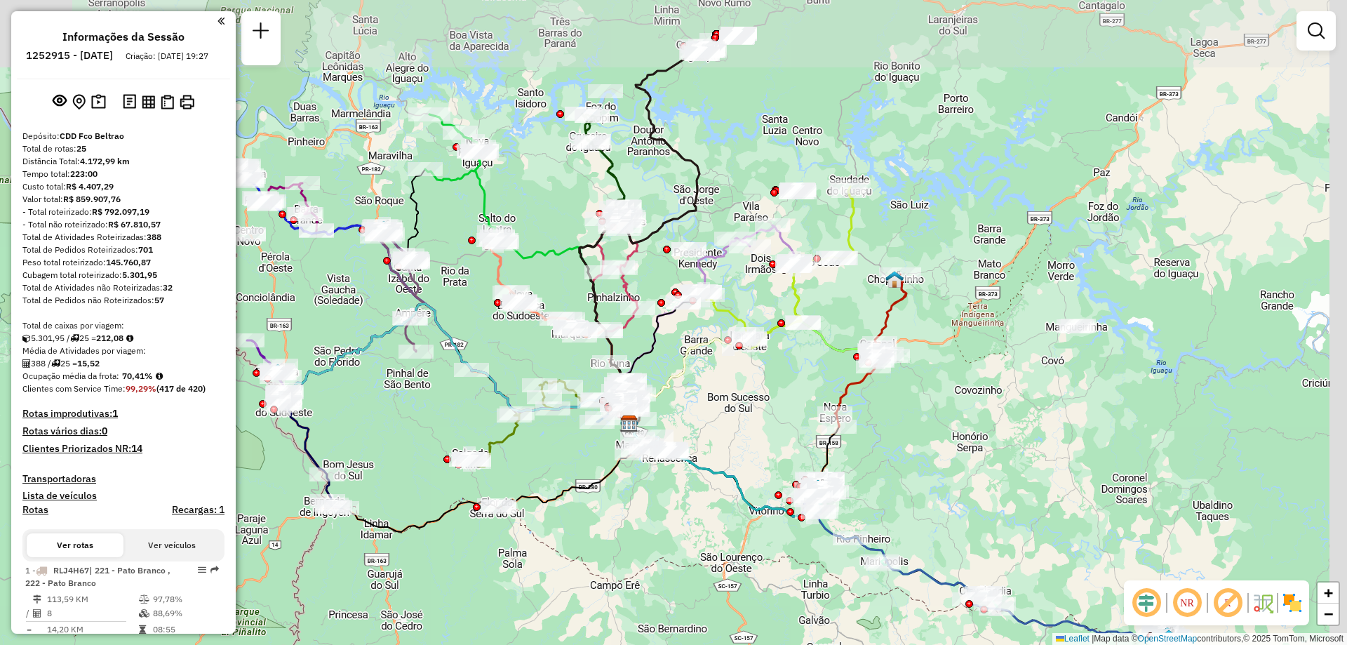
drag, startPoint x: 862, startPoint y: 326, endPoint x: 818, endPoint y: 429, distance: 112.2
click at [818, 429] on div "Janela de atendimento Grade de atendimento Capacidade Transportadoras Veículos …" at bounding box center [673, 322] width 1347 height 645
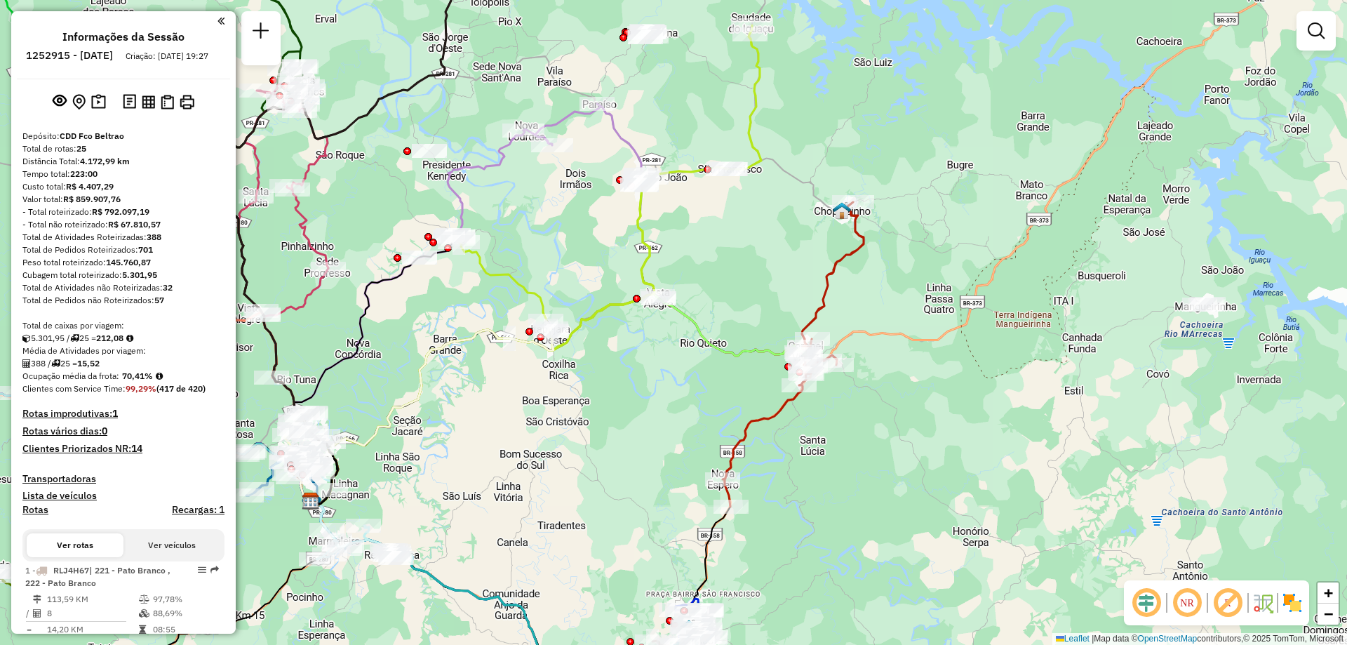
click at [766, 347] on icon at bounding box center [558, 398] width 495 height 211
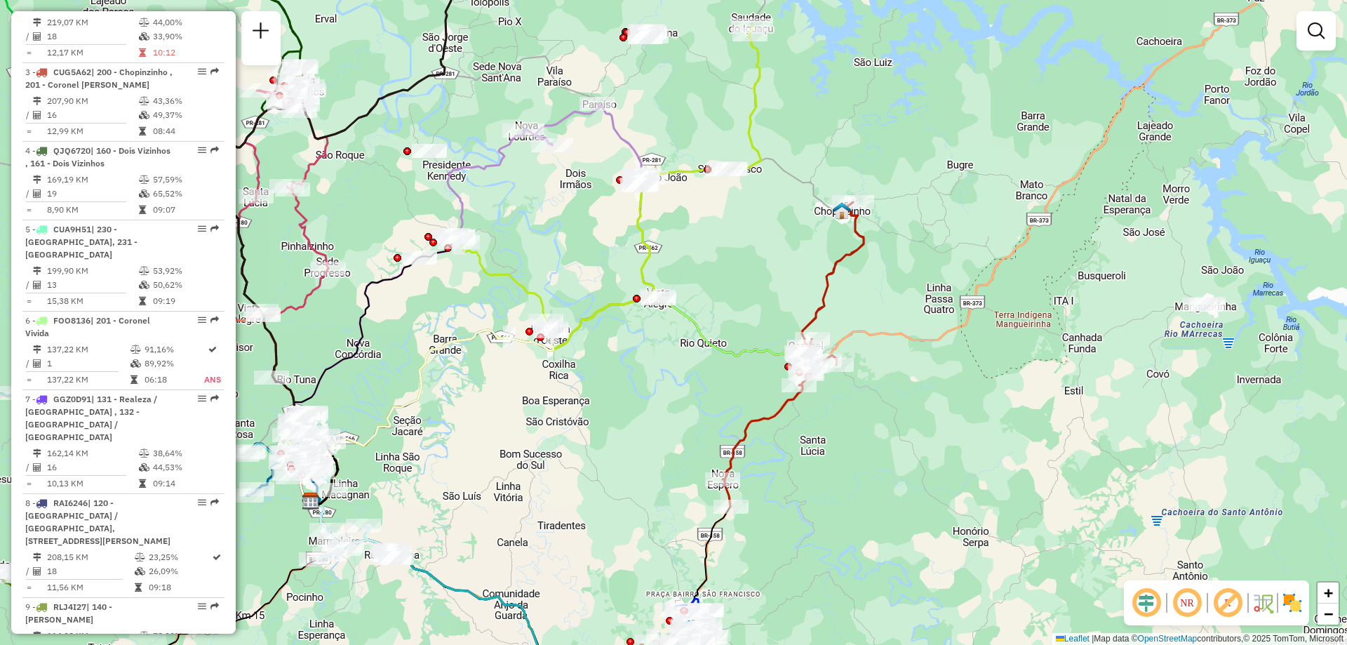
select select "**********"
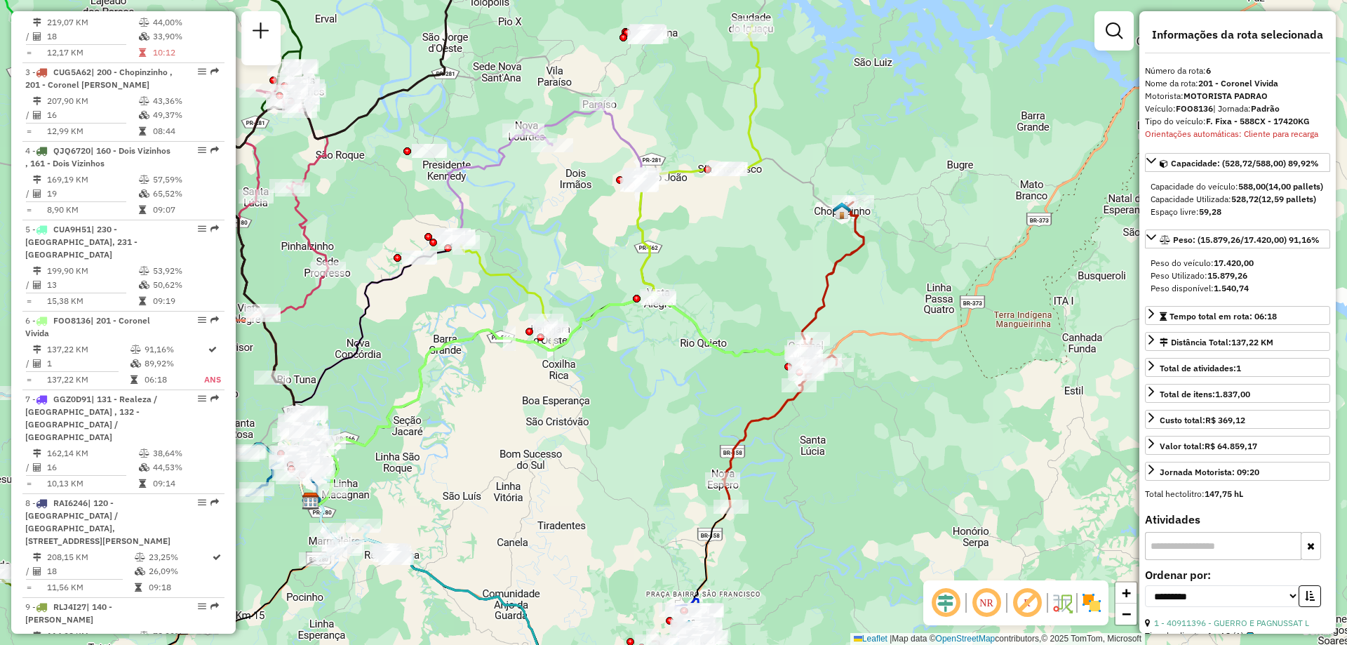
scroll to position [956, 0]
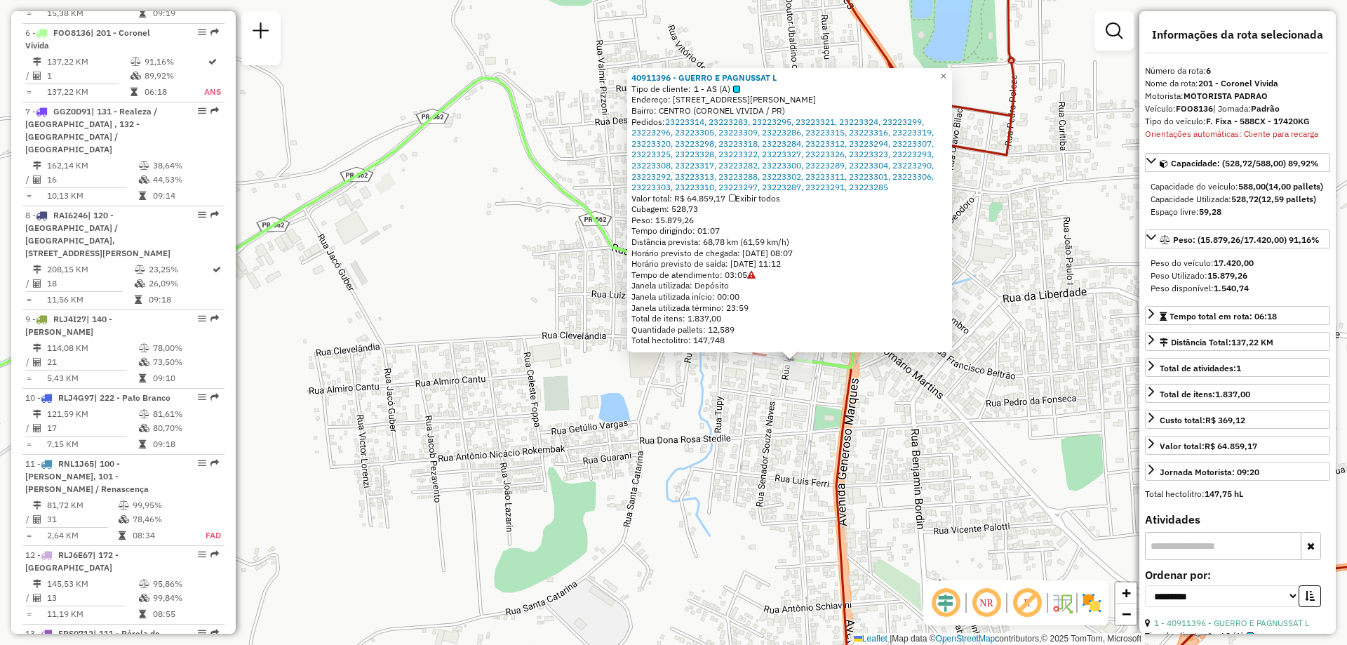
click at [756, 276] on icon at bounding box center [751, 275] width 8 height 8
click at [756, 274] on icon at bounding box center [751, 275] width 8 height 8
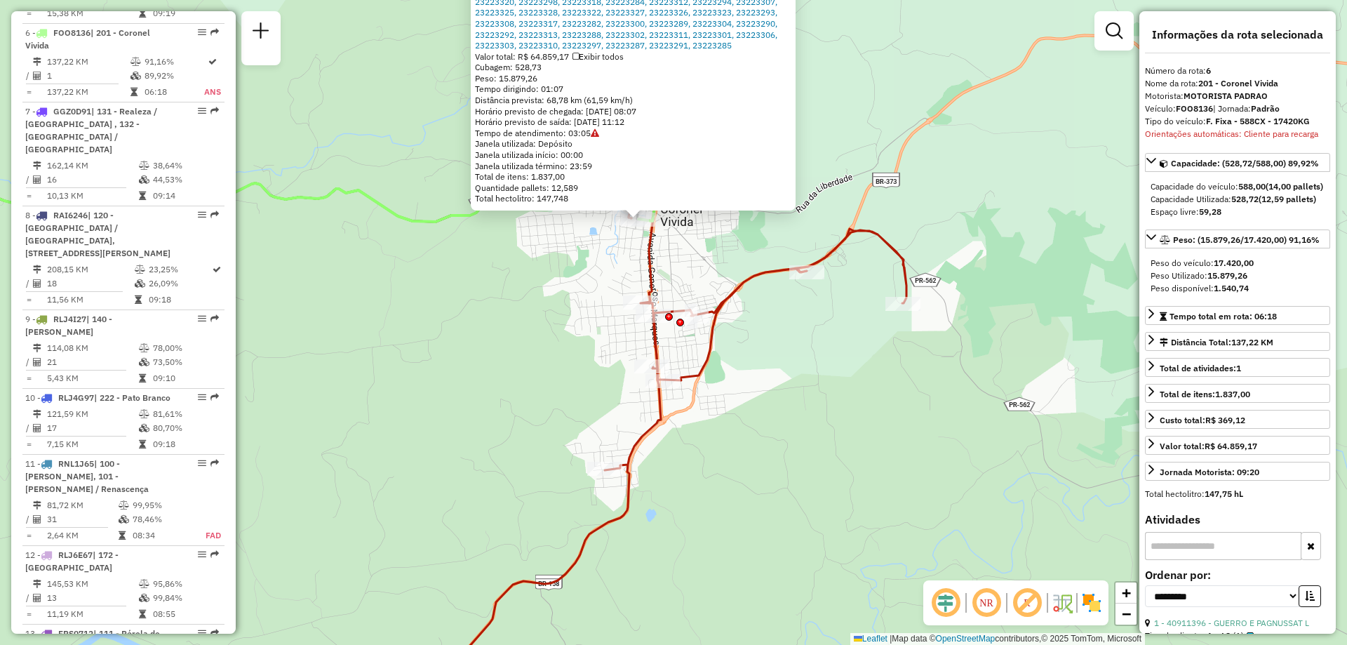
drag, startPoint x: 479, startPoint y: 358, endPoint x: 511, endPoint y: 429, distance: 77.6
click at [511, 429] on div "40911396 - GUERRO E PAGNUSSAT L Tipo de cliente: 1 - AS (A) Endereço: RUA DR CL…" at bounding box center [673, 322] width 1347 height 645
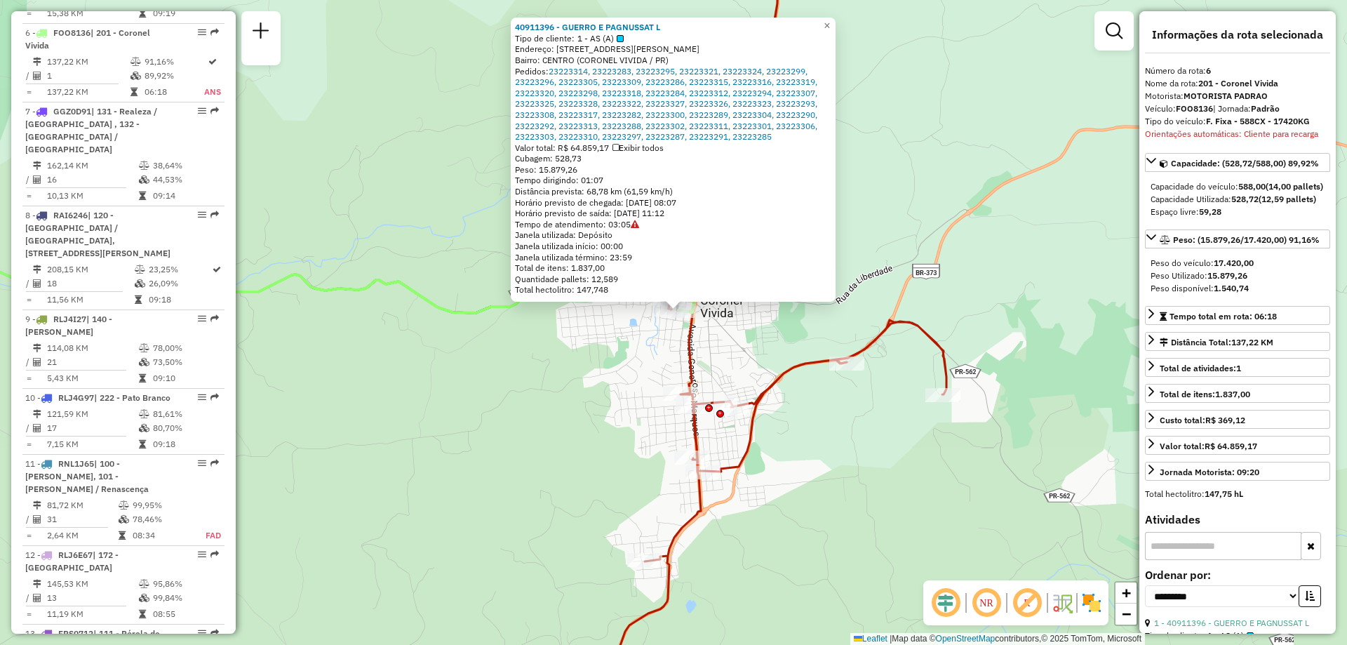
drag, startPoint x: 721, startPoint y: 332, endPoint x: 726, endPoint y: 346, distance: 14.9
click at [726, 346] on div "40911396 - GUERRO E PAGNUSSAT L Tipo de cliente: 1 - AS (A) Endereço: RUA DR CL…" at bounding box center [673, 322] width 1347 height 645
click at [830, 20] on span "×" at bounding box center [827, 26] width 6 height 12
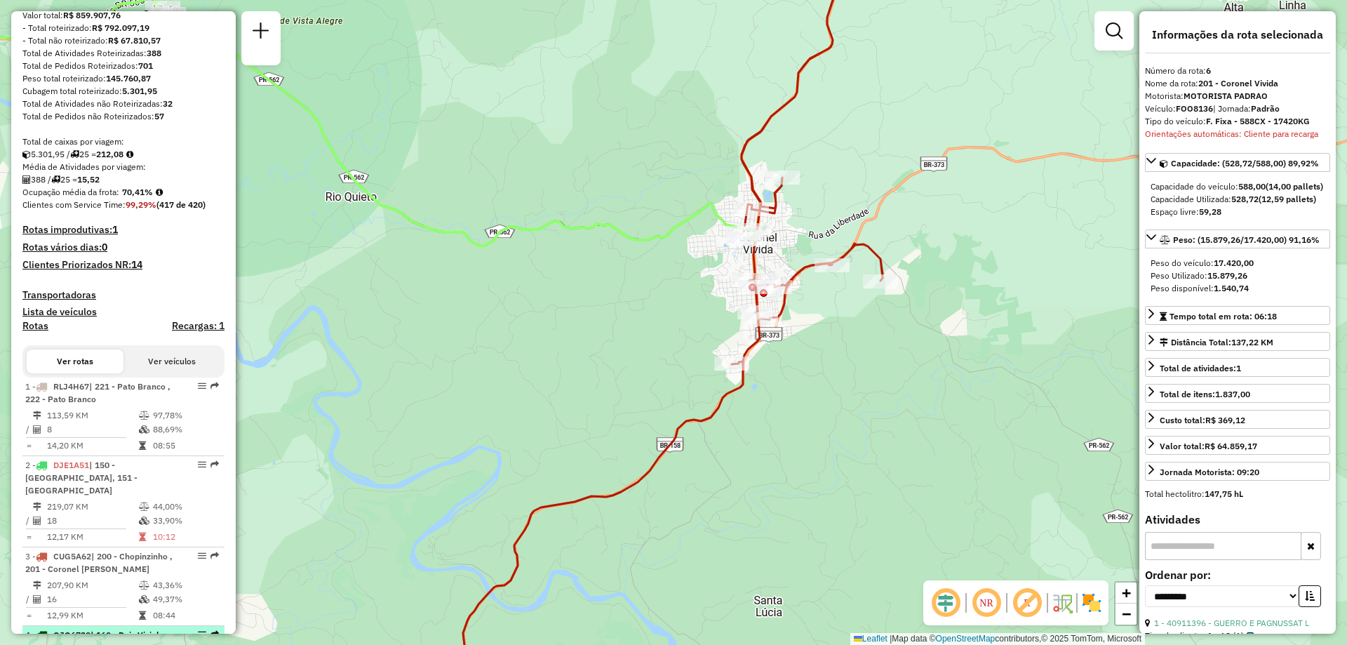
scroll to position [0, 0]
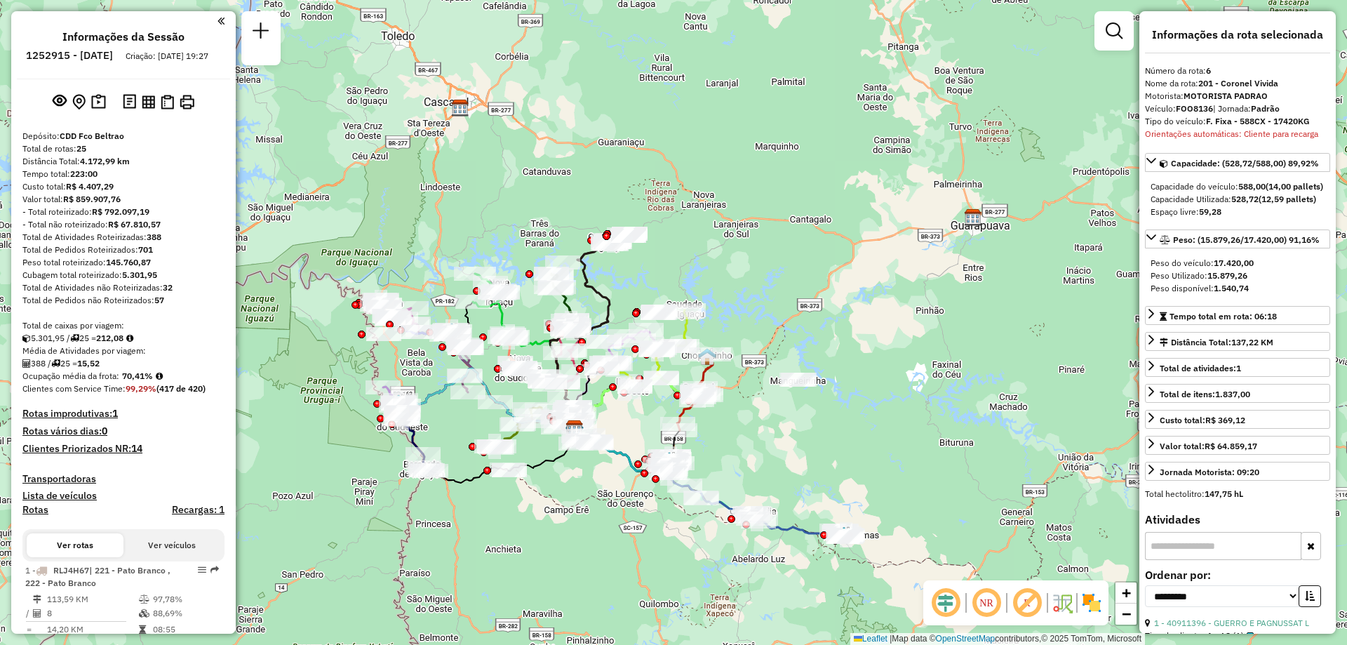
drag, startPoint x: 746, startPoint y: 331, endPoint x: 731, endPoint y: 398, distance: 68.4
click at [731, 398] on div "Janela de atendimento Grade de atendimento Capacidade Transportadoras Veículos …" at bounding box center [673, 322] width 1347 height 645
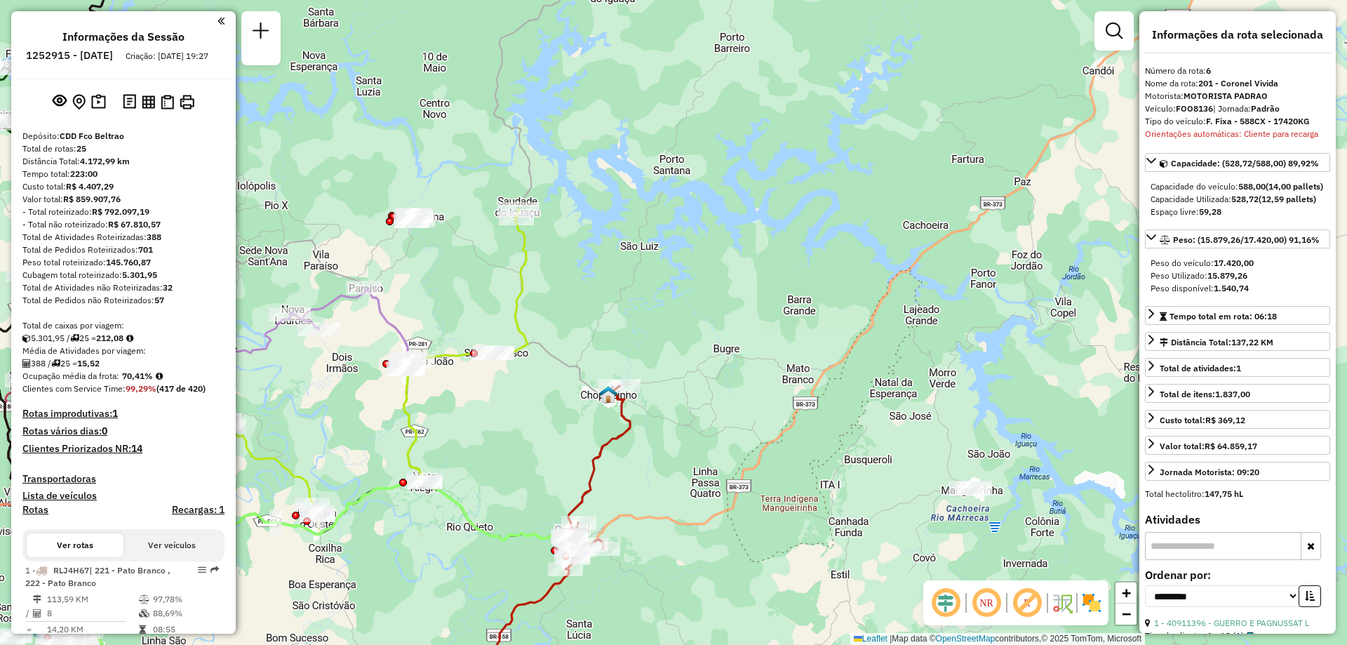
drag, startPoint x: 682, startPoint y: 455, endPoint x: 655, endPoint y: 331, distance: 127.0
click at [655, 331] on div "Janela de atendimento Grade de atendimento Capacidade Transportadoras Veículos …" at bounding box center [673, 322] width 1347 height 645
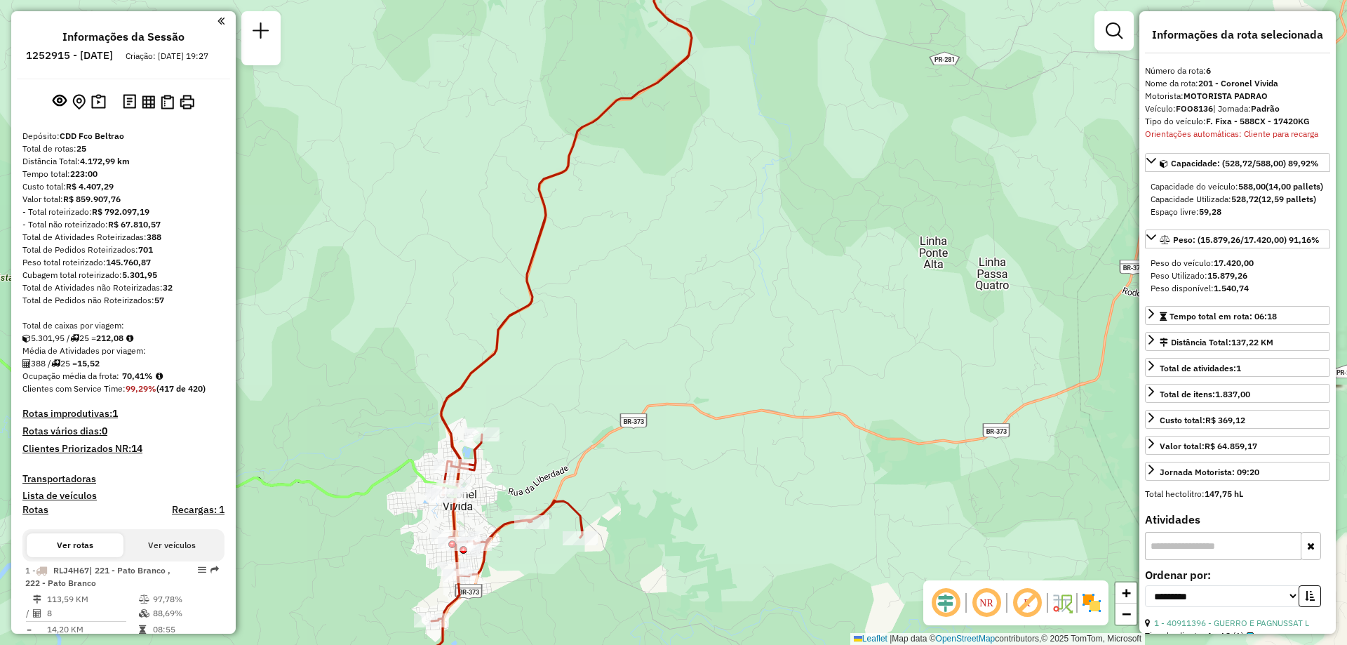
drag, startPoint x: 620, startPoint y: 389, endPoint x: 626, endPoint y: 260, distance: 129.3
click at [626, 260] on div "Janela de atendimento Grade de atendimento Capacidade Transportadoras Veículos …" at bounding box center [673, 322] width 1347 height 645
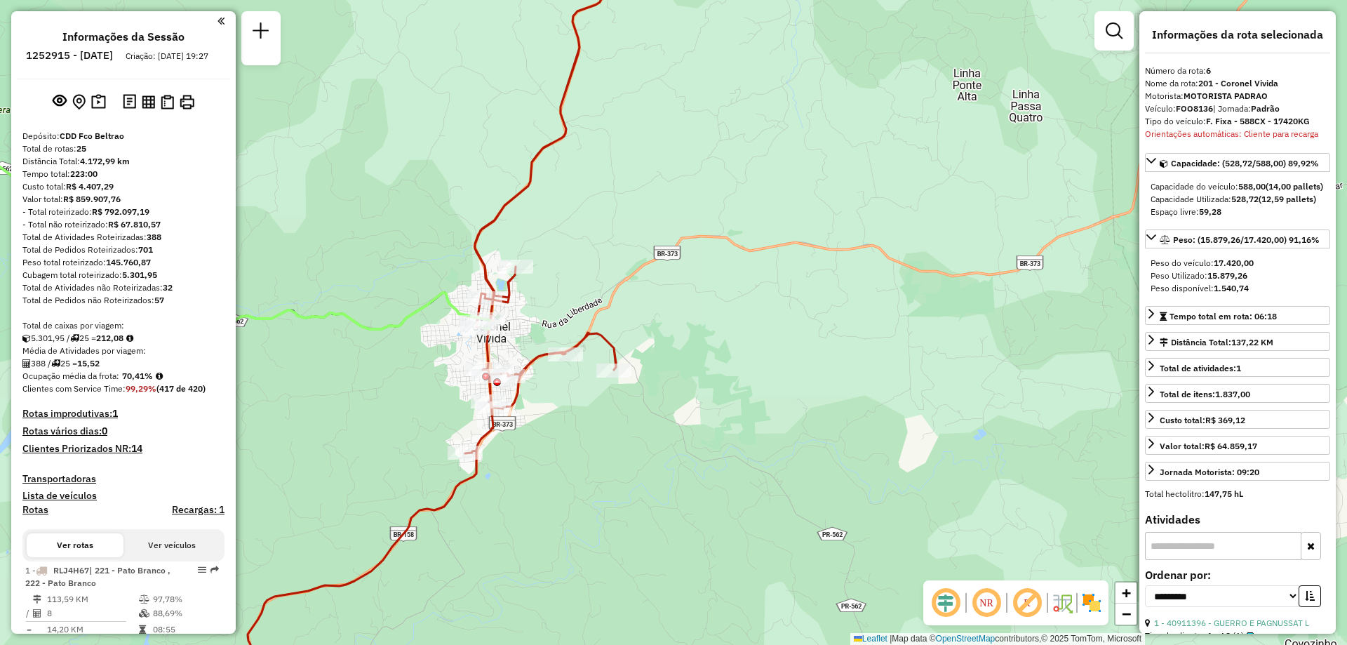
drag, startPoint x: 561, startPoint y: 340, endPoint x: 592, endPoint y: 300, distance: 50.1
click at [592, 300] on div "Janela de atendimento Grade de atendimento Capacidade Transportadoras Veículos …" at bounding box center [673, 322] width 1347 height 645
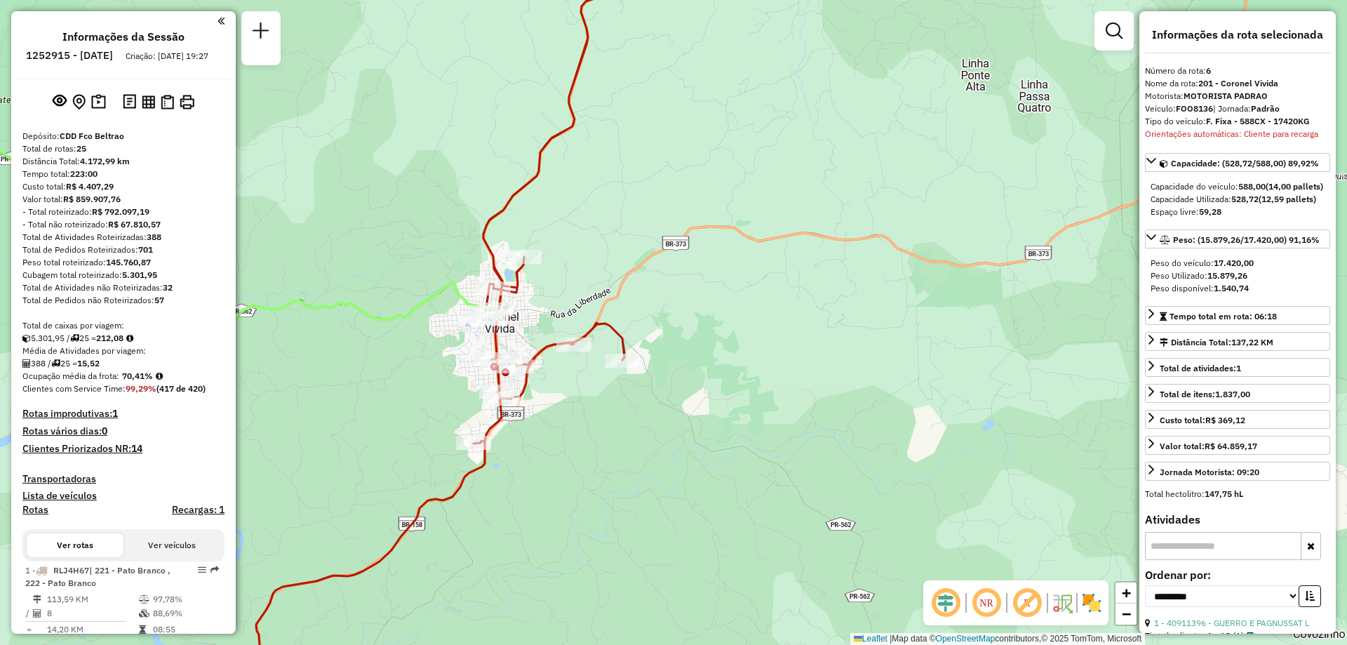
click at [505, 342] on div "Janela de atendimento Grade de atendimento Capacidade Transportadoras Veículos …" at bounding box center [673, 322] width 1347 height 645
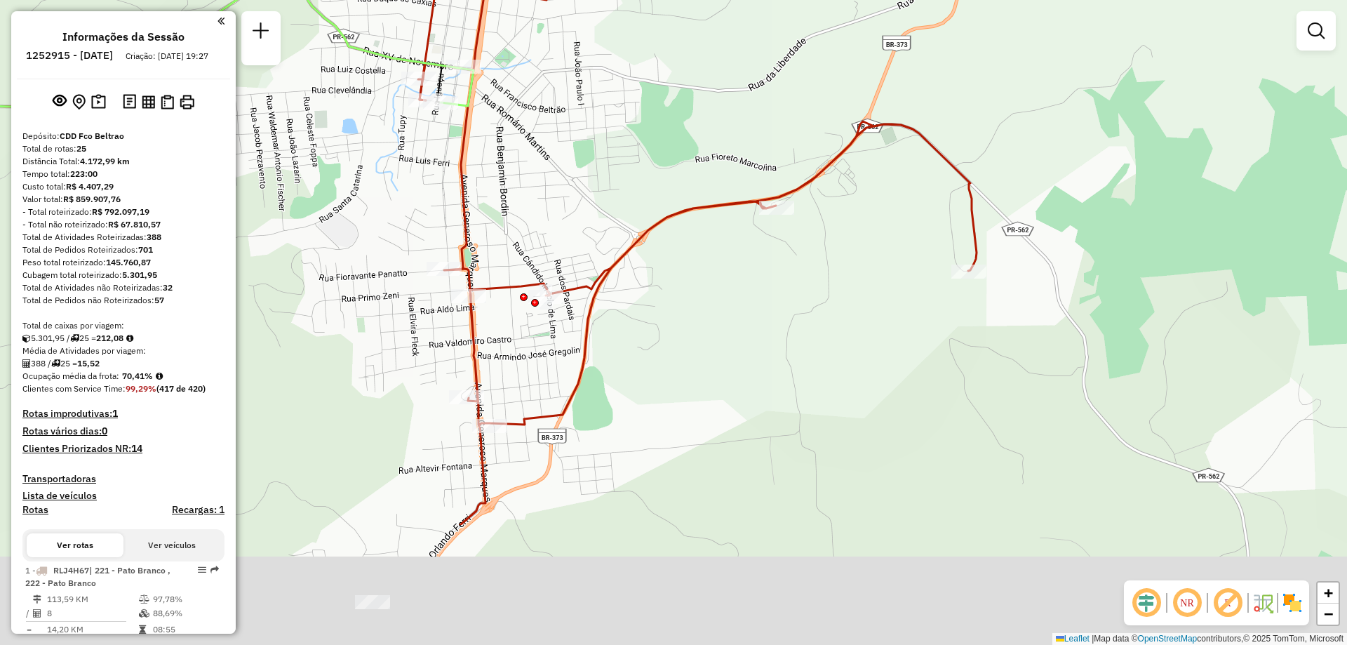
drag, startPoint x: 600, startPoint y: 374, endPoint x: 592, endPoint y: 205, distance: 169.3
click at [592, 205] on div "Janela de atendimento Grade de atendimento Capacidade Transportadoras Veículos …" at bounding box center [673, 322] width 1347 height 645
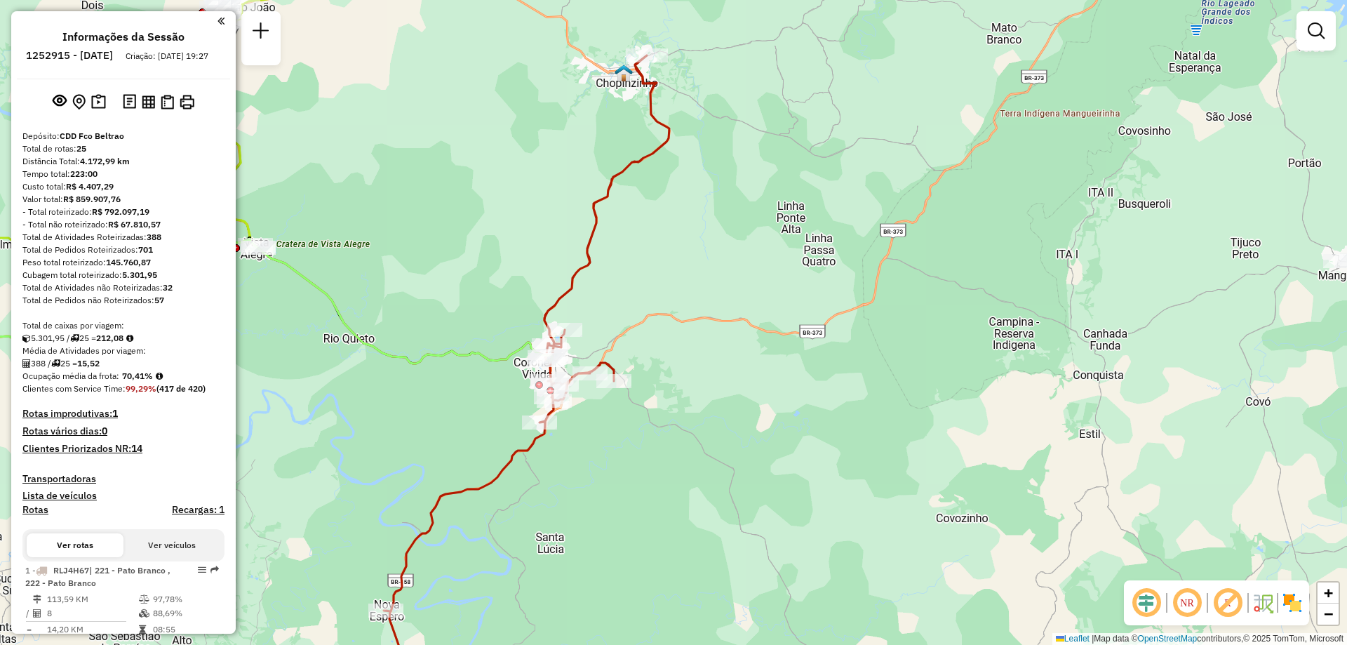
click at [514, 455] on icon at bounding box center [527, 359] width 286 height 609
select select "**********"
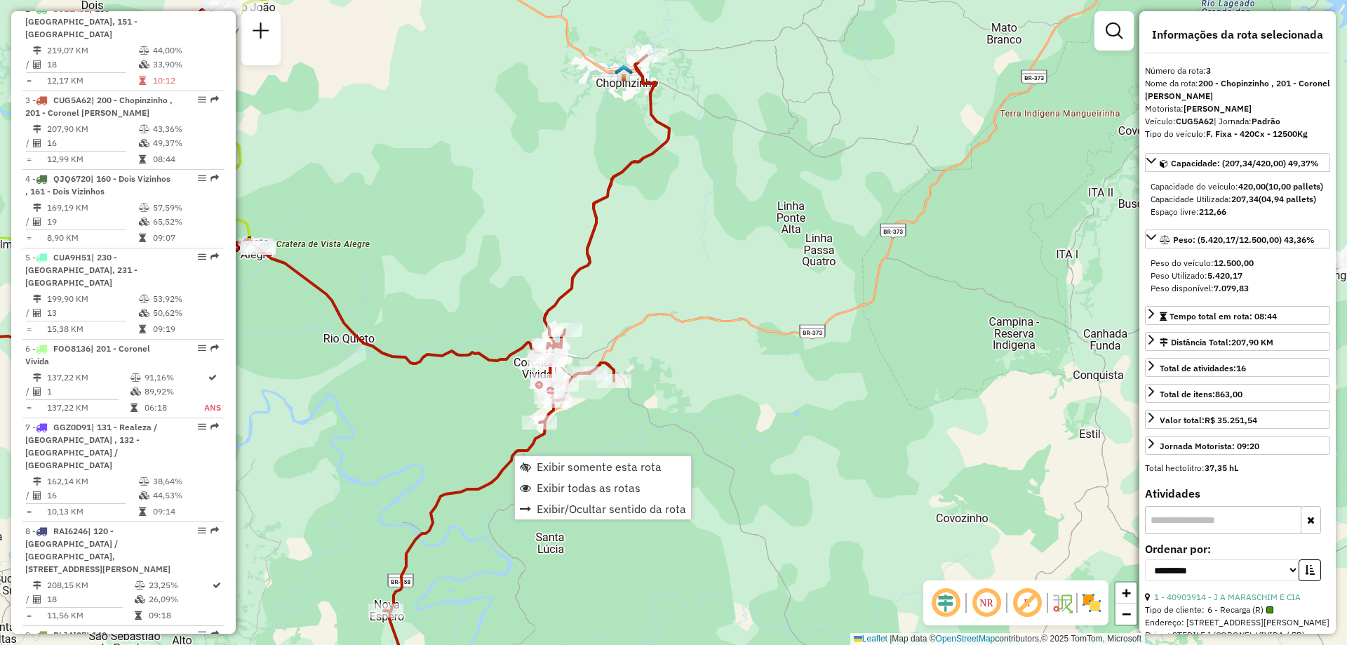
scroll to position [720, 0]
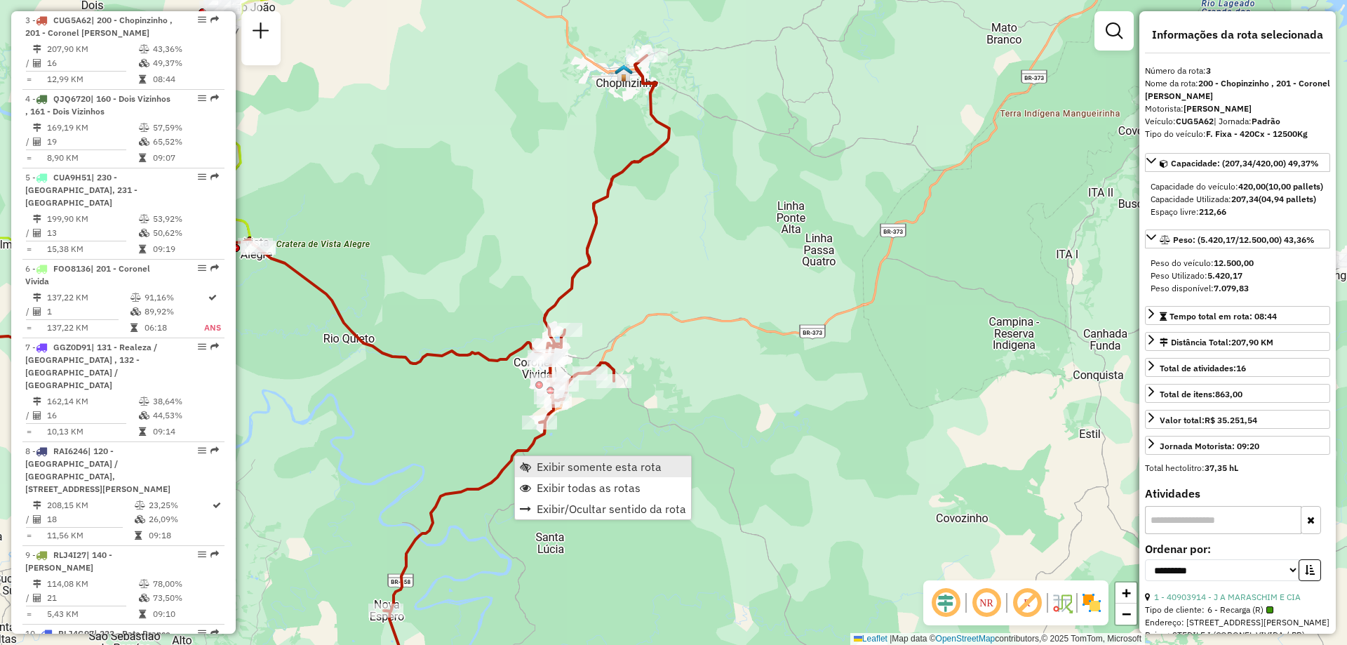
click at [607, 469] on span "Exibir somente esta rota" at bounding box center [599, 466] width 125 height 11
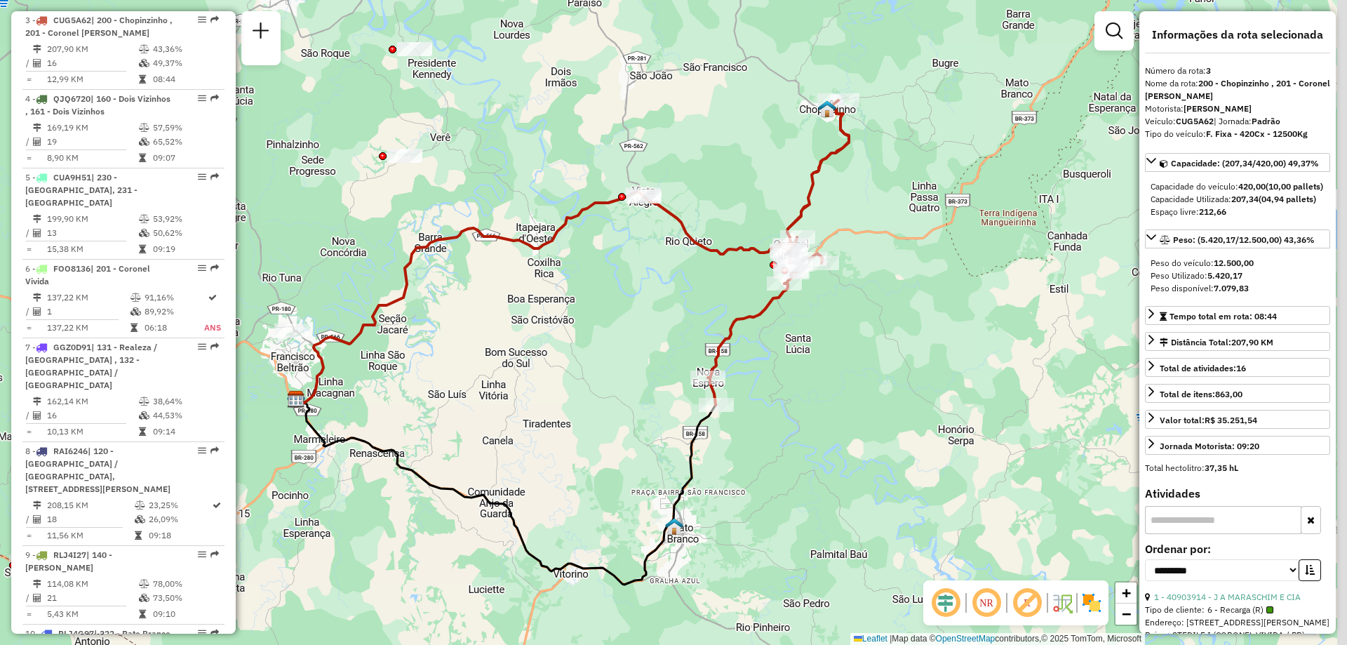
drag, startPoint x: 443, startPoint y: 406, endPoint x: 362, endPoint y: 399, distance: 80.9
click at [341, 425] on div "Janela de atendimento Grade de atendimento Capacidade Transportadoras Veículos …" at bounding box center [673, 322] width 1347 height 645
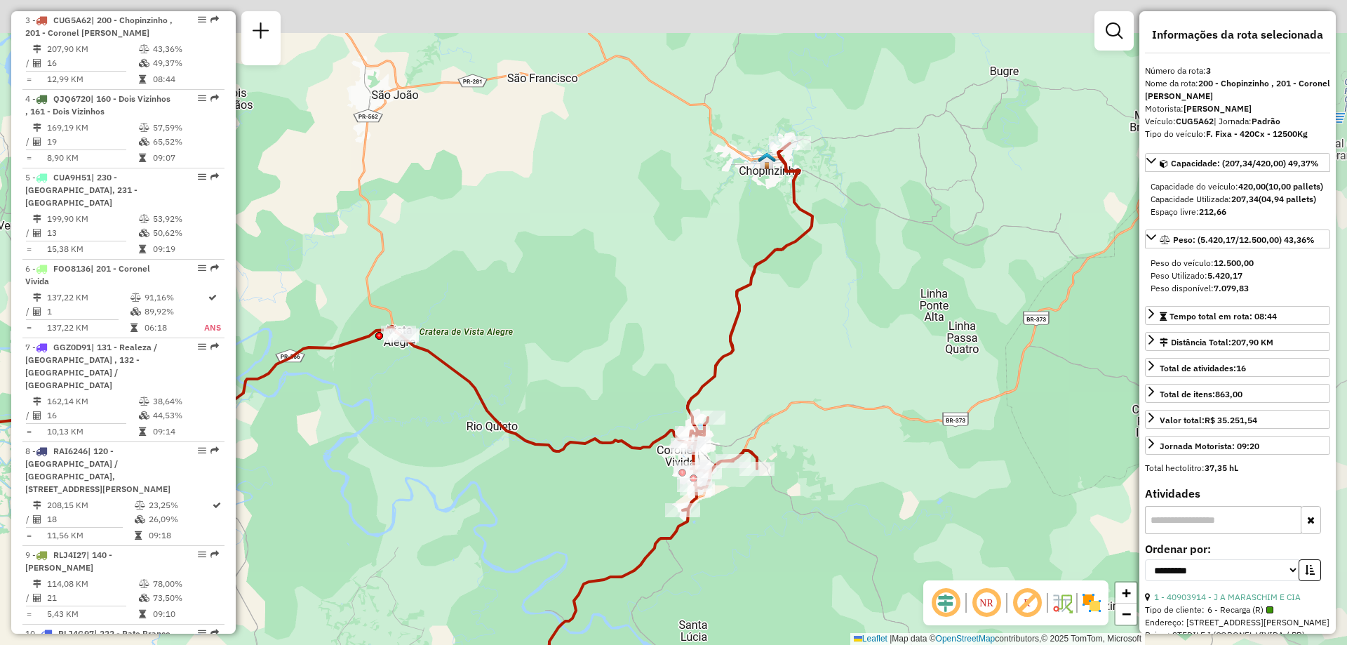
drag, startPoint x: 773, startPoint y: 210, endPoint x: 738, endPoint y: 247, distance: 51.6
click at [738, 247] on div "Janela de atendimento Grade de atendimento Capacidade Transportadoras Veículos …" at bounding box center [673, 322] width 1347 height 645
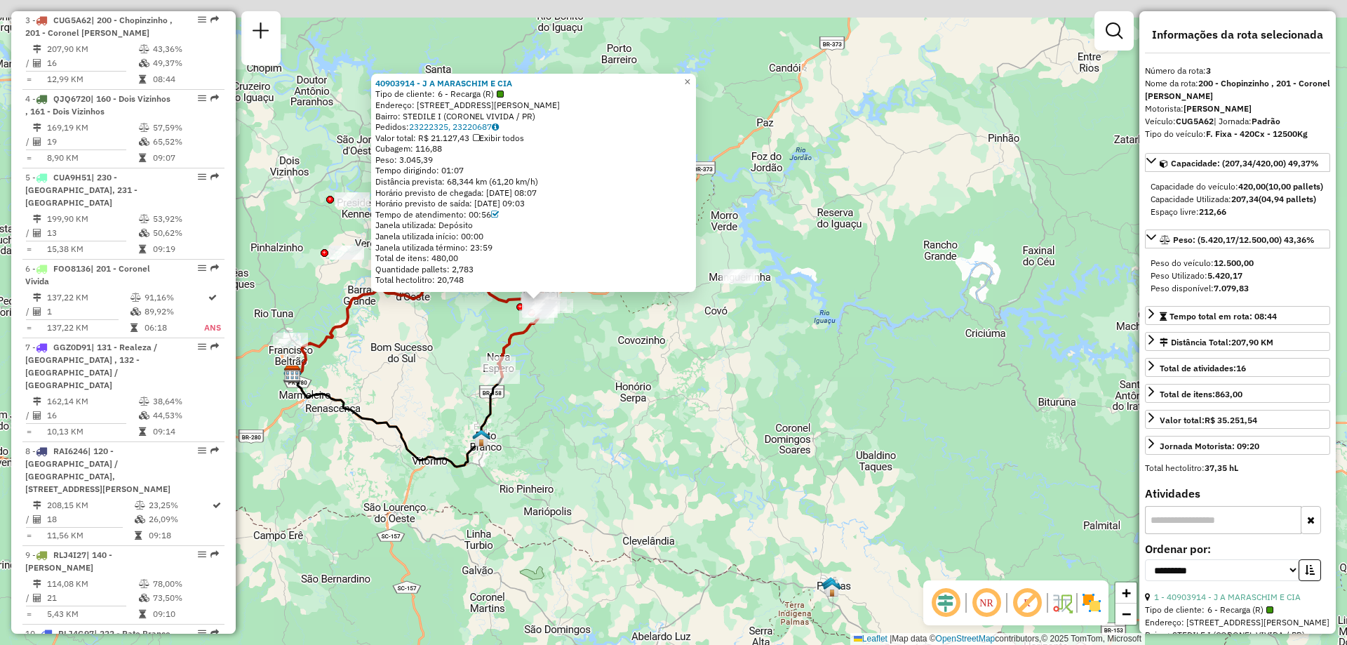
drag, startPoint x: 500, startPoint y: 340, endPoint x: 580, endPoint y: 392, distance: 94.4
click at [578, 391] on div "40903914 - J A MARASCHIM E CIA Tipo de cliente: 6 - Recarga (R) Endereço: R DR …" at bounding box center [673, 322] width 1347 height 645
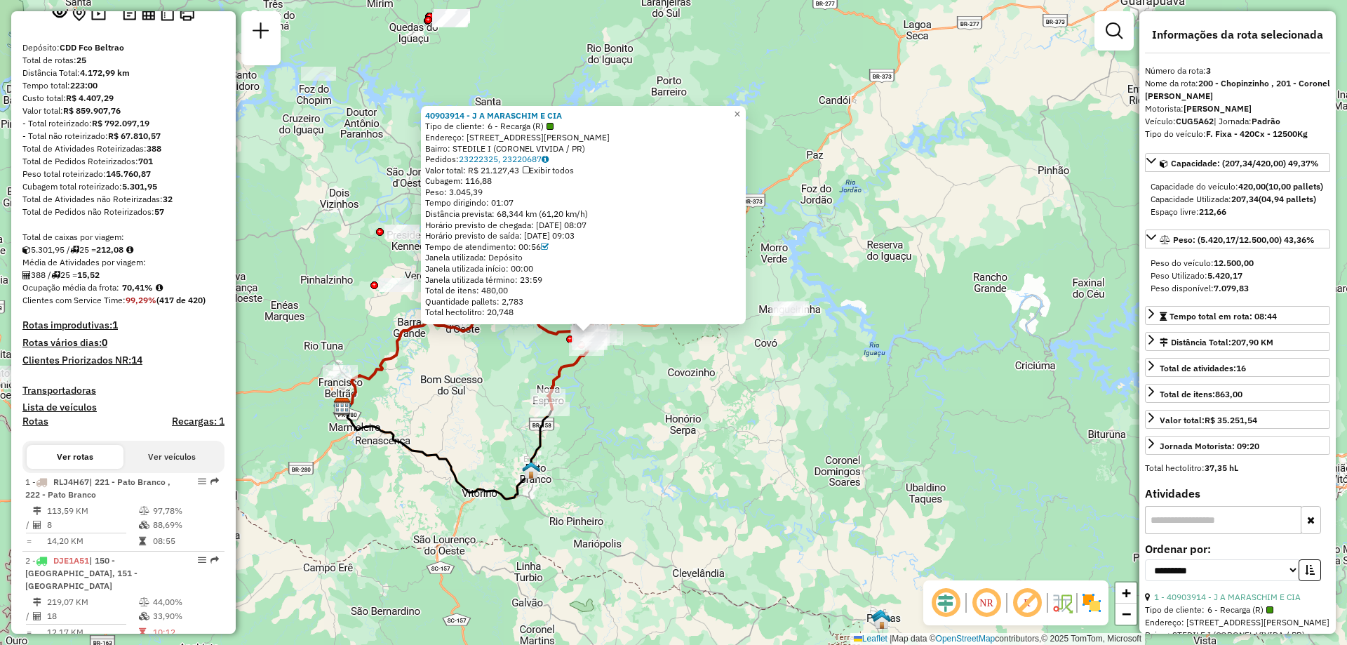
scroll to position [0, 0]
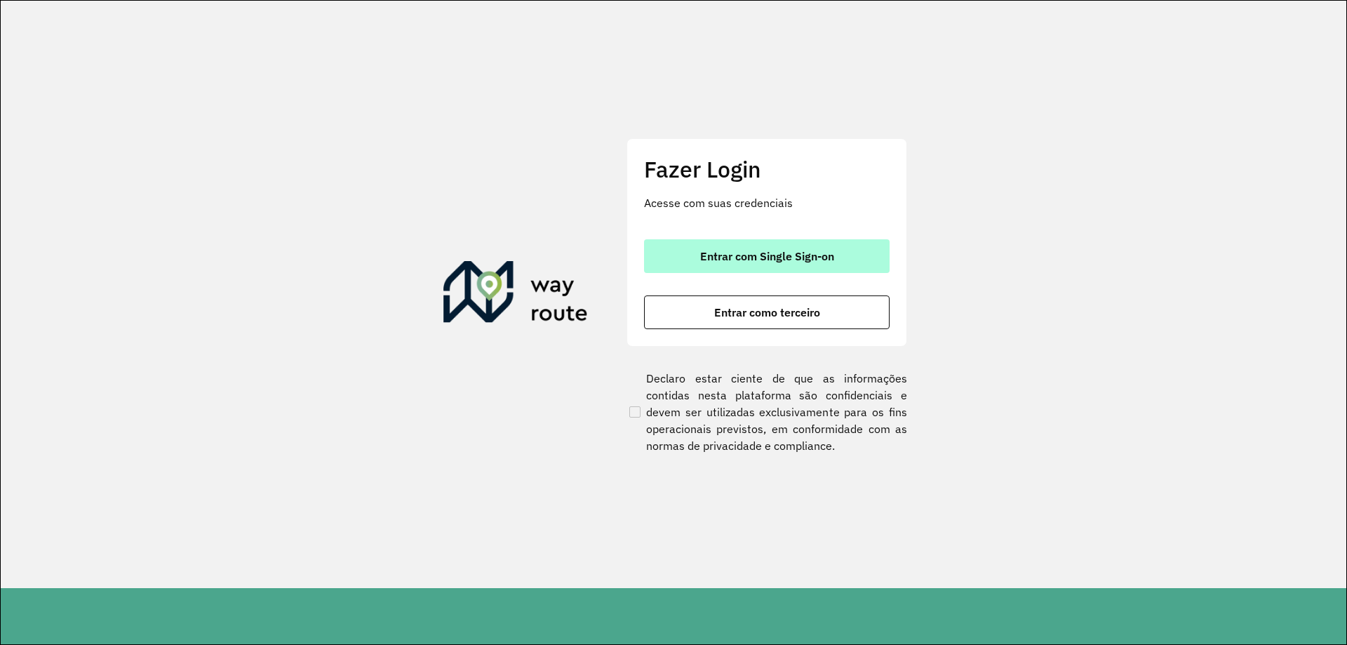
click at [844, 249] on button "Entrar com Single Sign-on" at bounding box center [767, 256] width 246 height 34
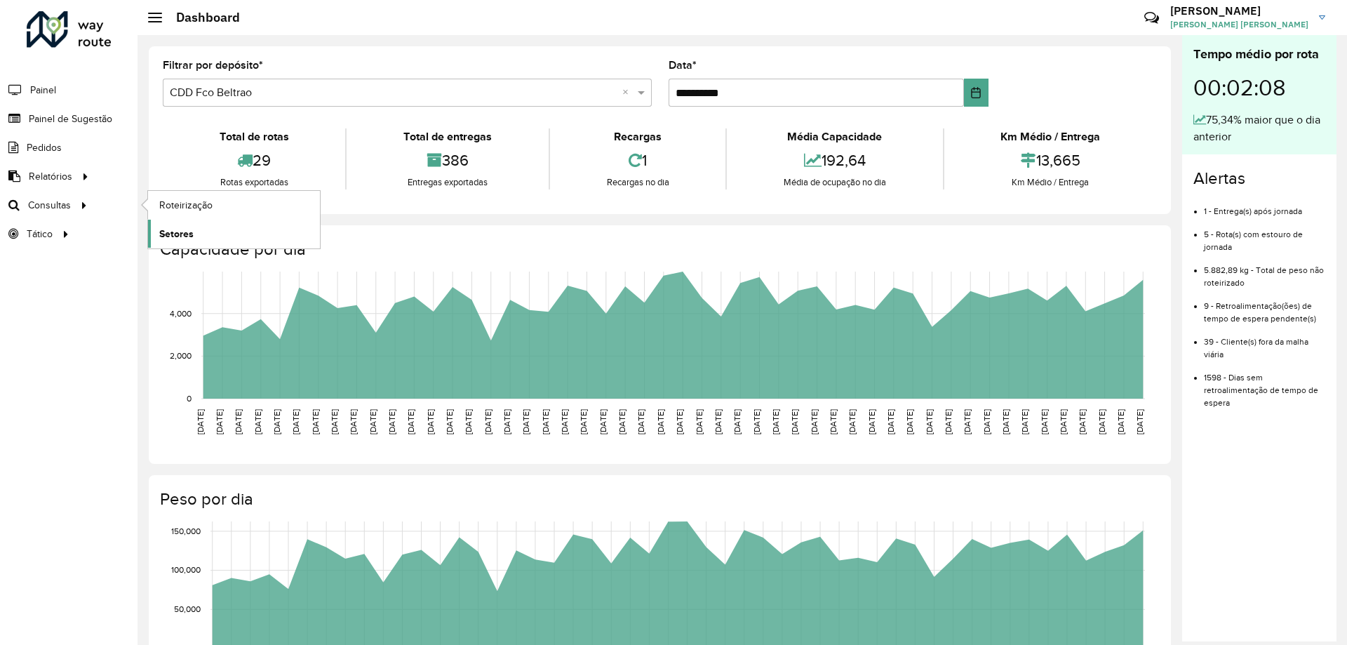
click at [190, 232] on span "Setores" at bounding box center [176, 234] width 34 height 15
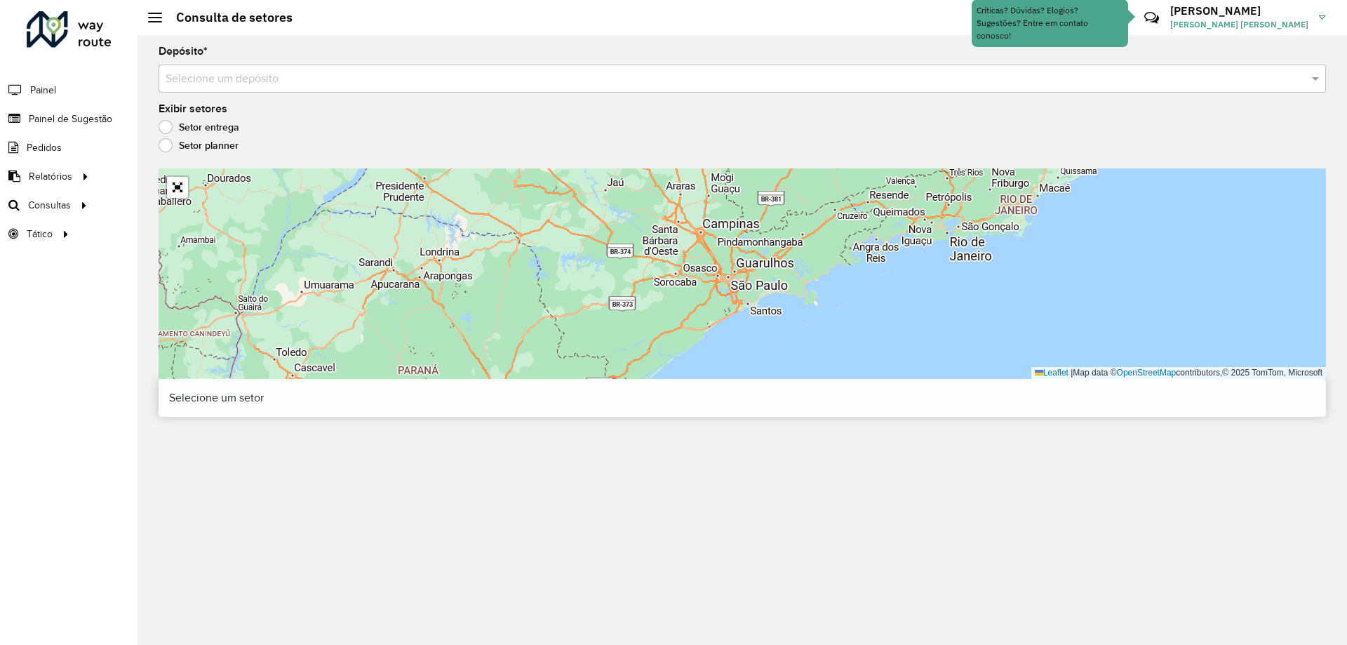
click at [187, 149] on label "Setor planner" at bounding box center [199, 145] width 80 height 14
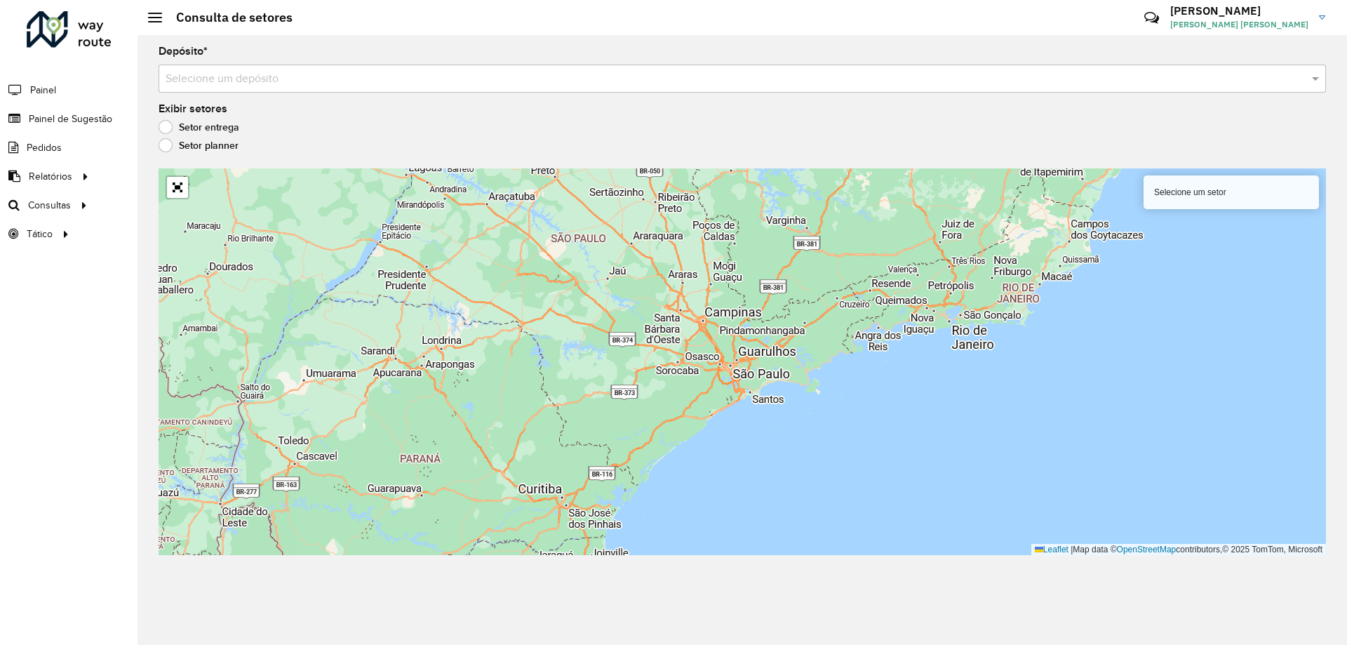
click at [236, 69] on div "Selecione um depósito" at bounding box center [743, 79] width 1168 height 28
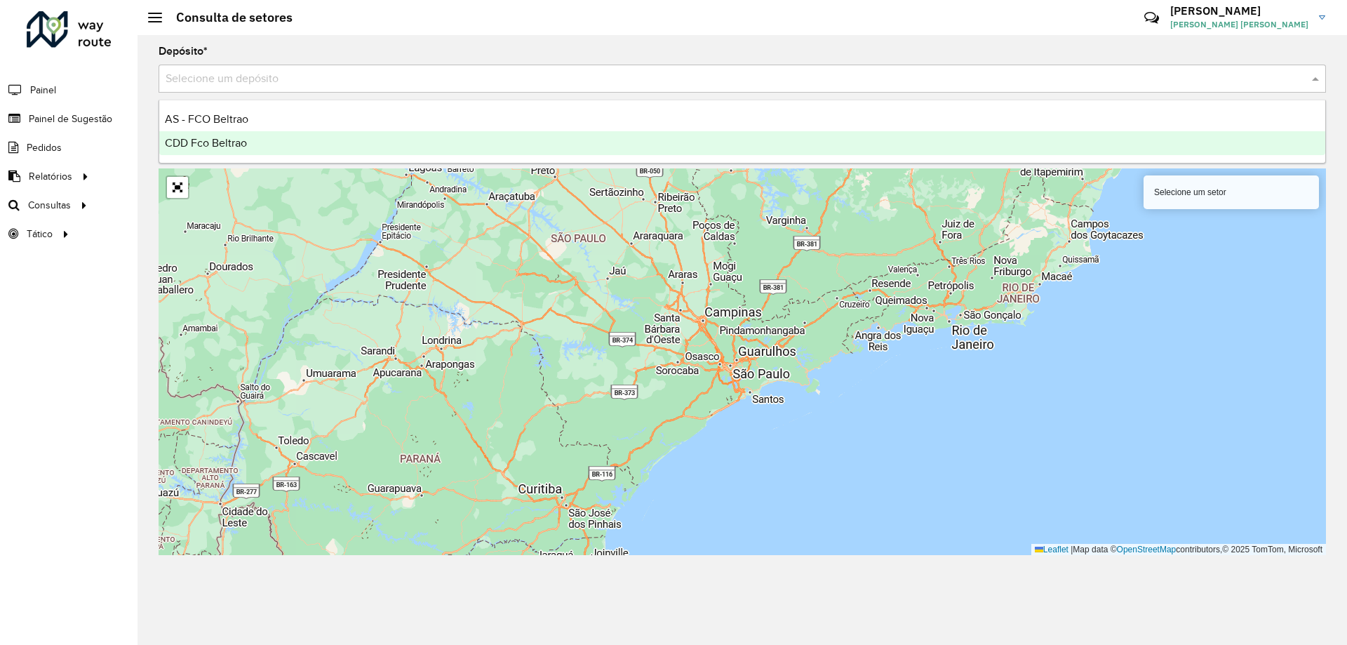
click at [244, 138] on span "CDD Fco Beltrao" at bounding box center [206, 143] width 82 height 12
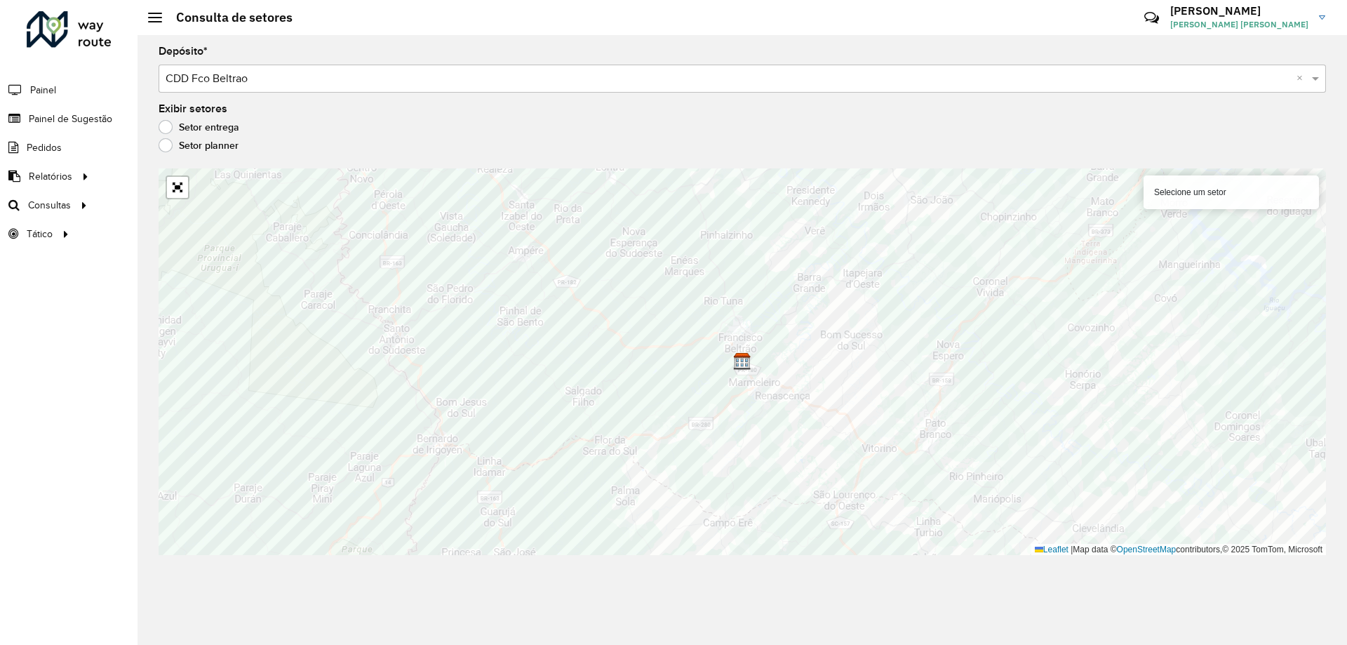
click at [173, 121] on label "Setor entrega" at bounding box center [199, 127] width 81 height 14
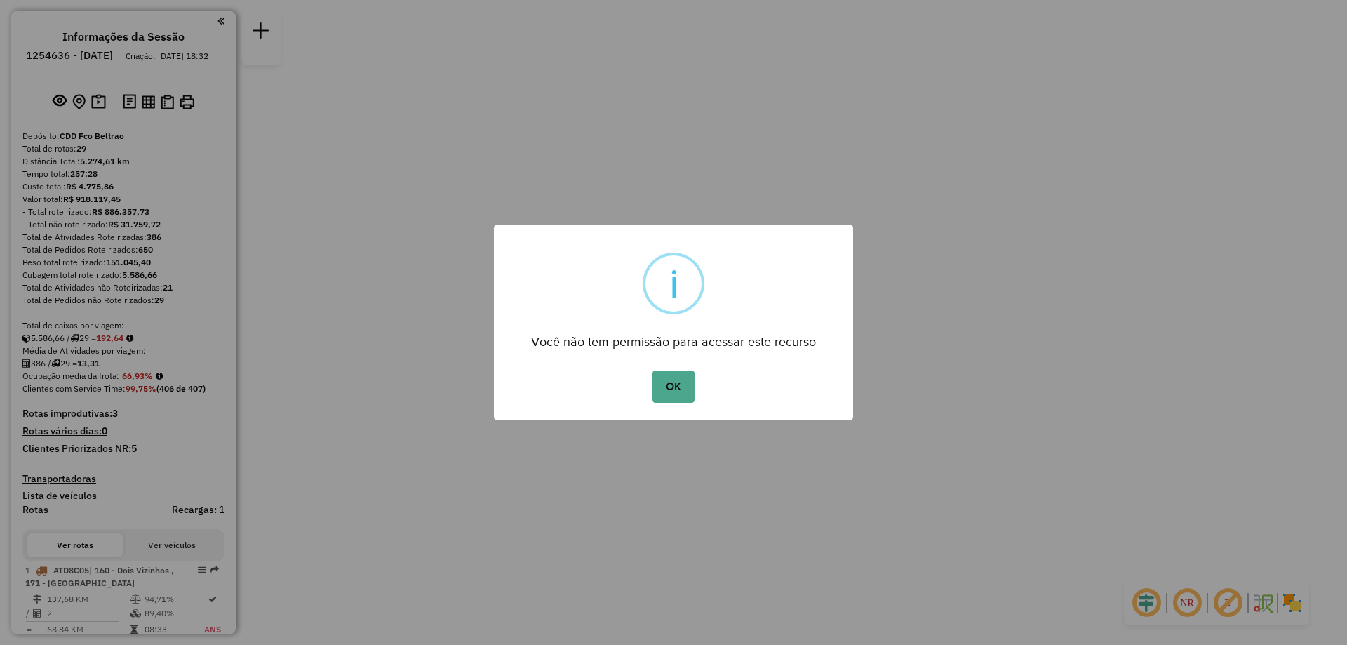
click at [681, 413] on div "× i Você não tem permissão para acessar este recurso OK No Cancel" at bounding box center [673, 323] width 359 height 196
click at [679, 382] on button "OK" at bounding box center [673, 387] width 41 height 32
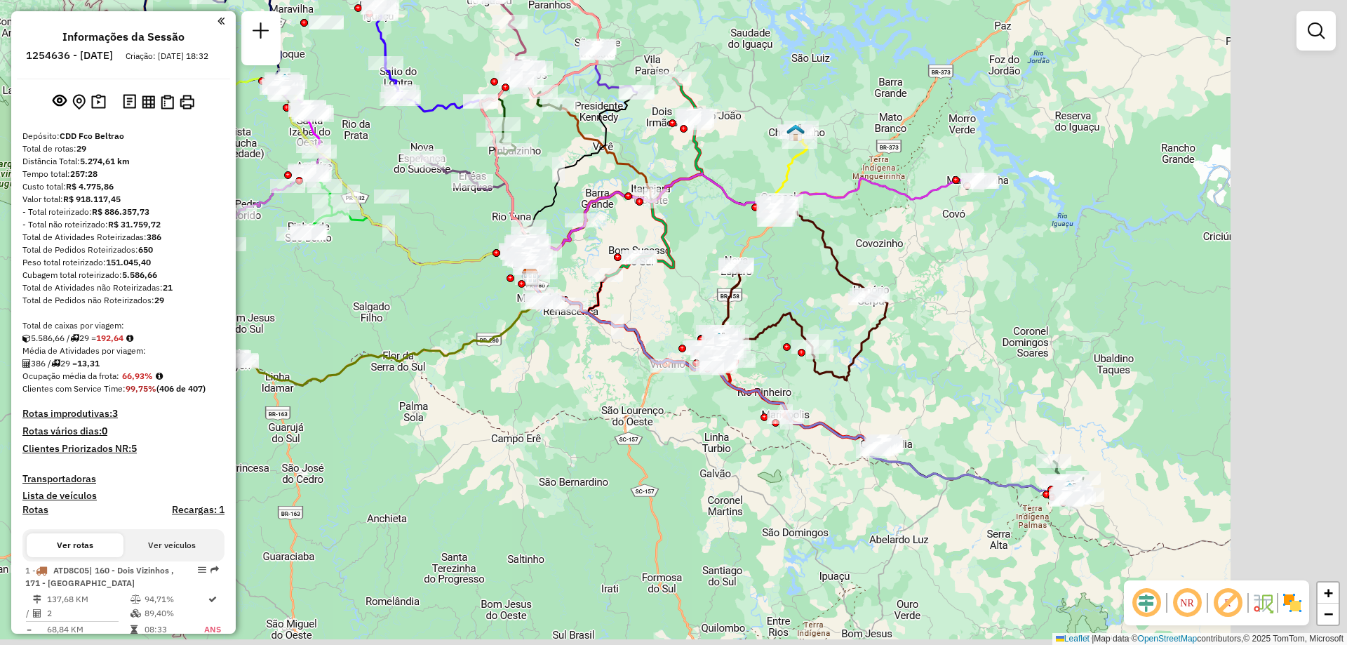
drag, startPoint x: 902, startPoint y: 435, endPoint x: 728, endPoint y: 364, distance: 187.3
click at [724, 361] on div "Janela de atendimento Grade de atendimento Capacidade Transportadoras Veículos …" at bounding box center [673, 322] width 1347 height 645
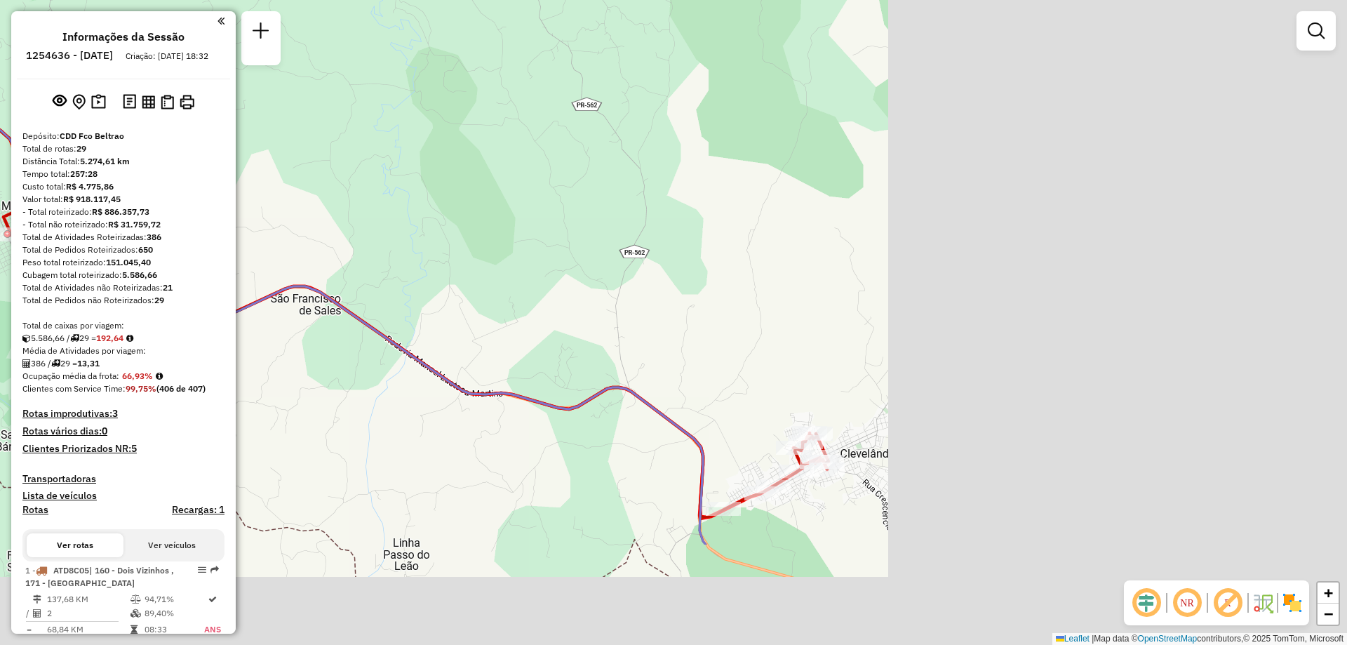
drag, startPoint x: 899, startPoint y: 352, endPoint x: 382, endPoint y: 185, distance: 542.6
click at [382, 185] on div "Rota 5 - Placa DJE1A51 40917911 - HOTEL TS Janela de atendimento Grade de atend…" at bounding box center [673, 322] width 1347 height 645
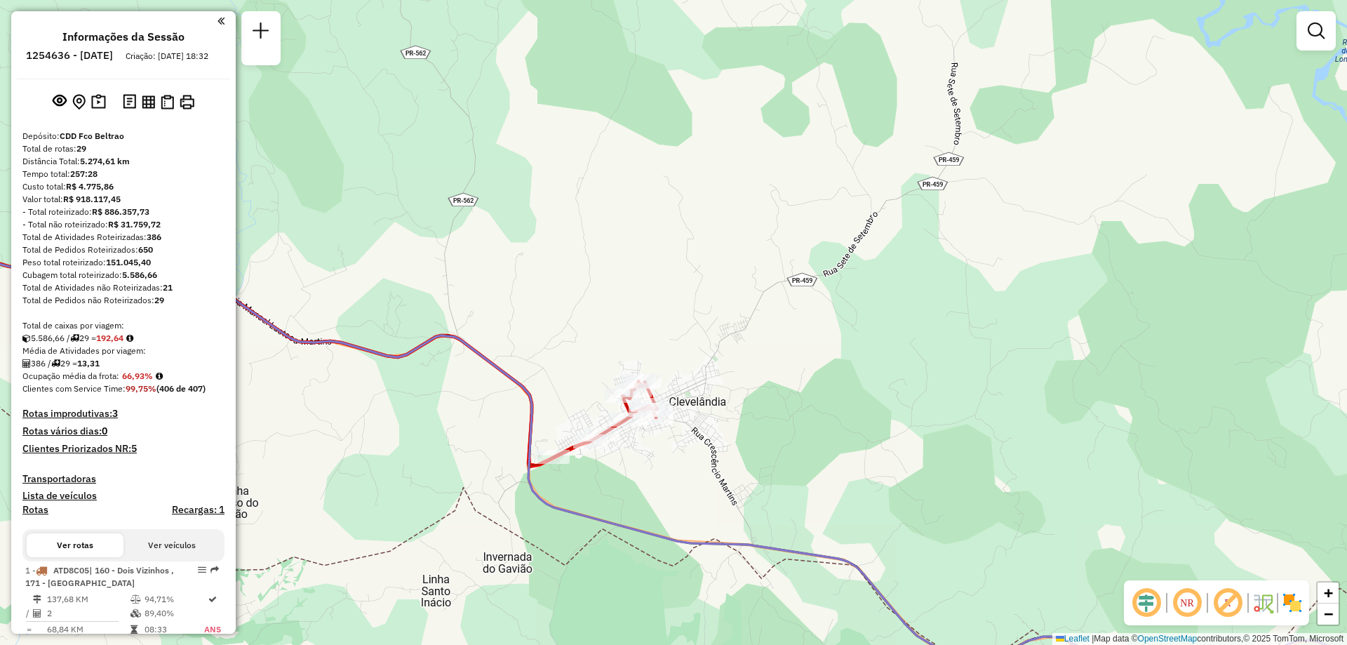
click at [571, 455] on icon at bounding box center [261, 324] width 792 height 281
select select "**********"
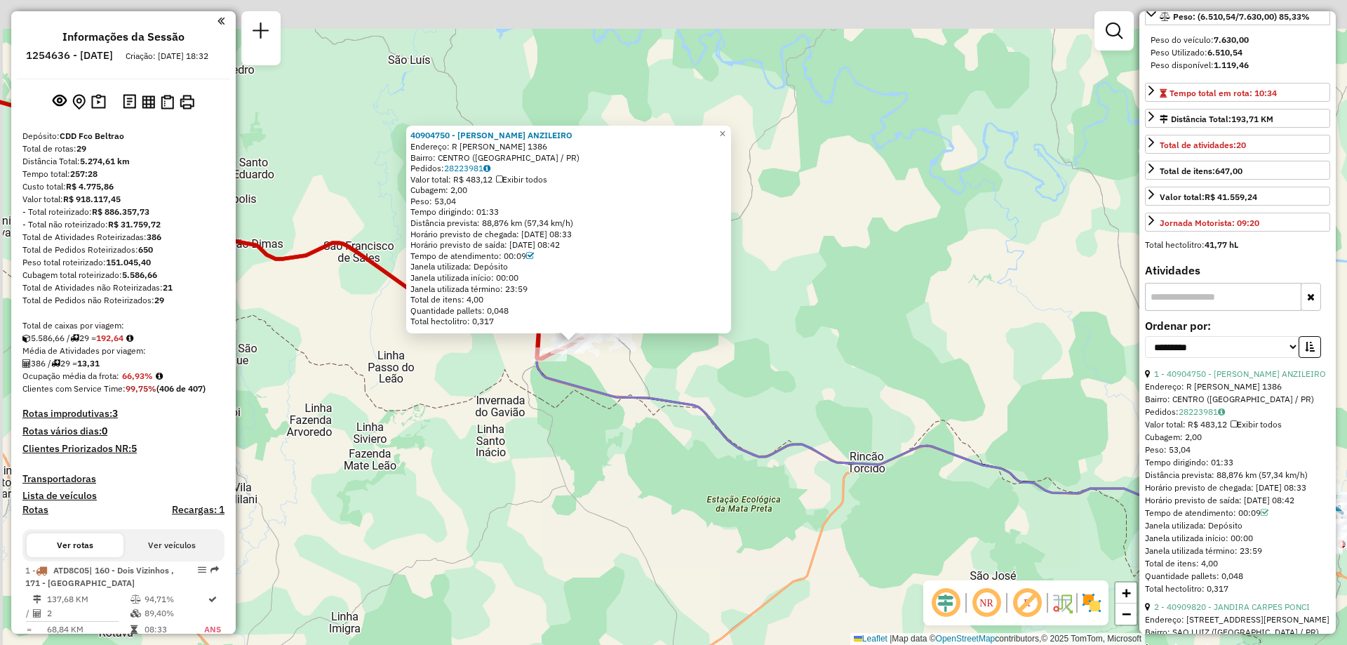
drag, startPoint x: 636, startPoint y: 465, endPoint x: 648, endPoint y: 582, distance: 117.8
click at [648, 582] on div "40904750 - RENI LIMA ANZILEIRO Endereço: R ALFREDO LIMA PACHECO 1386 Bairro: CE…" at bounding box center [673, 322] width 1347 height 645
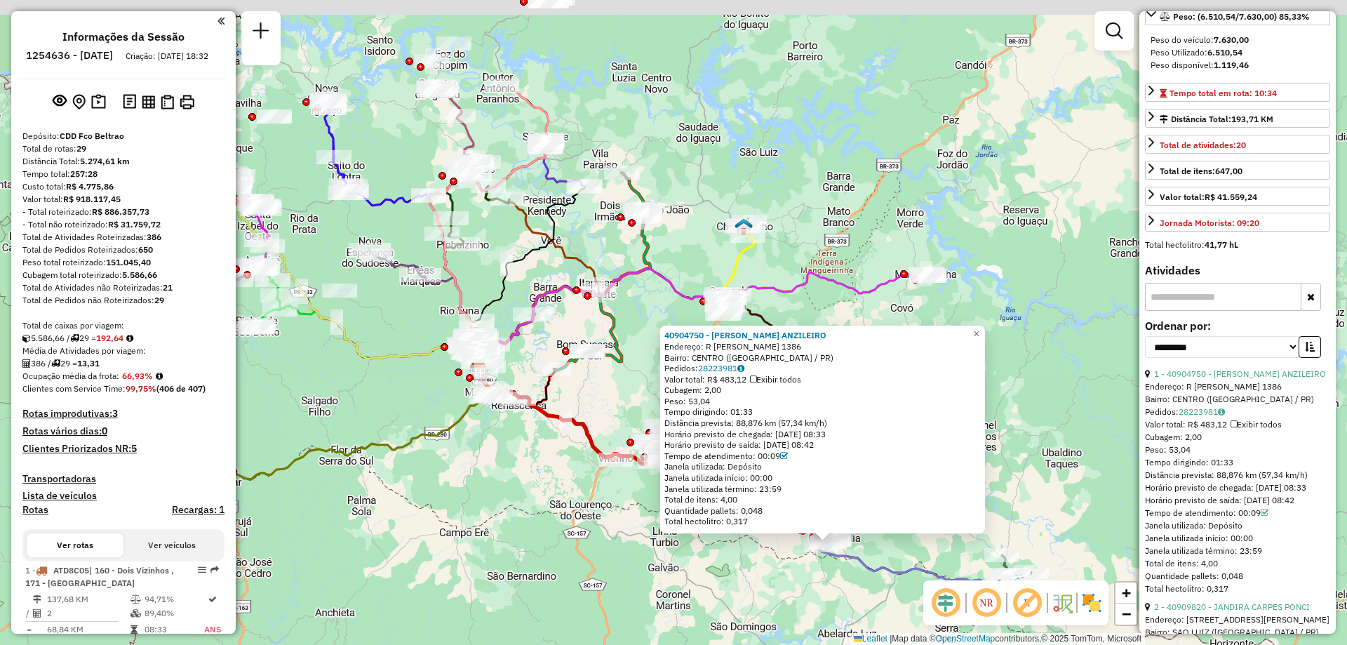
drag, startPoint x: 441, startPoint y: 341, endPoint x: 493, endPoint y: 503, distance: 170.2
click at [494, 520] on div "40904750 - RENI LIMA ANZILEIRO Endereço: R ALFREDO LIMA PACHECO 1386 Bairro: CE…" at bounding box center [673, 322] width 1347 height 645
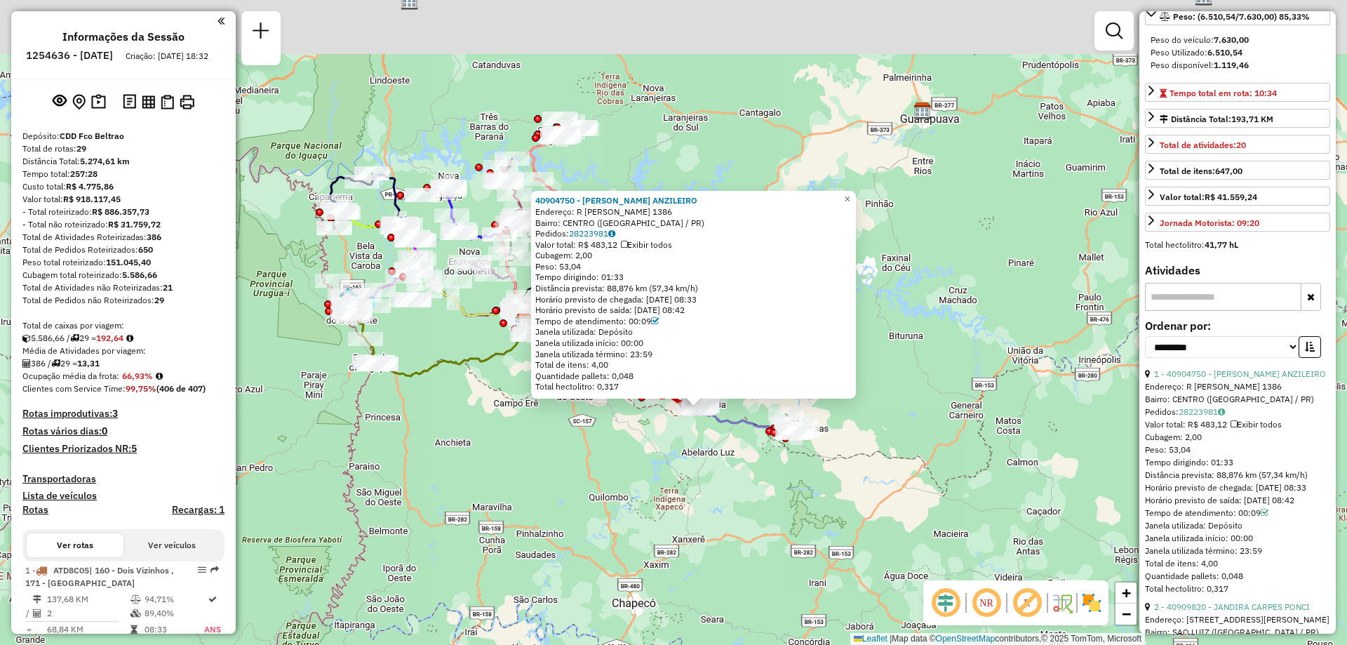
drag, startPoint x: 660, startPoint y: 66, endPoint x: 668, endPoint y: 136, distance: 70.7
click at [668, 136] on div "40904750 - RENI LIMA ANZILEIRO Endereço: R ALFREDO LIMA PACHECO 1386 Bairro: CE…" at bounding box center [673, 322] width 1347 height 645
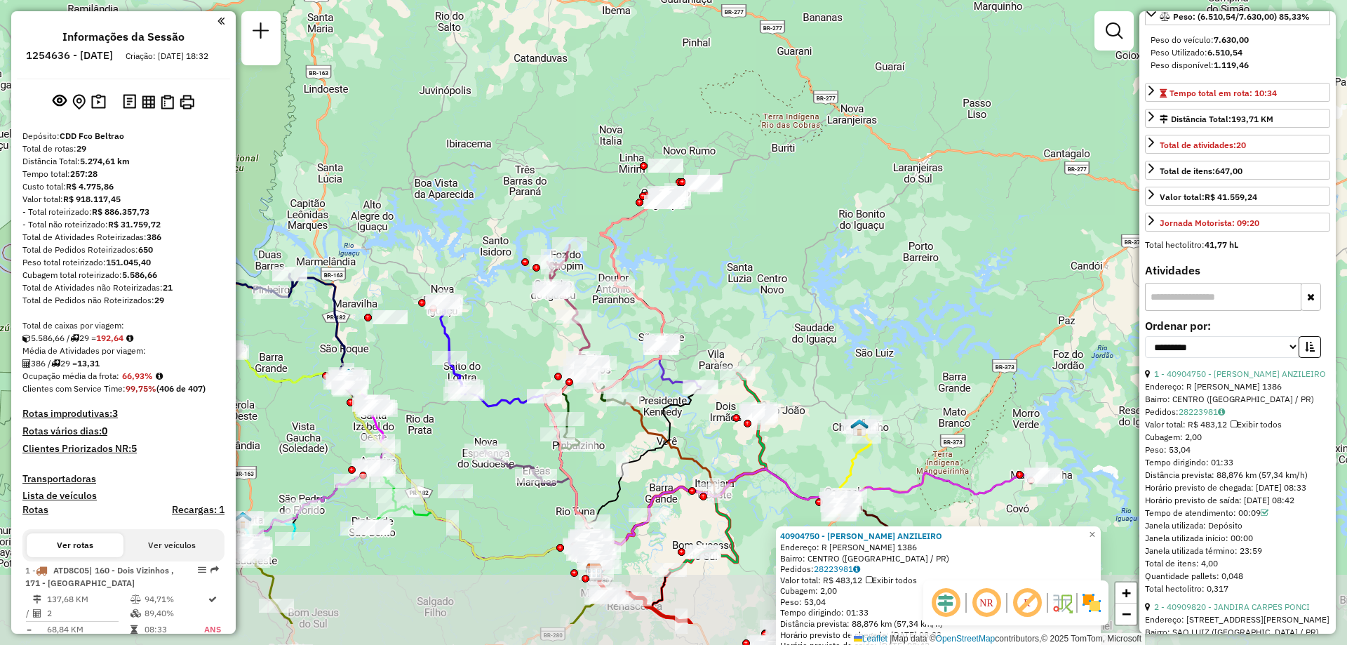
drag, startPoint x: 709, startPoint y: 346, endPoint x: 738, endPoint y: 255, distance: 95.7
click at [738, 255] on div "40904750 - RENI LIMA ANZILEIRO Endereço: R ALFREDO LIMA PACHECO 1386 Bairro: CE…" at bounding box center [673, 322] width 1347 height 645
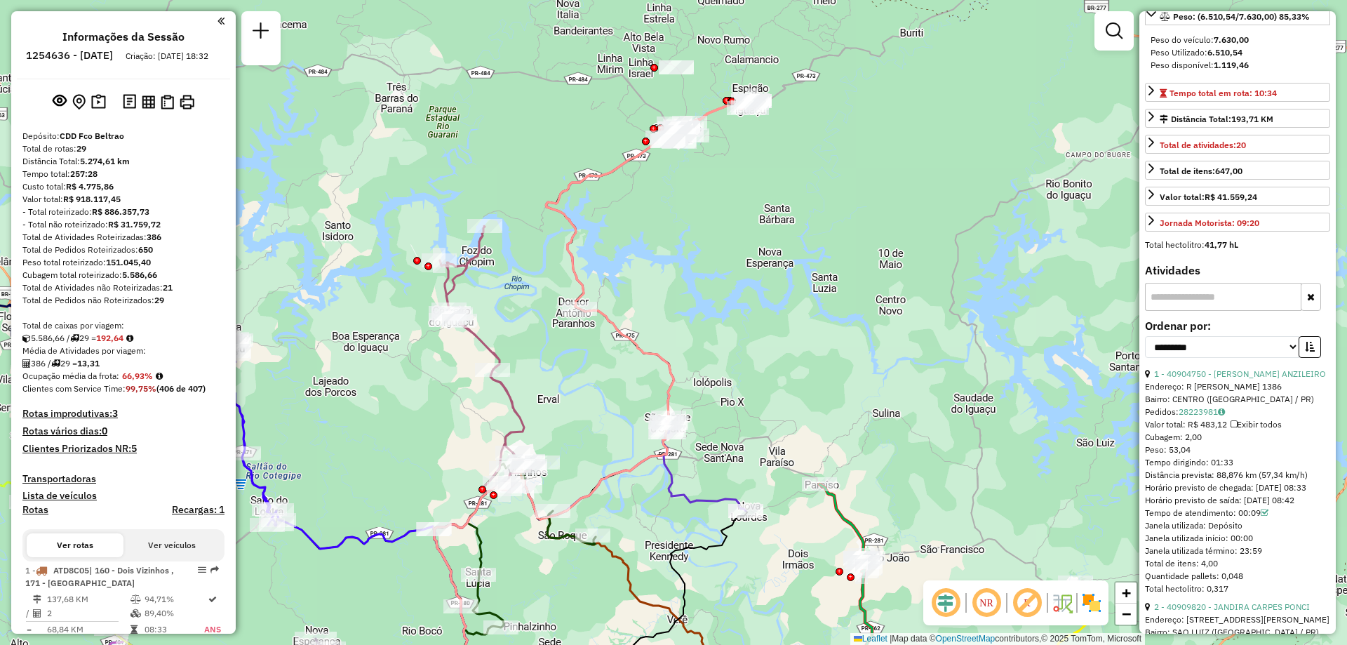
drag, startPoint x: 542, startPoint y: 251, endPoint x: 741, endPoint y: 166, distance: 216.6
click at [733, 171] on div "40904750 - RENI LIMA ANZILEIRO Endereço: R ALFREDO LIMA PACHECO 1386 Bairro: CE…" at bounding box center [673, 322] width 1347 height 645
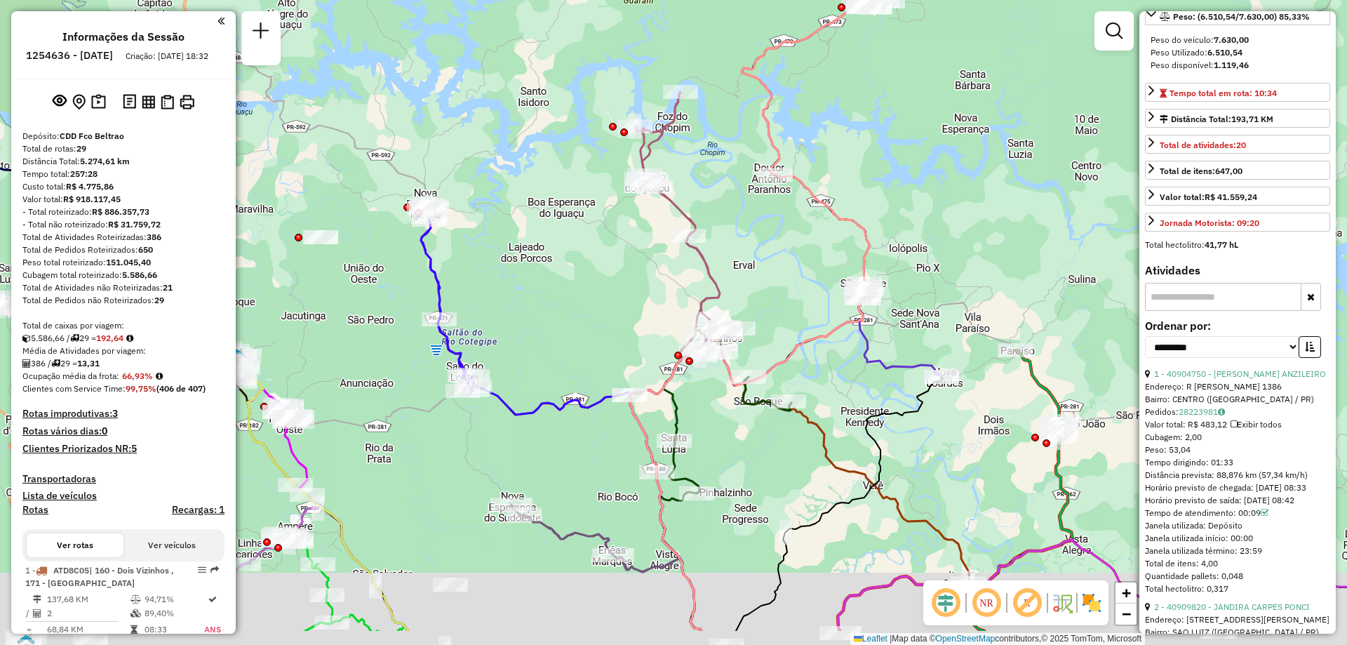
drag, startPoint x: 284, startPoint y: 373, endPoint x: 371, endPoint y: 234, distance: 164.5
click at [365, 239] on div "40904750 - RENI LIMA ANZILEIRO Endereço: R ALFREDO LIMA PACHECO 1386 Bairro: CE…" at bounding box center [673, 322] width 1347 height 645
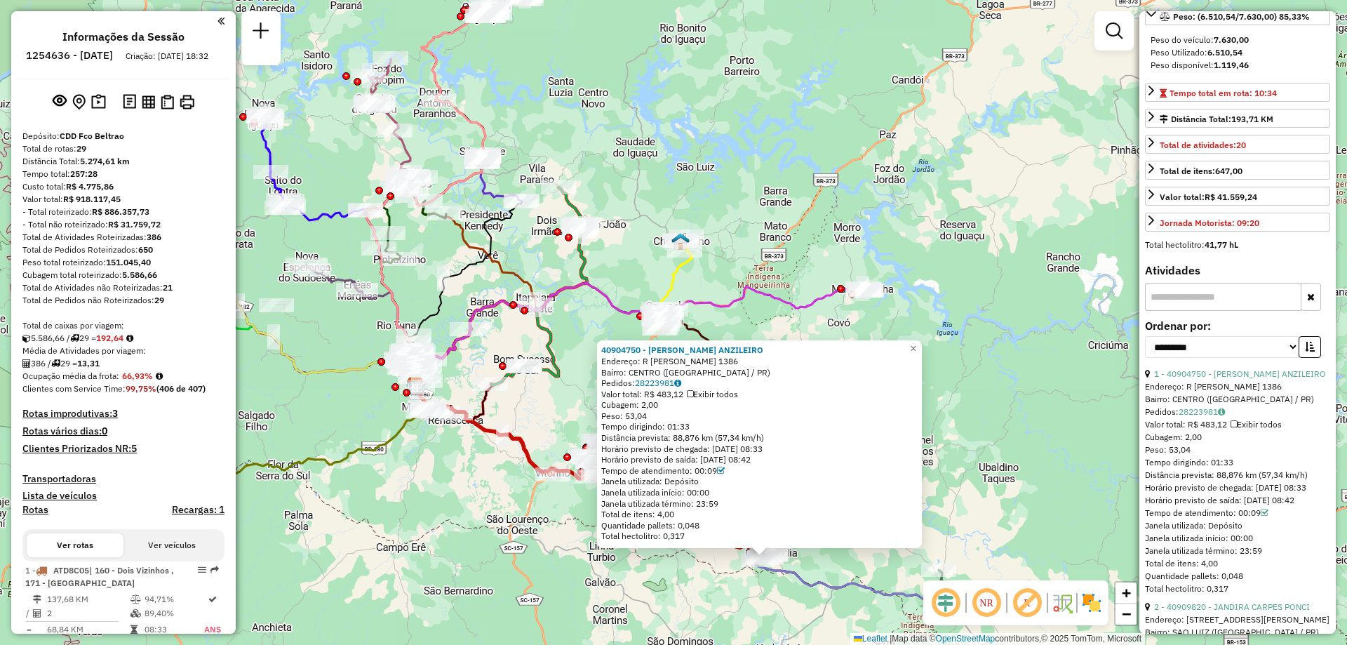
drag, startPoint x: 556, startPoint y: 357, endPoint x: 422, endPoint y: 274, distance: 157.6
click at [422, 274] on div "40904750 - RENI LIMA ANZILEIRO Endereço: R ALFREDO LIMA PACHECO 1386 Bairro: CE…" at bounding box center [673, 322] width 1347 height 645
click at [940, 251] on div "Rota 2 - Placa CUJ3I36 40900152 - JOSELINO ENGELS - ME 40904750 - RENI LIMA ANZ…" at bounding box center [673, 322] width 1347 height 645
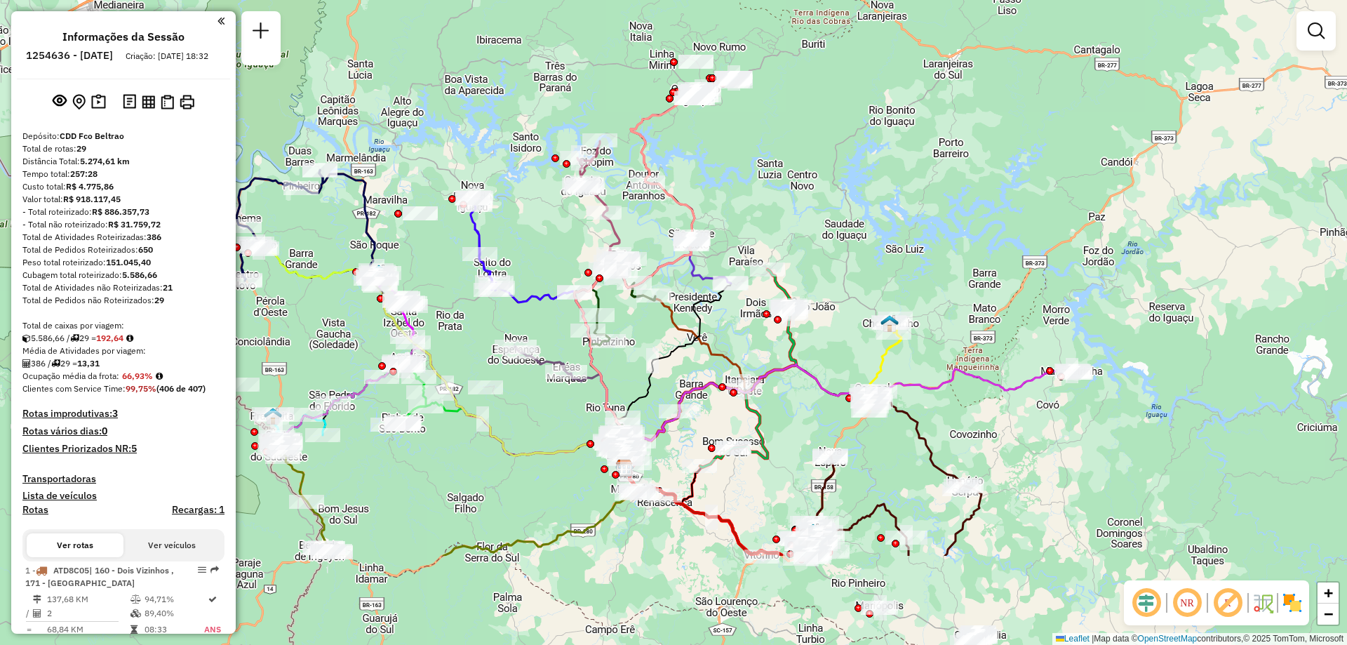
drag, startPoint x: 493, startPoint y: 393, endPoint x: 545, endPoint y: 239, distance: 162.2
click at [545, 239] on div "Janela de atendimento Grade de atendimento Capacidade Transportadoras Veículos …" at bounding box center [673, 322] width 1347 height 645
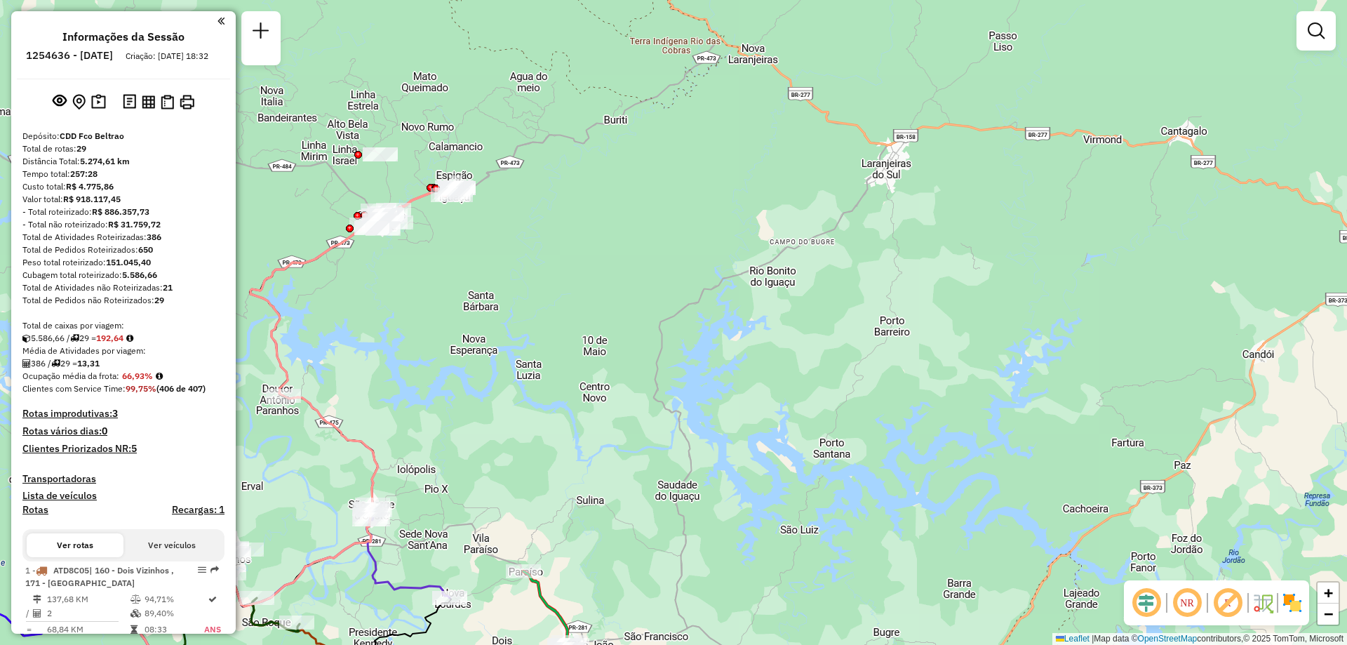
click at [335, 247] on icon at bounding box center [296, 448] width 317 height 523
select select "**********"
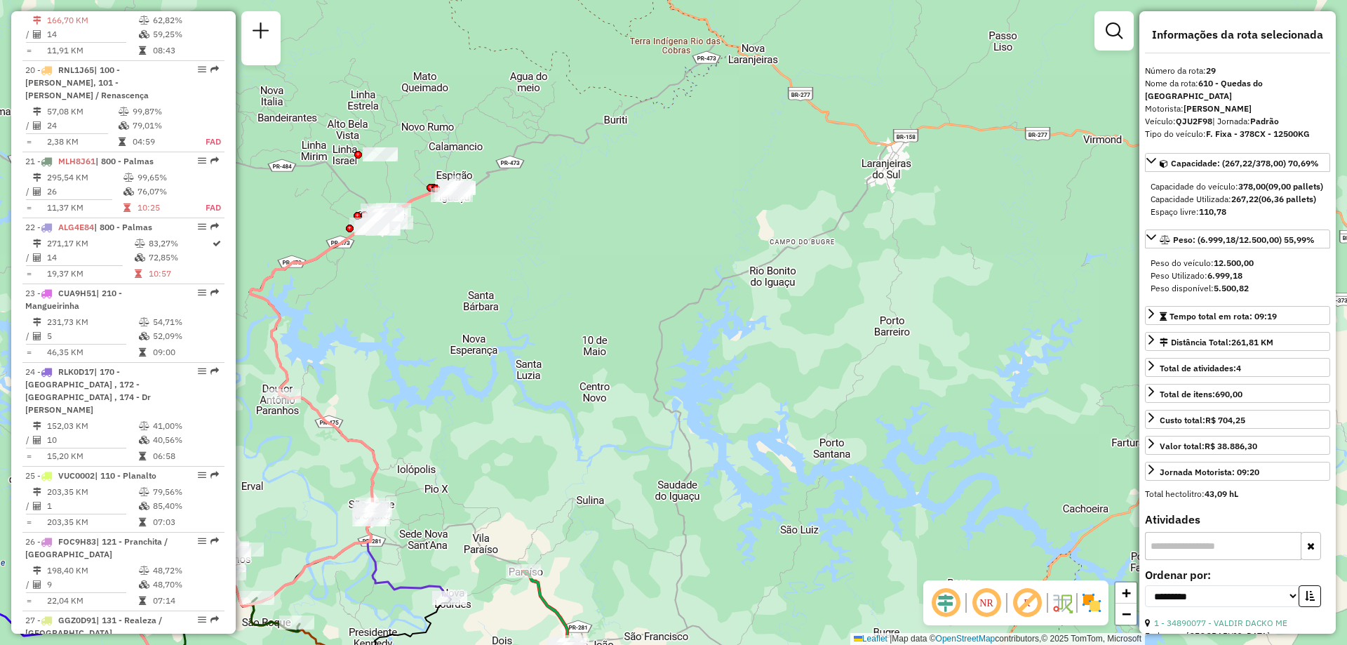
scroll to position [2590, 0]
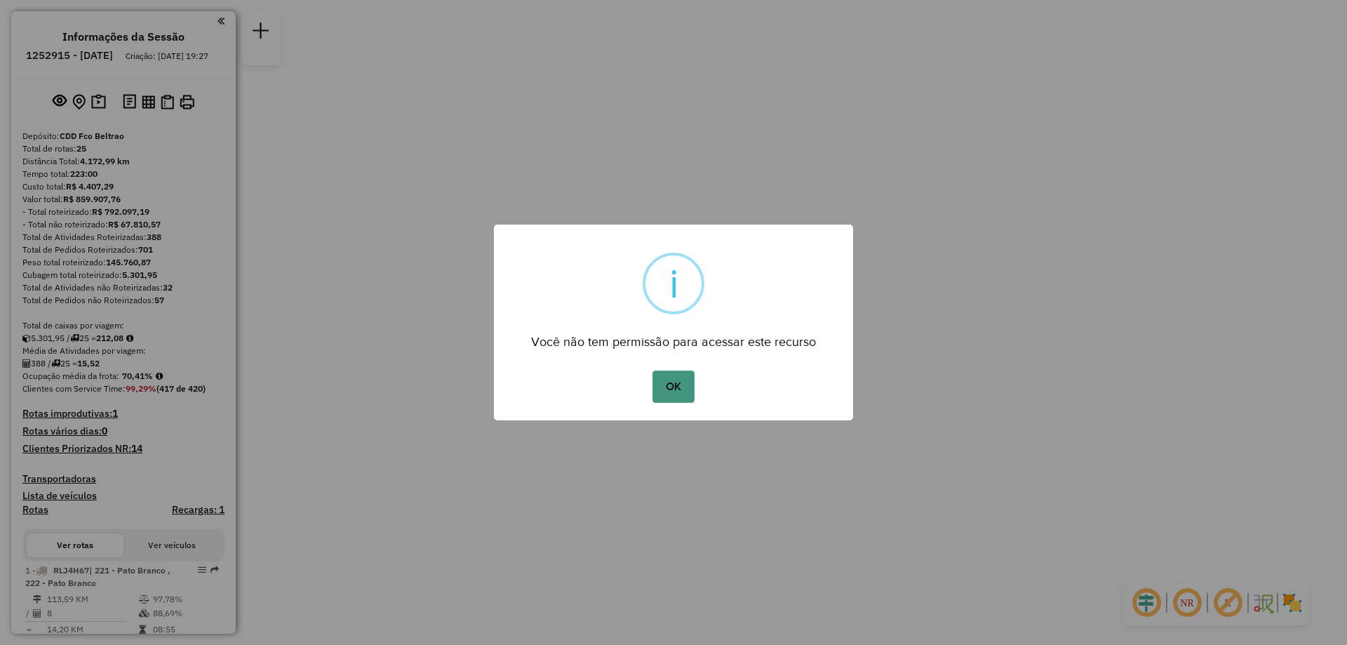
click at [676, 381] on button "OK" at bounding box center [673, 387] width 41 height 32
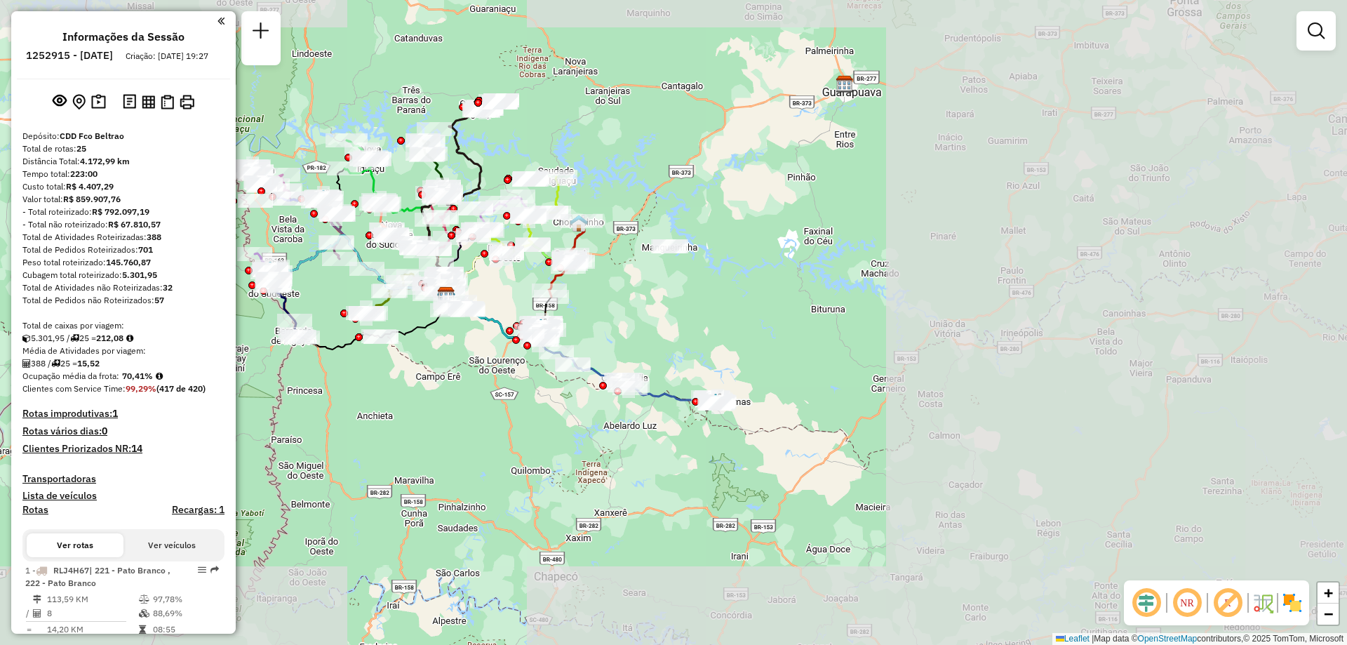
drag, startPoint x: 1125, startPoint y: 401, endPoint x: 912, endPoint y: 356, distance: 217.5
click at [912, 356] on div "Janela de atendimento Grade de atendimento Capacidade Transportadoras Veículos …" at bounding box center [673, 322] width 1347 height 645
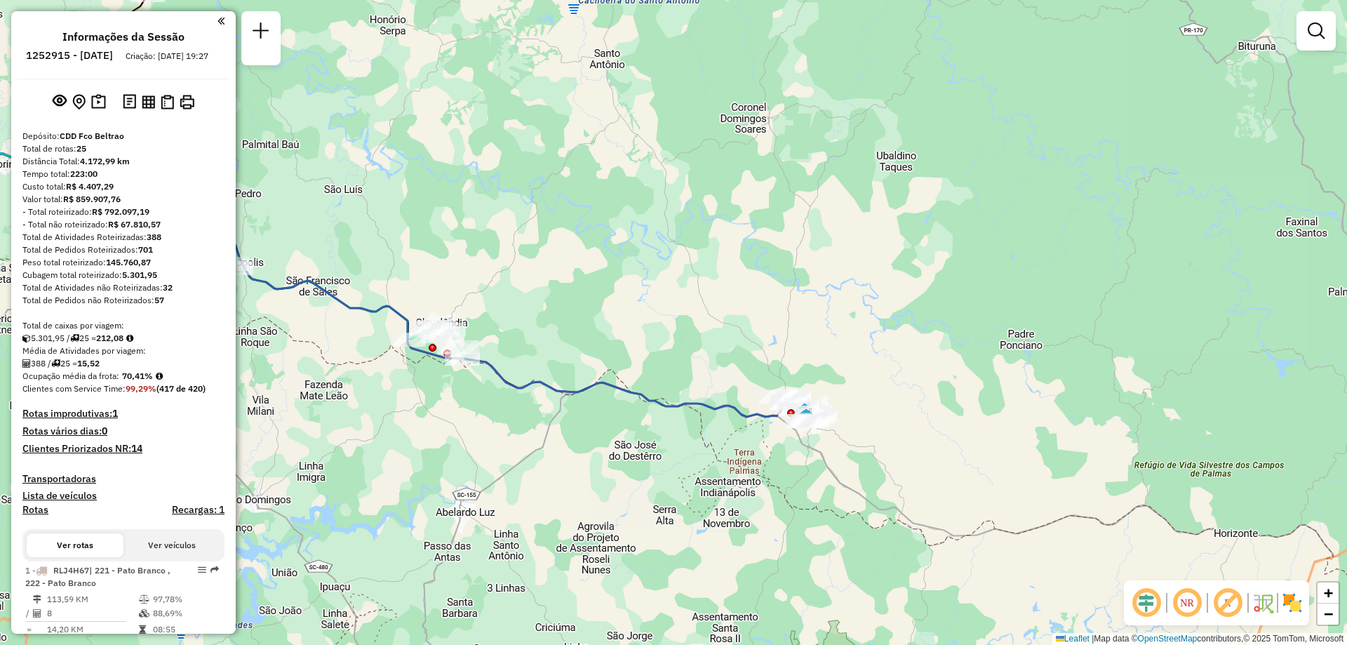
drag, startPoint x: 425, startPoint y: 316, endPoint x: 491, endPoint y: 303, distance: 67.9
click at [491, 303] on div "Janela de atendimento Grade de atendimento Capacidade Transportadoras Veículos …" at bounding box center [673, 322] width 1347 height 645
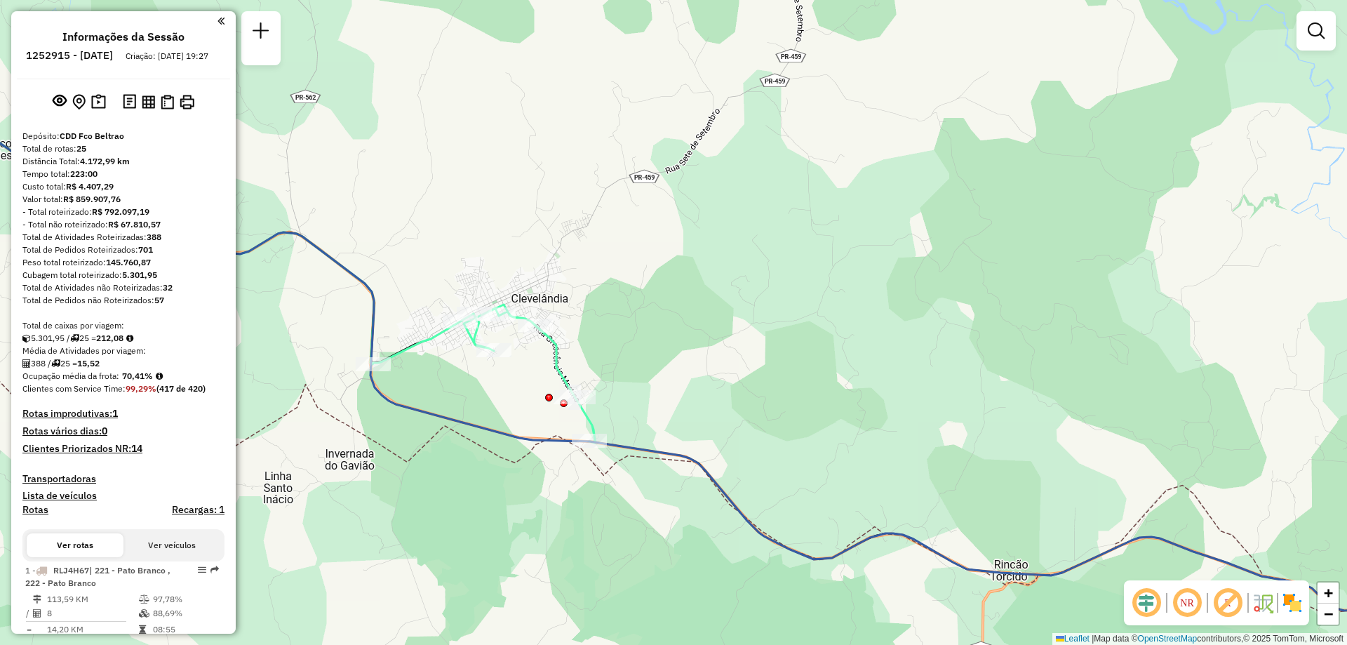
click at [417, 343] on icon at bounding box center [230, 287] width 731 height 312
select select "**********"
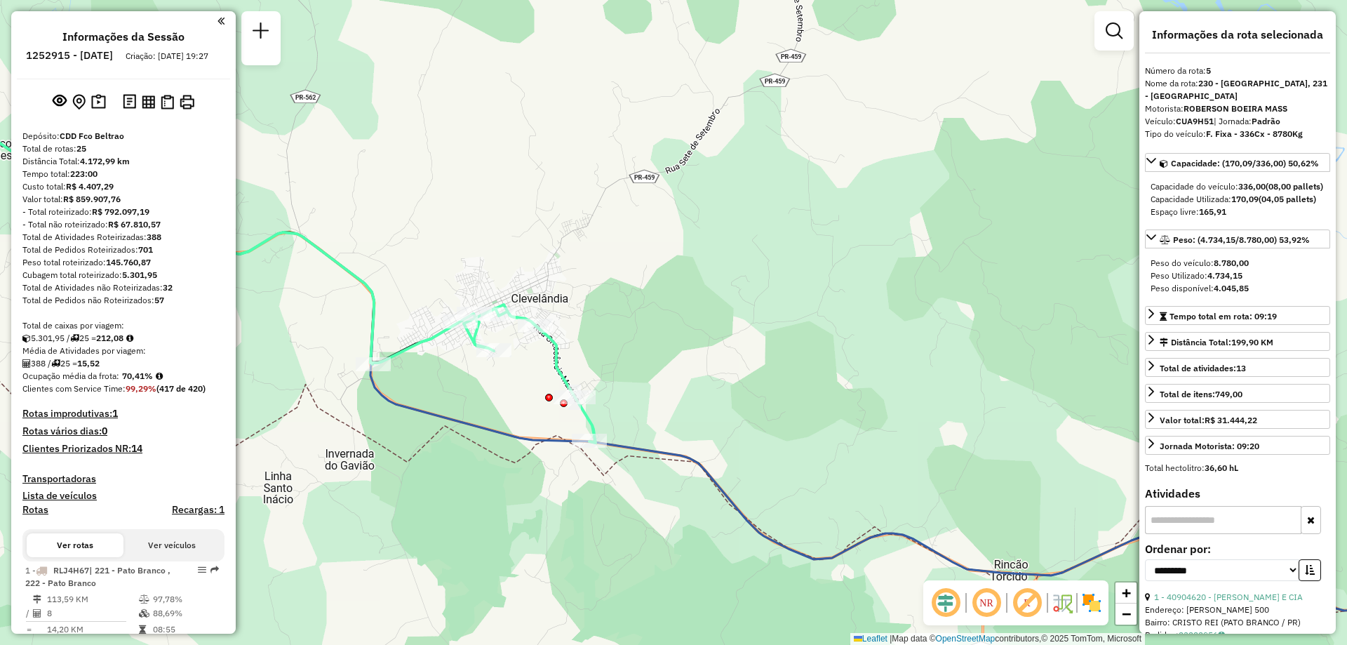
scroll to position [877, 0]
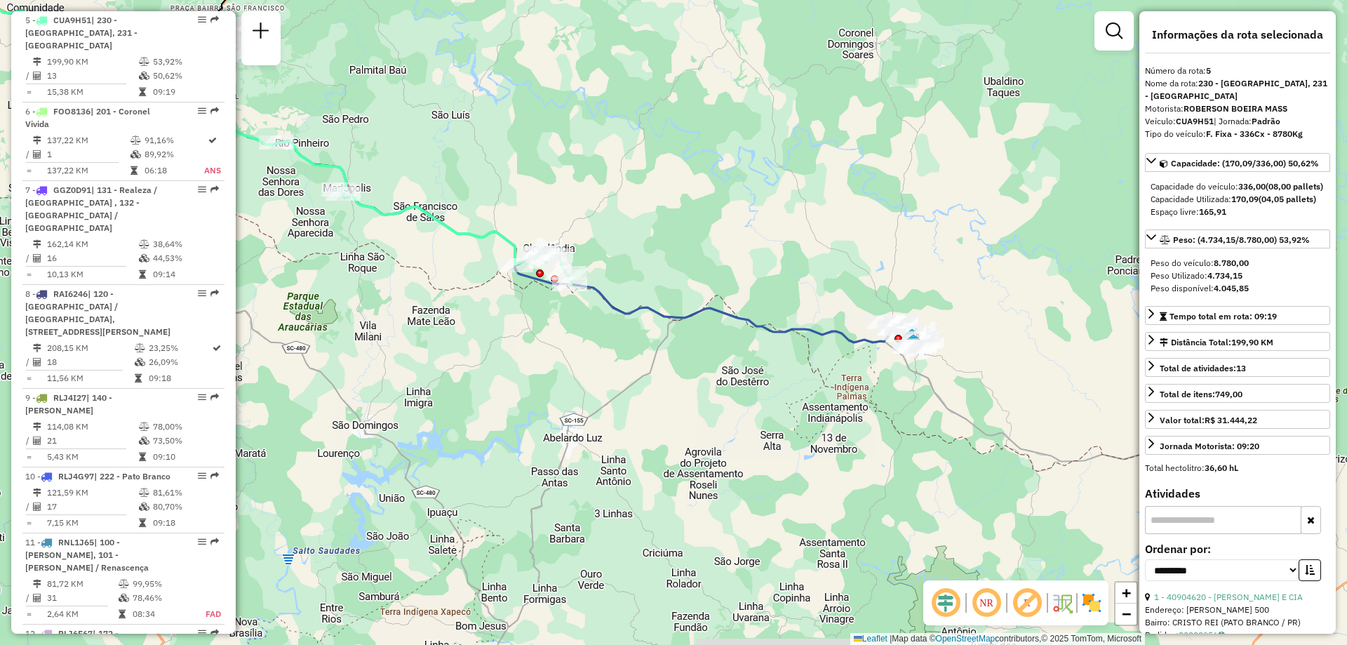
drag, startPoint x: 491, startPoint y: 177, endPoint x: 543, endPoint y: 213, distance: 64.0
click at [543, 213] on div "Janela de atendimento Grade de atendimento Capacidade Transportadoras Veículos …" at bounding box center [673, 322] width 1347 height 645
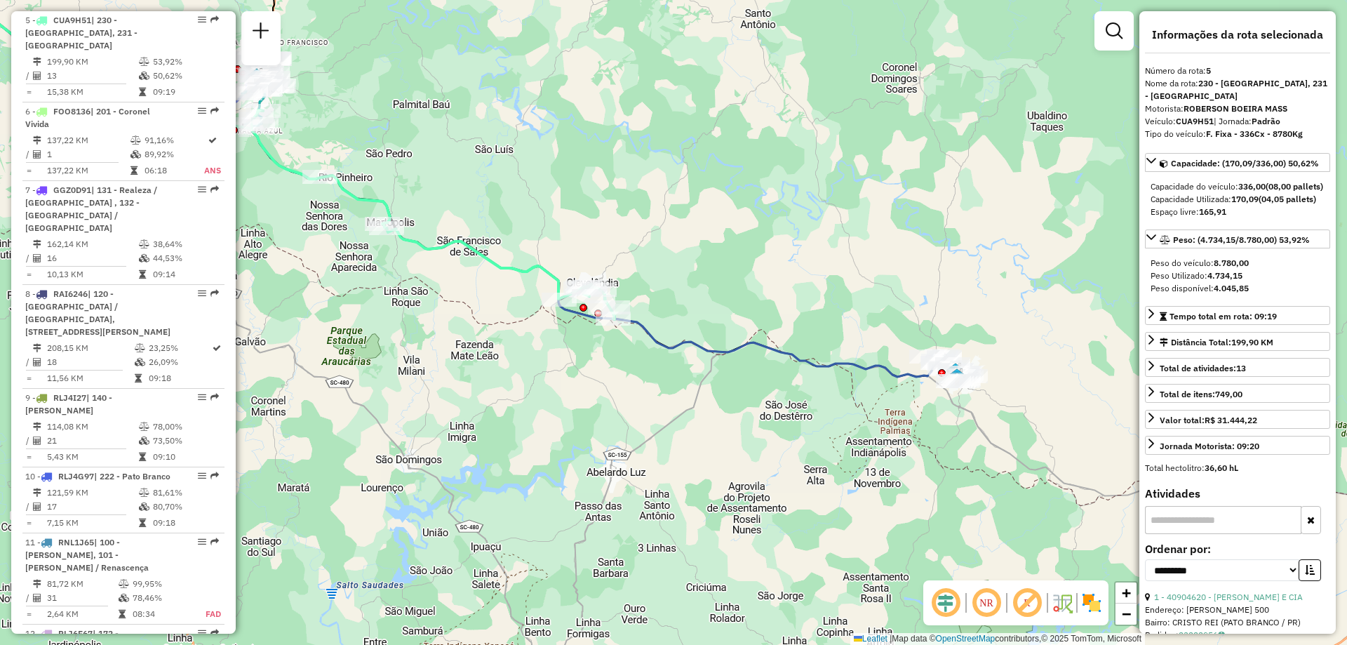
click at [524, 275] on icon at bounding box center [433, 214] width 364 height 209
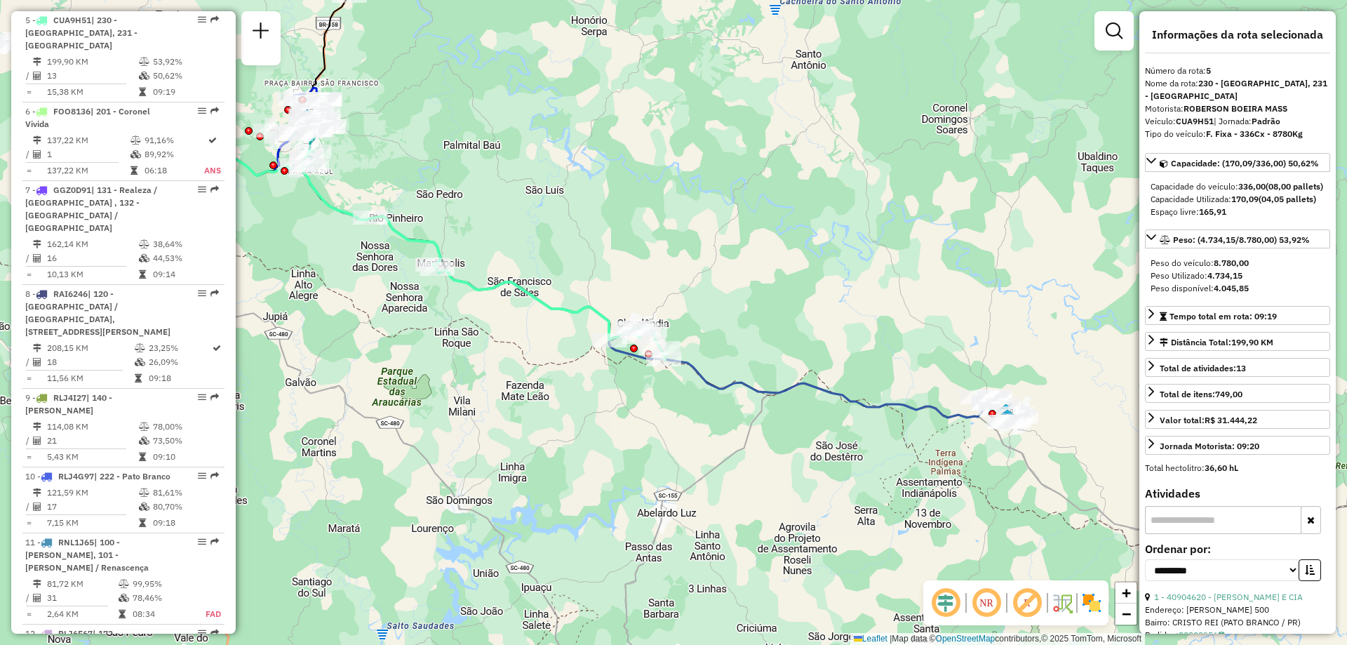
drag, startPoint x: 488, startPoint y: 221, endPoint x: 513, endPoint y: 234, distance: 27.6
click at [513, 234] on div "Janela de atendimento Grade de atendimento Capacidade Transportadoras Veículos …" at bounding box center [673, 322] width 1347 height 645
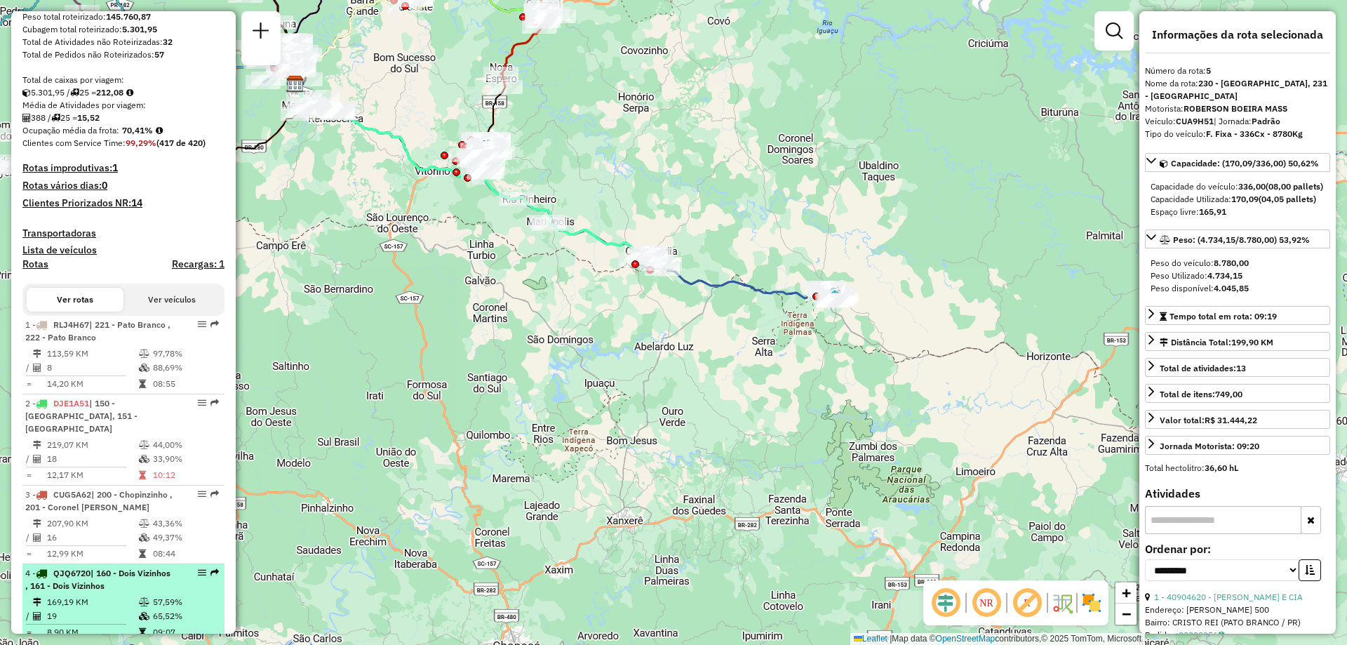
scroll to position [0, 0]
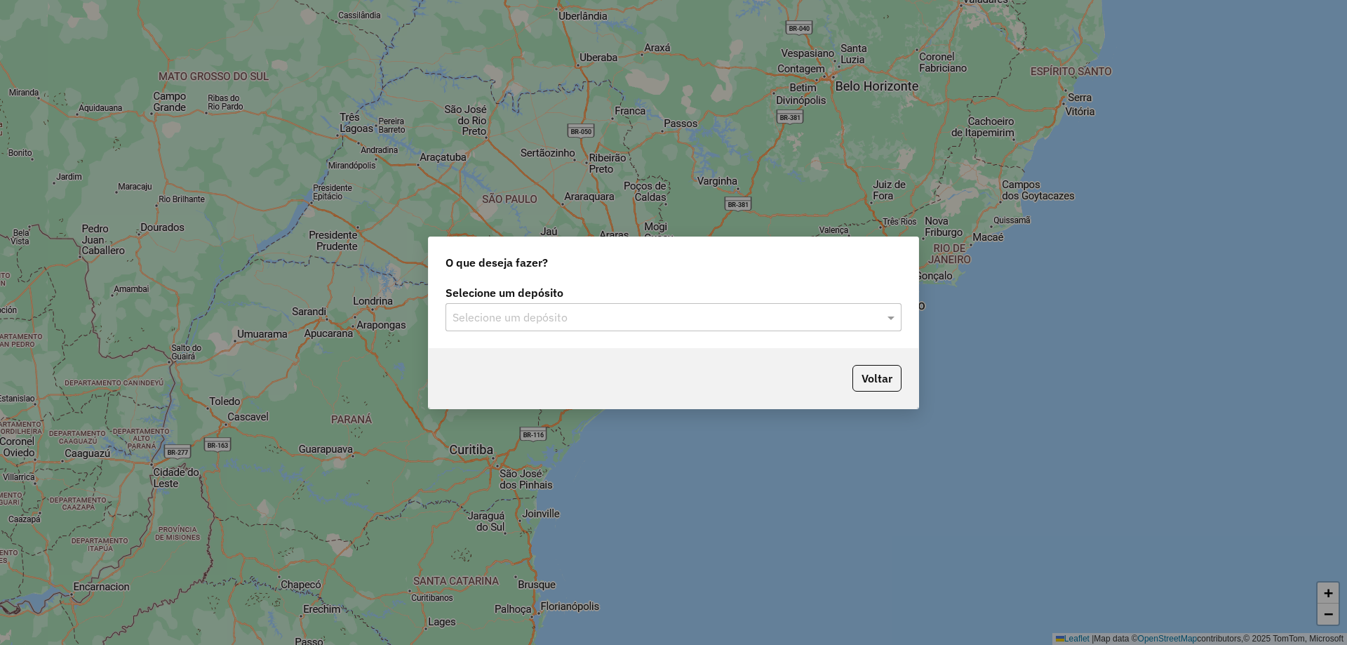
click at [599, 305] on div "Selecione um depósito" at bounding box center [674, 317] width 456 height 28
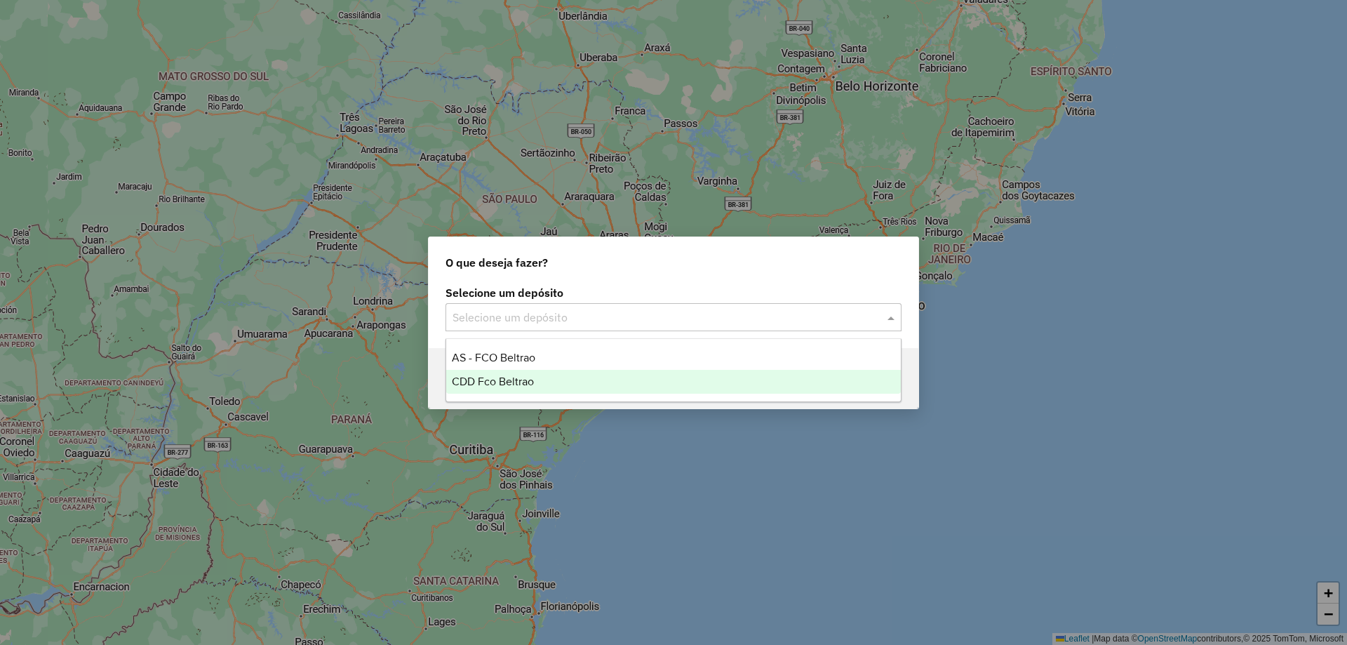
click at [528, 374] on div "CDD Fco Beltrao" at bounding box center [673, 382] width 455 height 24
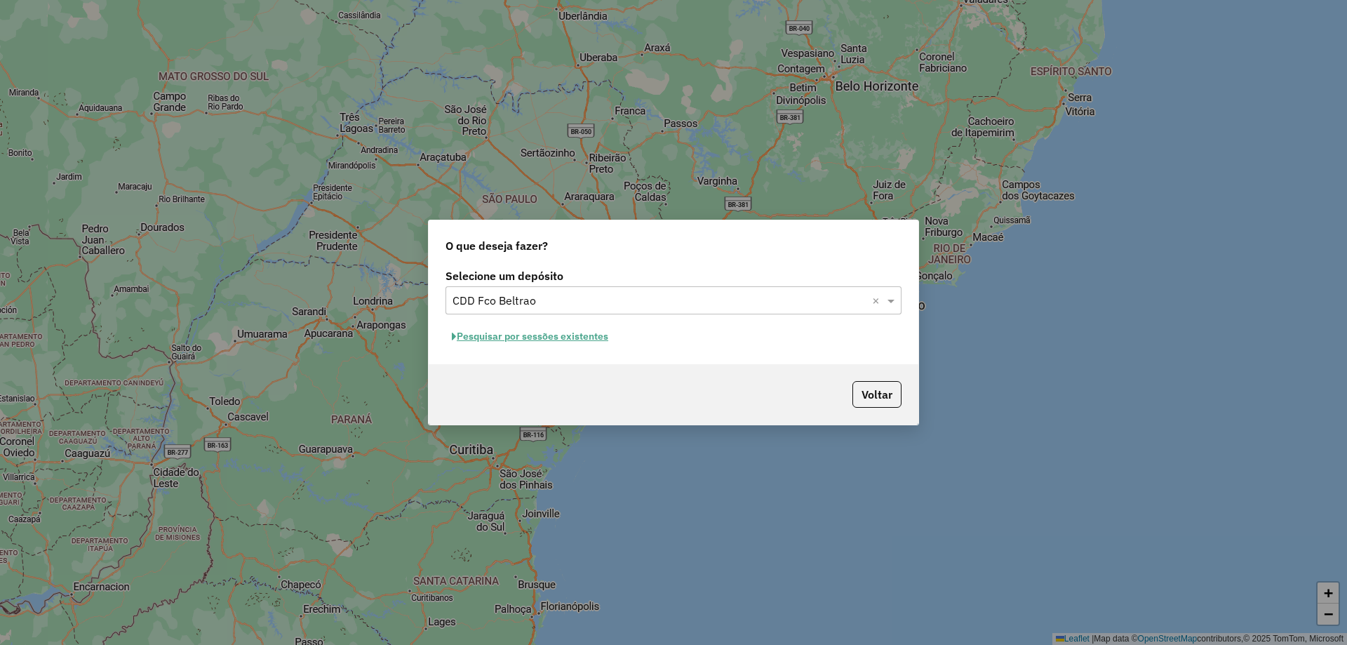
click at [579, 341] on button "Pesquisar por sessões existentes" at bounding box center [530, 337] width 169 height 22
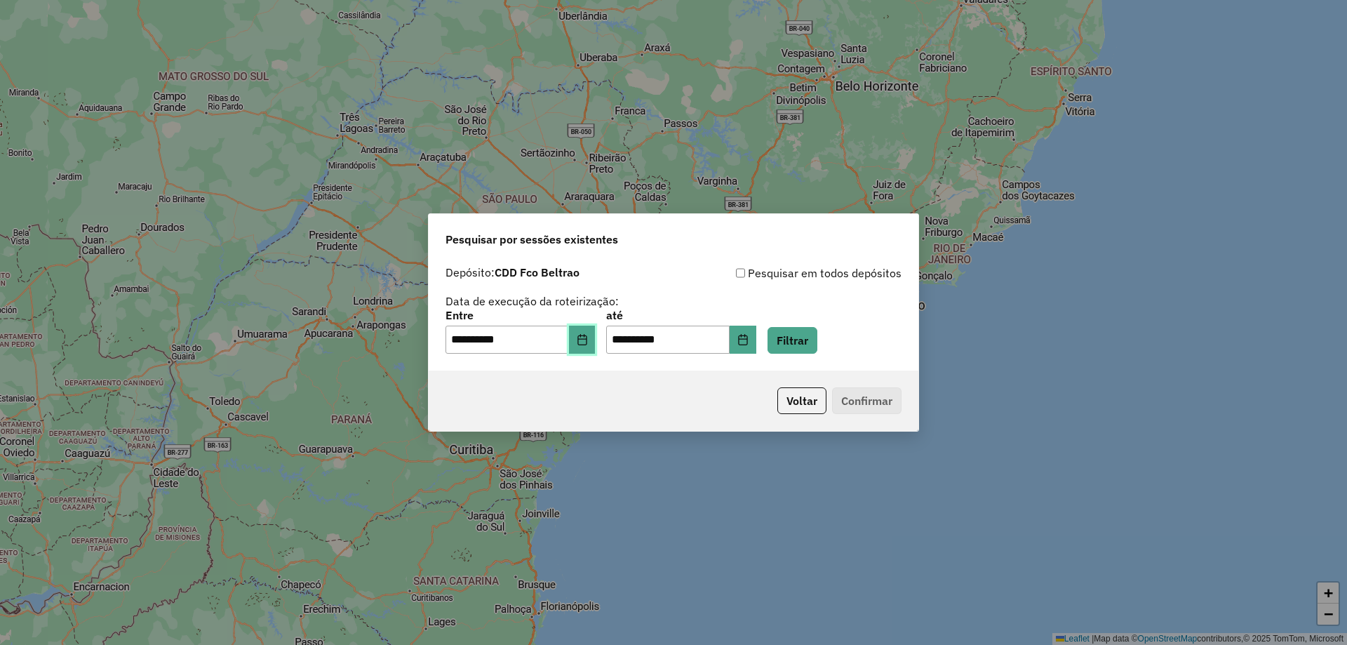
click at [588, 340] on icon "Choose Date" at bounding box center [582, 339] width 11 height 11
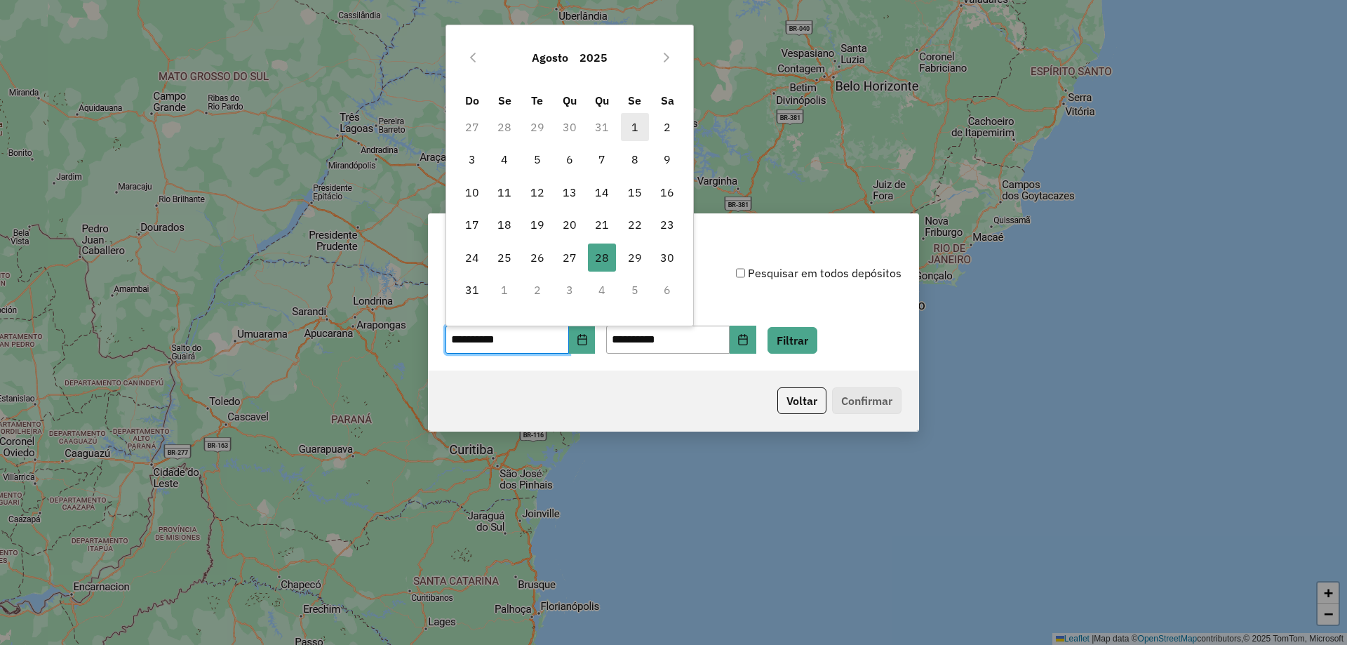
click at [632, 130] on span "1" at bounding box center [635, 127] width 28 height 28
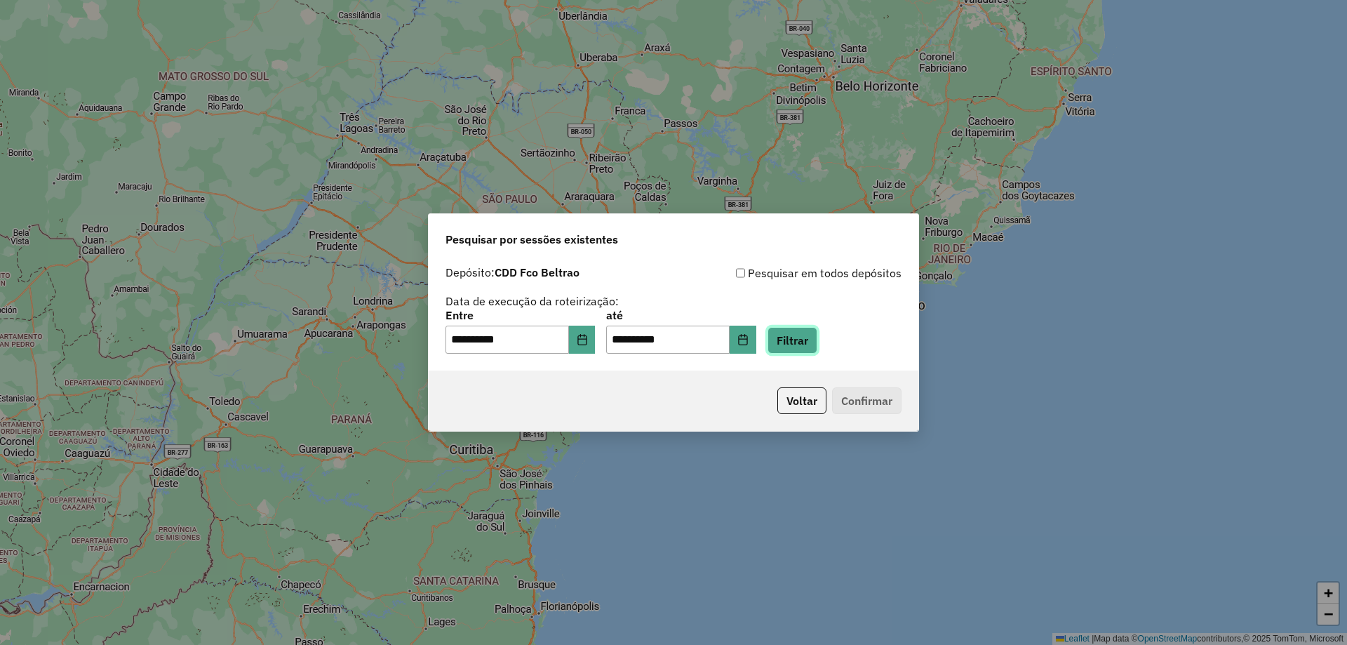
click at [818, 339] on button "Filtrar" at bounding box center [793, 340] width 50 height 27
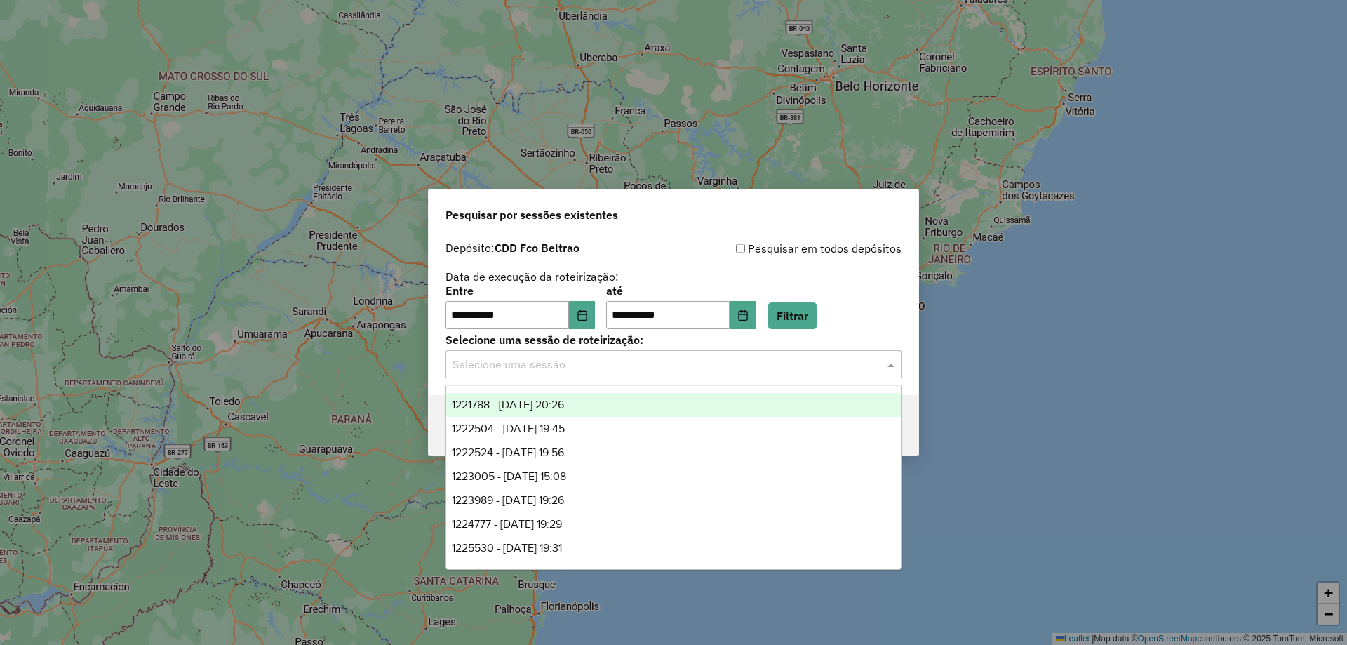
click at [639, 363] on input "text" at bounding box center [660, 364] width 414 height 17
click at [556, 407] on span "1221788 - [DATE] 20:26" at bounding box center [508, 405] width 112 height 12
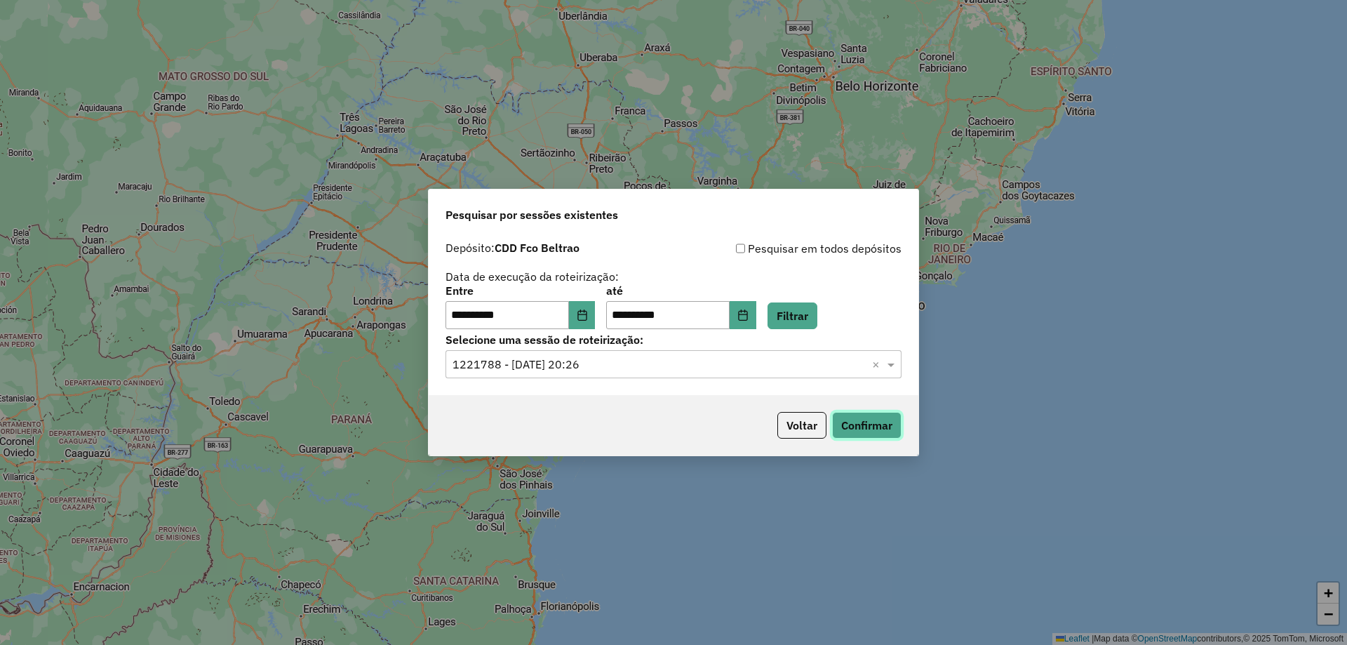
click at [877, 426] on button "Confirmar" at bounding box center [866, 425] width 69 height 27
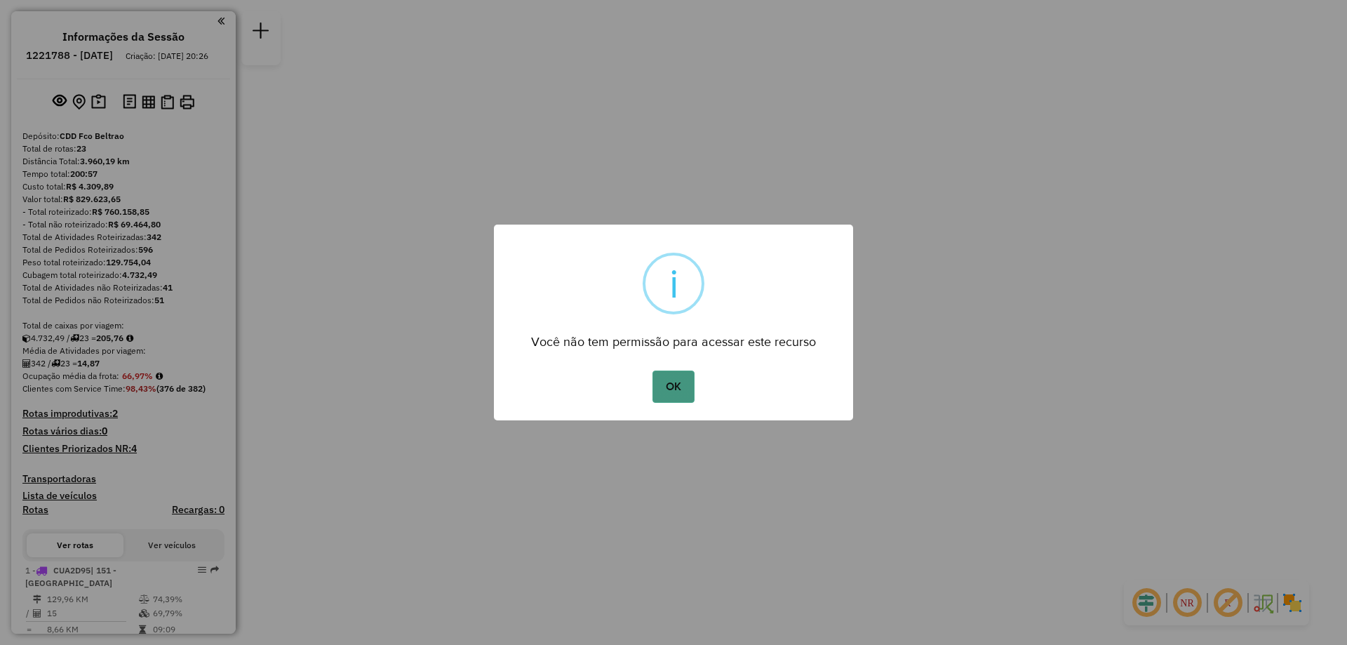
click at [669, 391] on button "OK" at bounding box center [673, 387] width 41 height 32
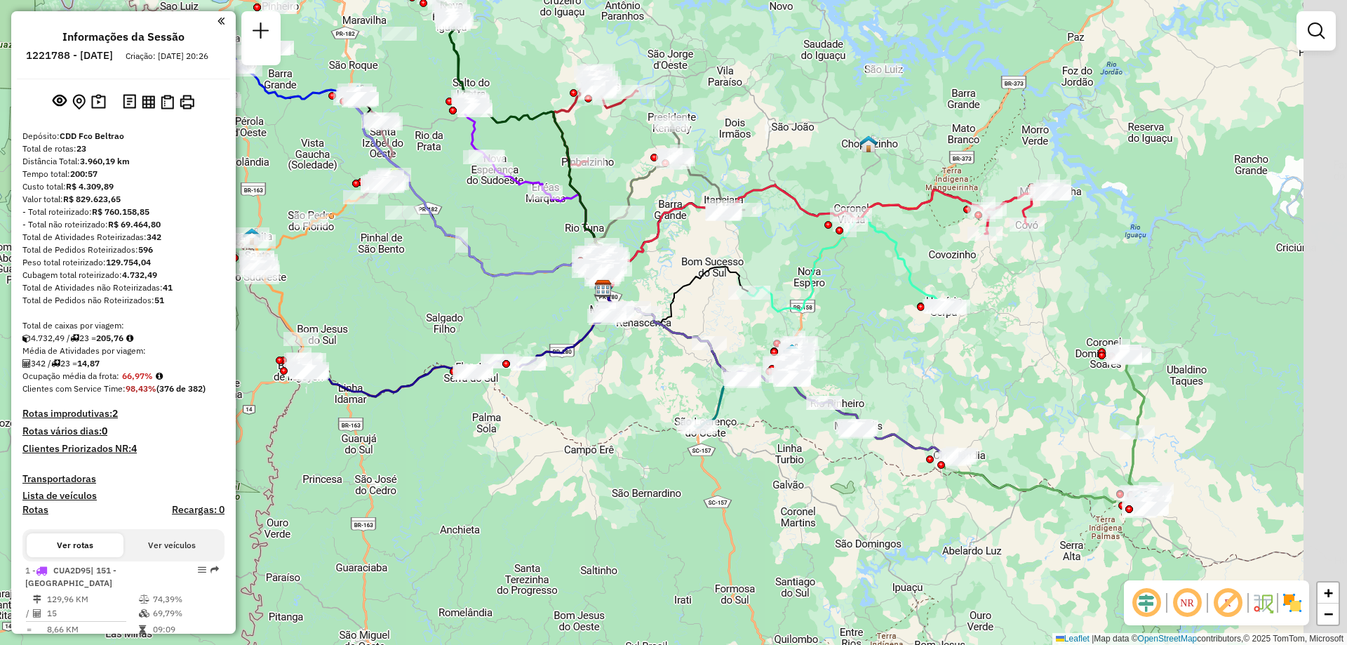
drag, startPoint x: 1018, startPoint y: 476, endPoint x: 907, endPoint y: 424, distance: 122.4
click at [948, 441] on div "Janela de atendimento Grade de atendimento Capacidade Transportadoras Veículos …" at bounding box center [673, 322] width 1347 height 645
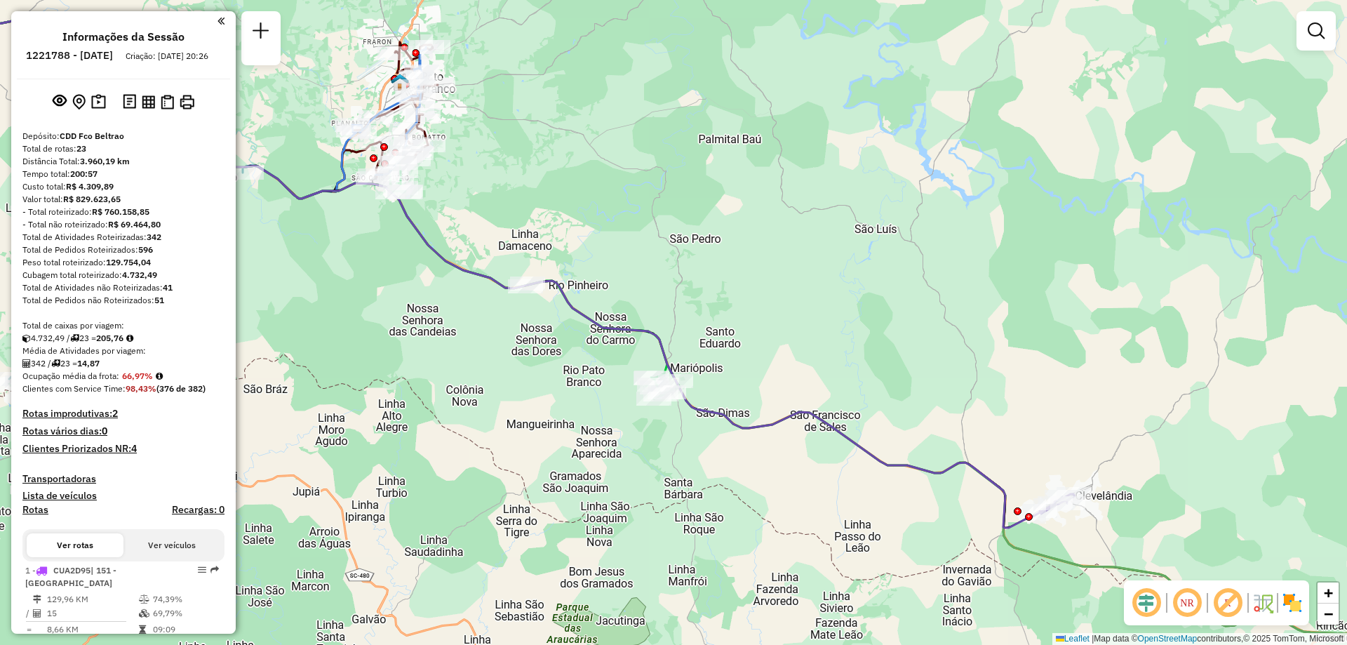
drag, startPoint x: 943, startPoint y: 431, endPoint x: 874, endPoint y: 362, distance: 97.8
click at [874, 362] on div "Janela de atendimento Grade de atendimento Capacidade Transportadoras Veículos …" at bounding box center [673, 322] width 1347 height 645
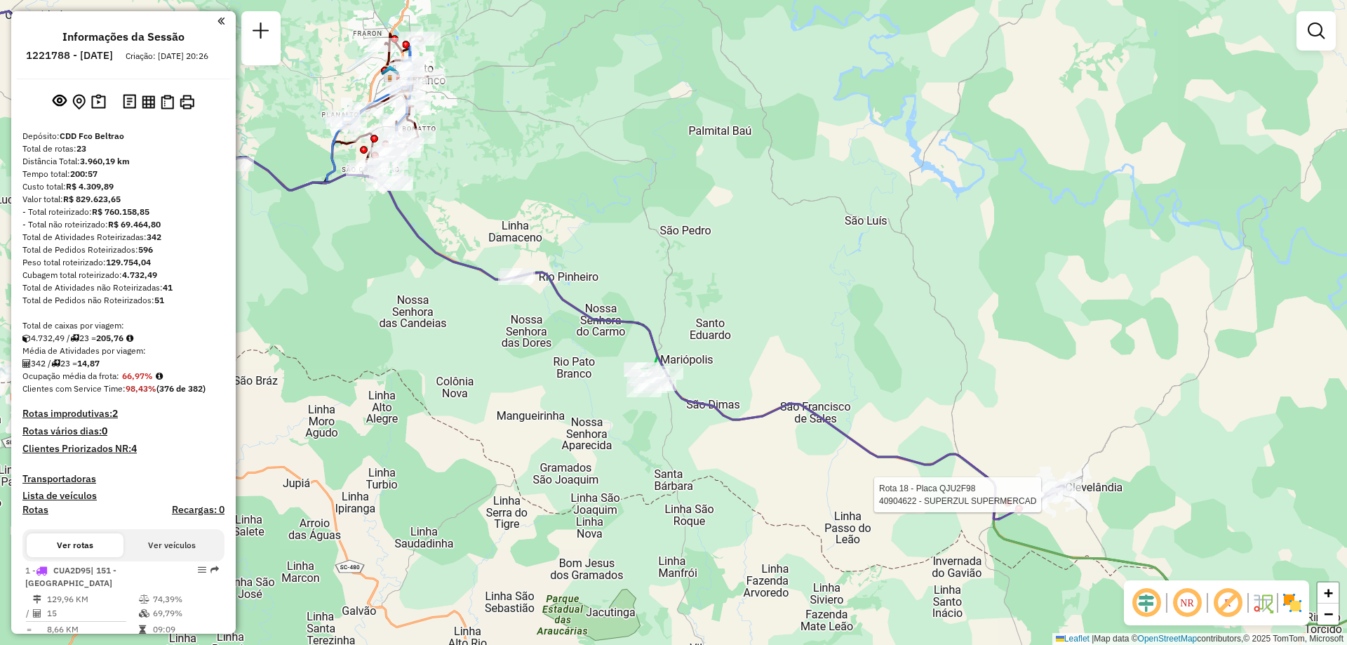
select select "**********"
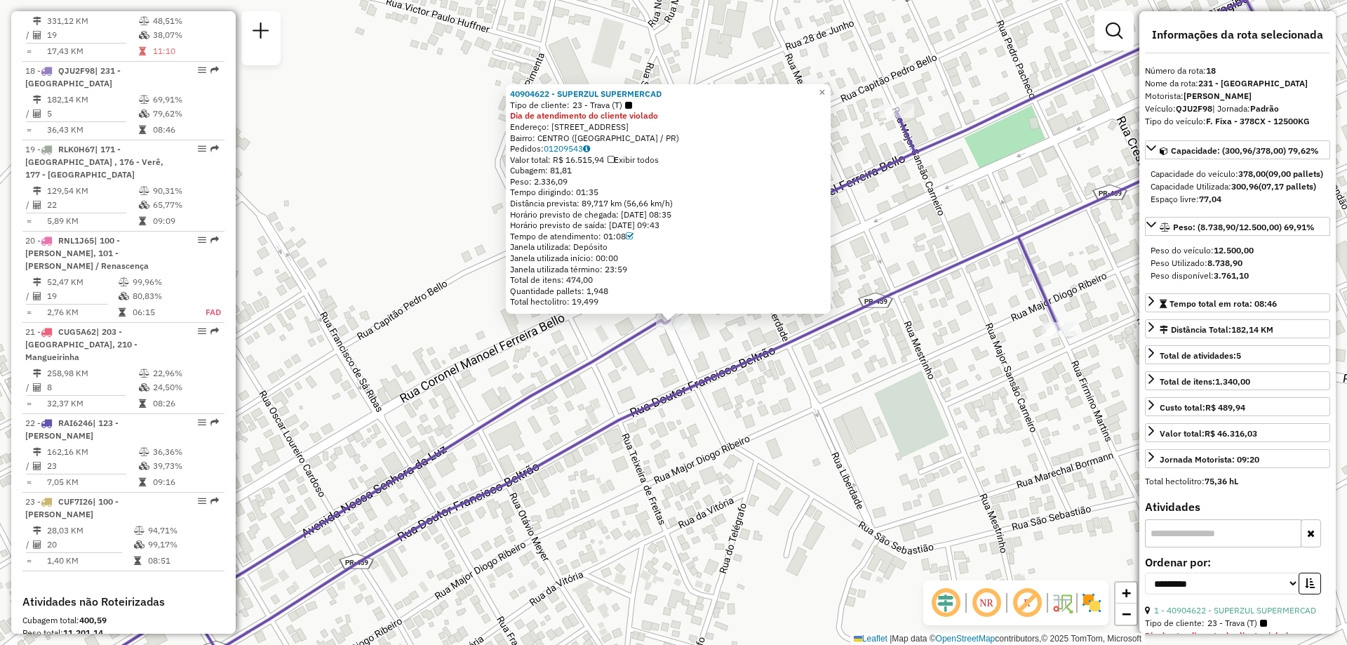
scroll to position [281, 0]
